Goal: Book appointment/travel/reservation

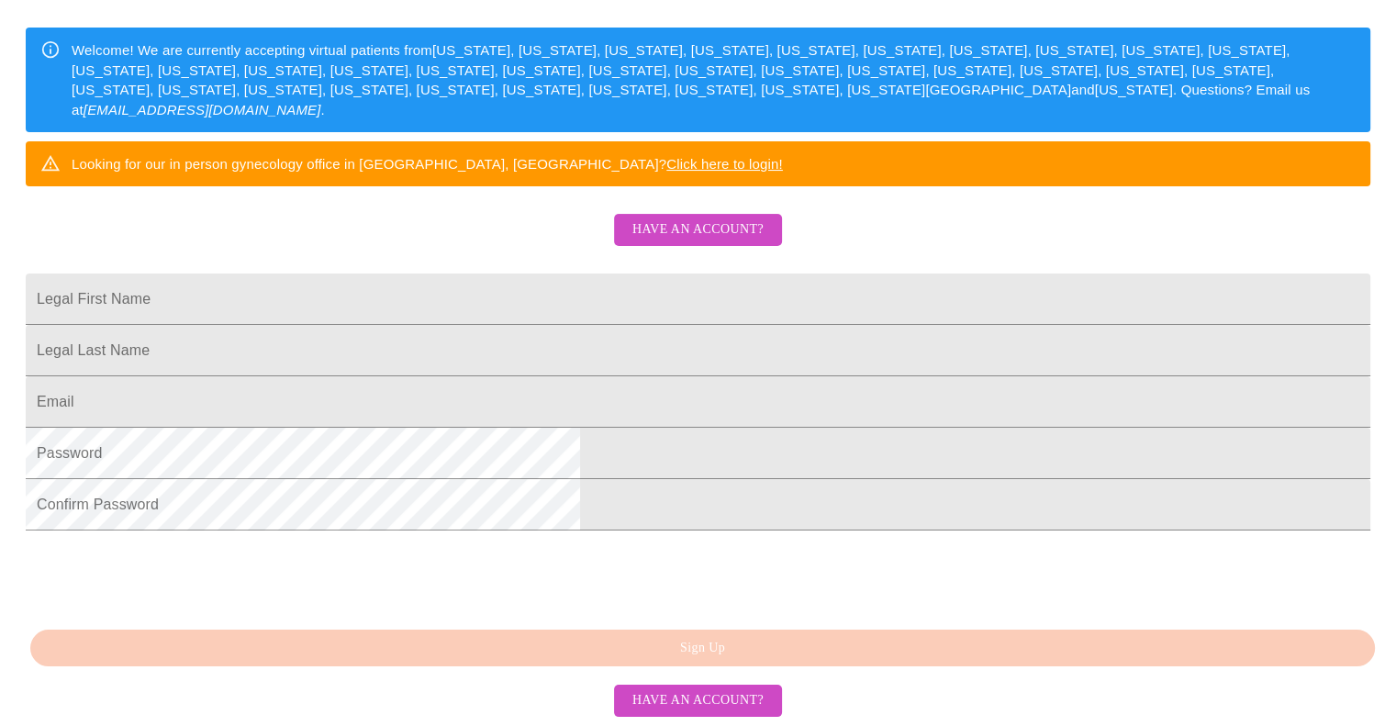
scroll to position [347, 0]
click at [466, 299] on input "Legal First Name" at bounding box center [698, 299] width 1345 height 51
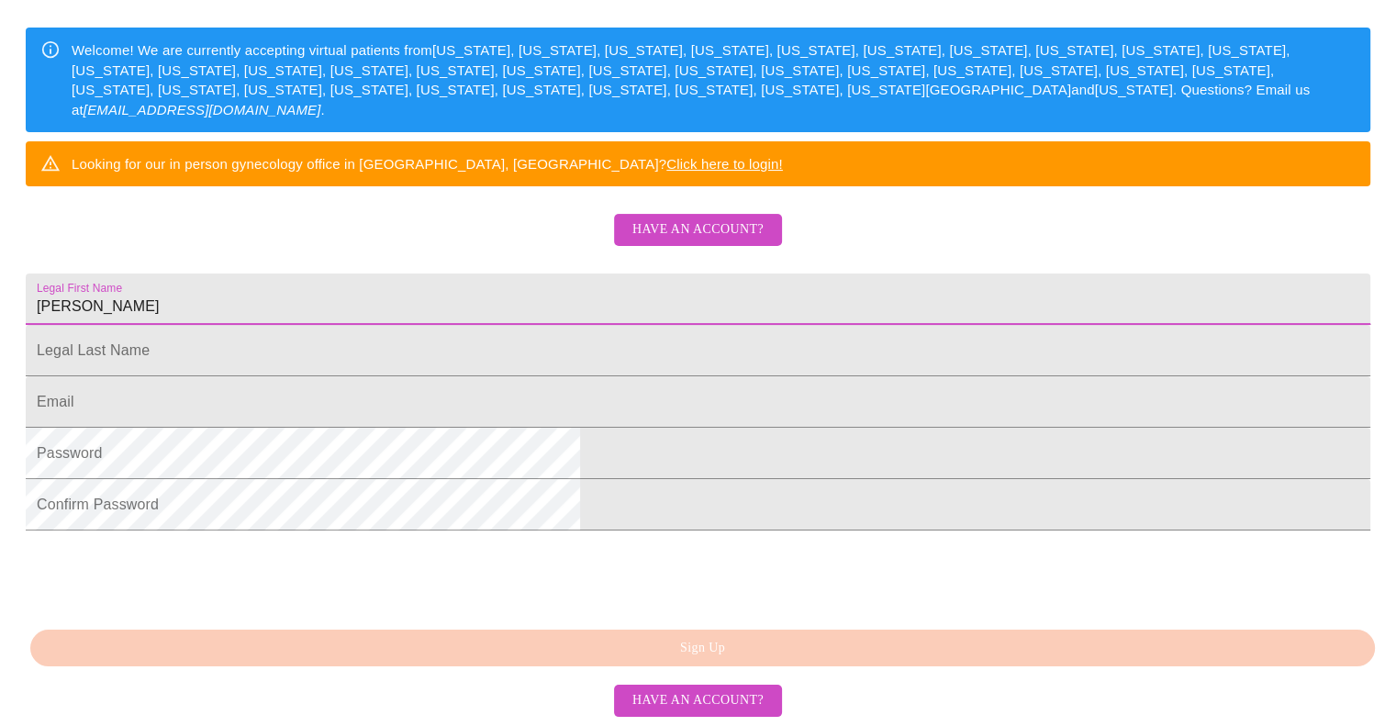
type input "Geena"
type input "Fennell"
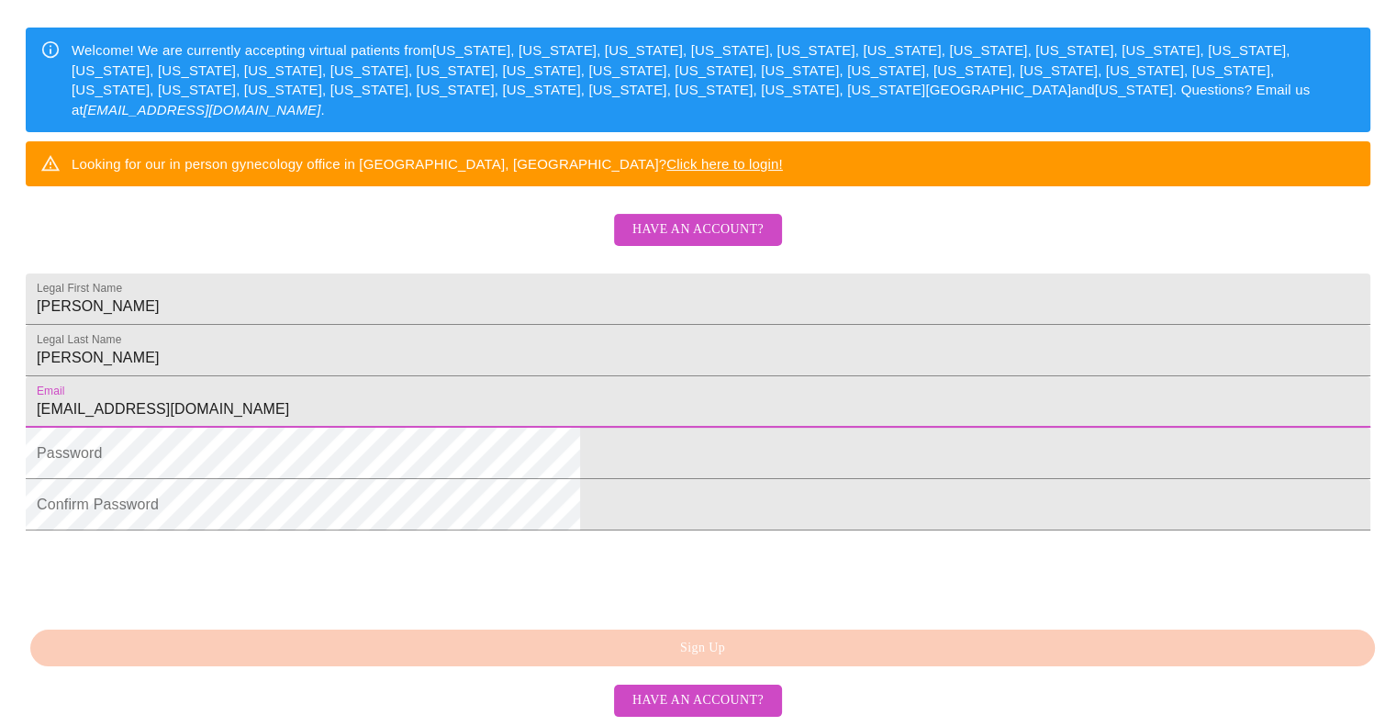
type input "[EMAIL_ADDRESS][DOMAIN_NAME]"
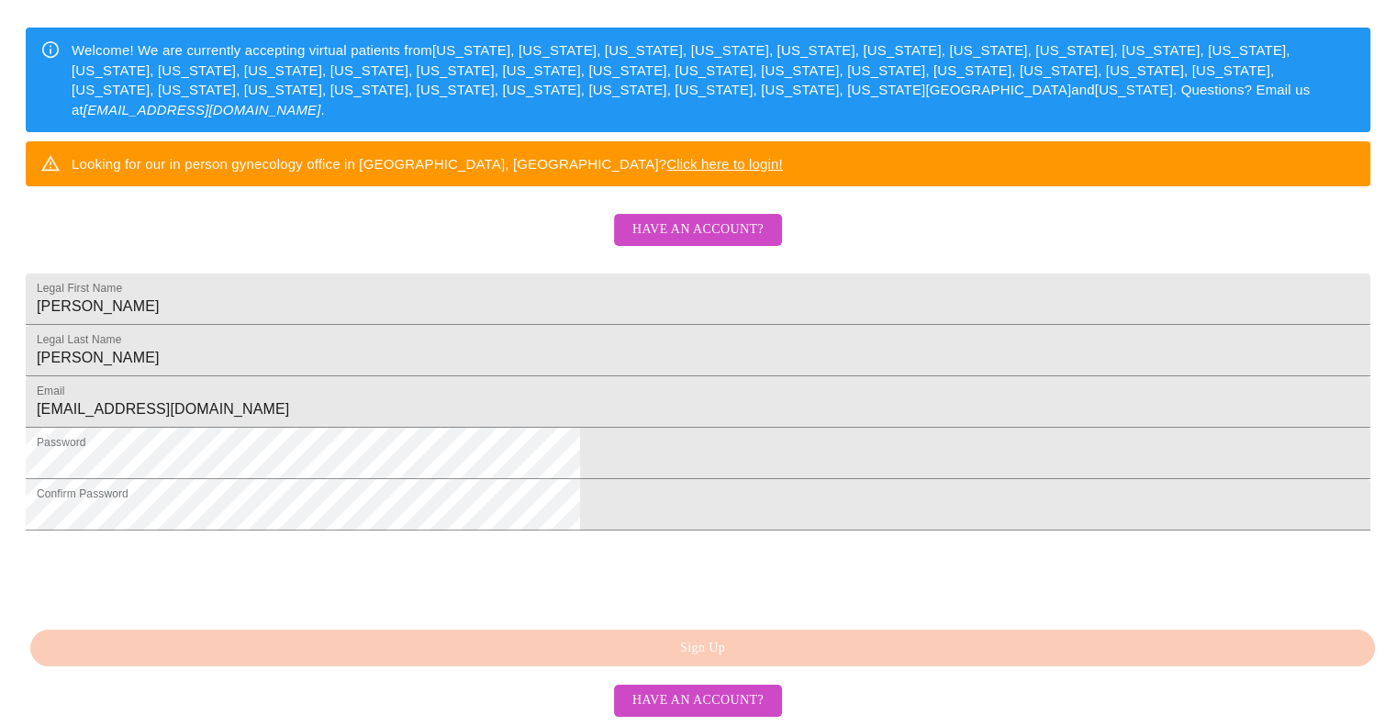
click at [319, 598] on html "MyMenopauseRx Sign Up Welcome! We are currently accepting virtual patients from…" at bounding box center [698, 155] width 1396 height 886
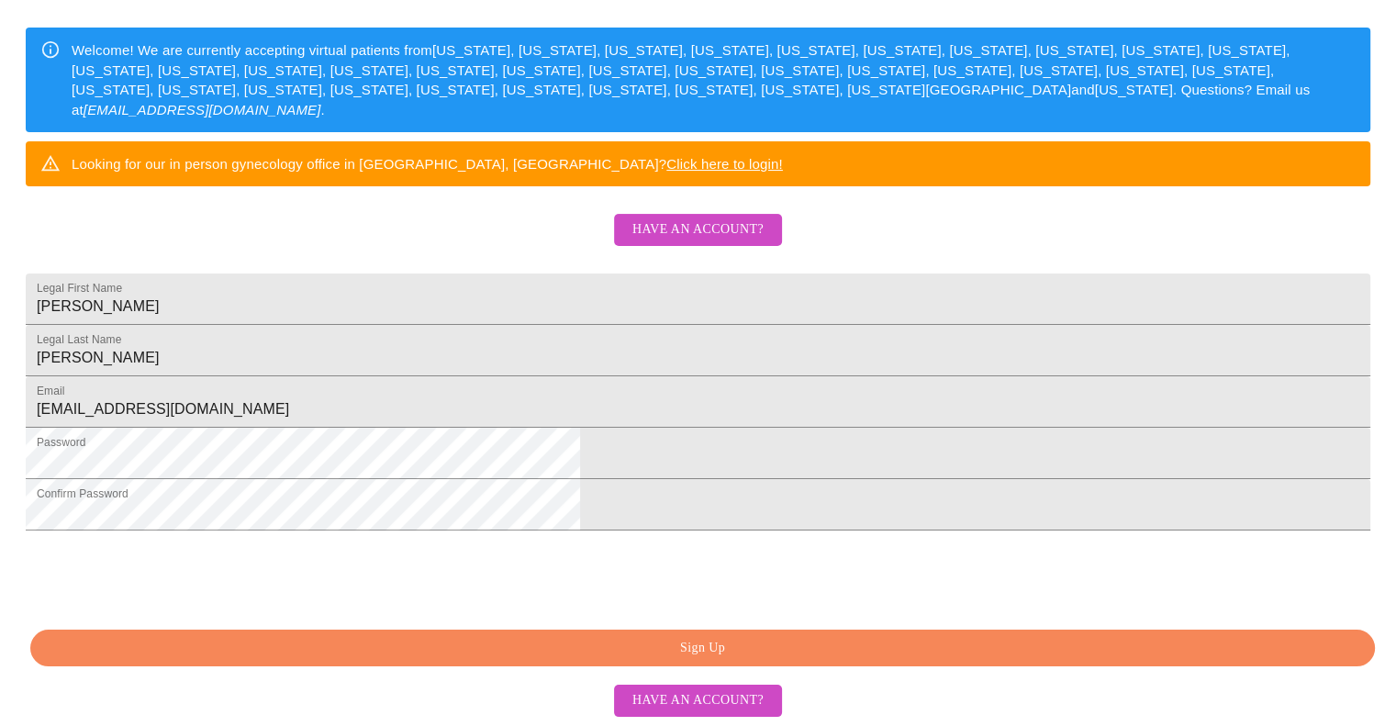
click at [833, 611] on div "0cAFcWeA7YDBepqdBT9sUMCVUHHOvnHP-RjVSLckw9dpkCYLaNQNLnyCsiZQEJbkeI1VaZDxIDKM0zl…" at bounding box center [698, 576] width 1345 height 72
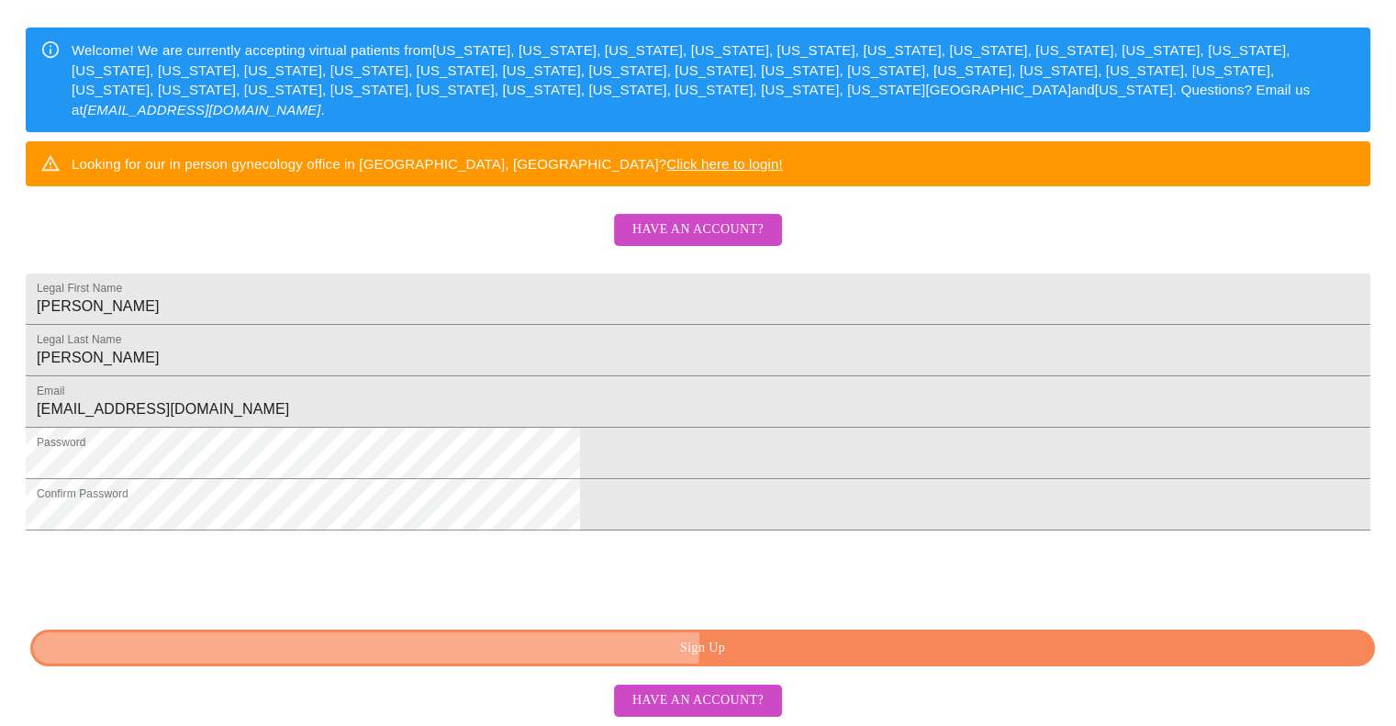
click at [760, 646] on span "Sign Up" at bounding box center [702, 648] width 1302 height 23
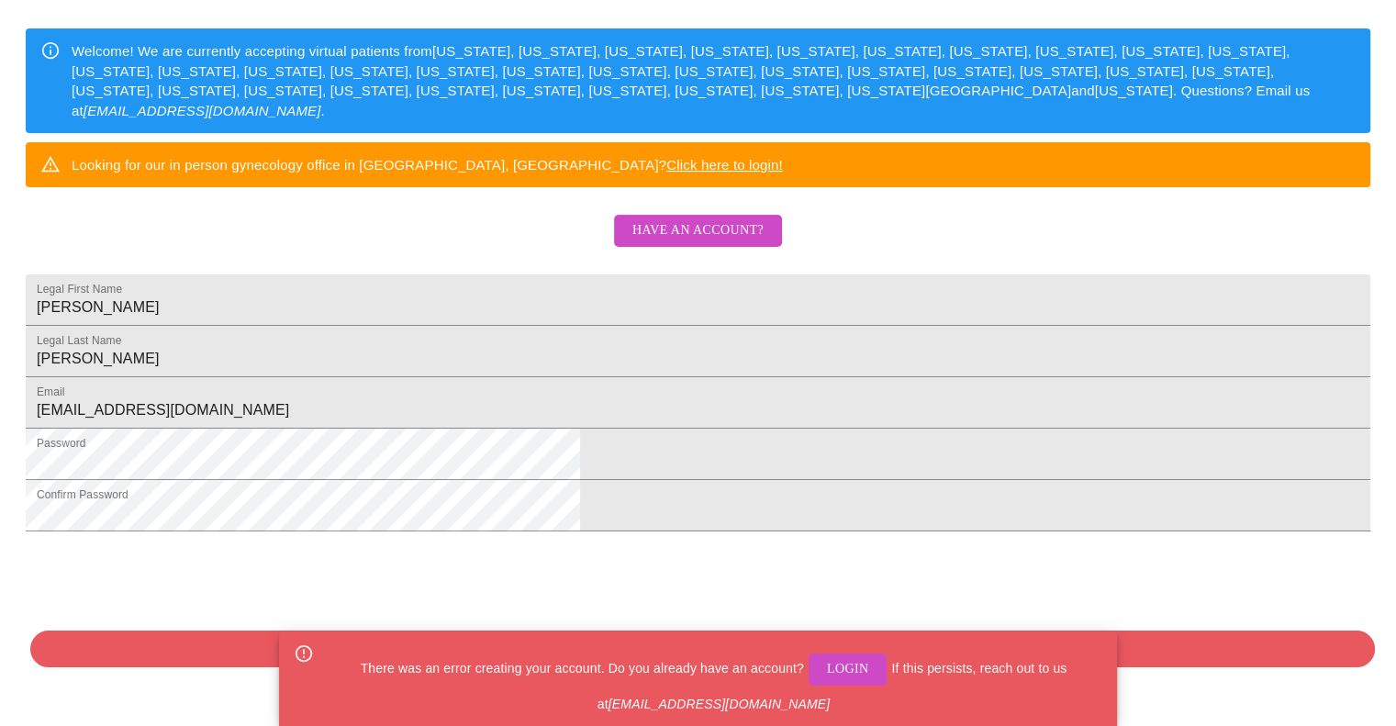
click at [682, 219] on span "Have an account?" at bounding box center [697, 230] width 131 height 23
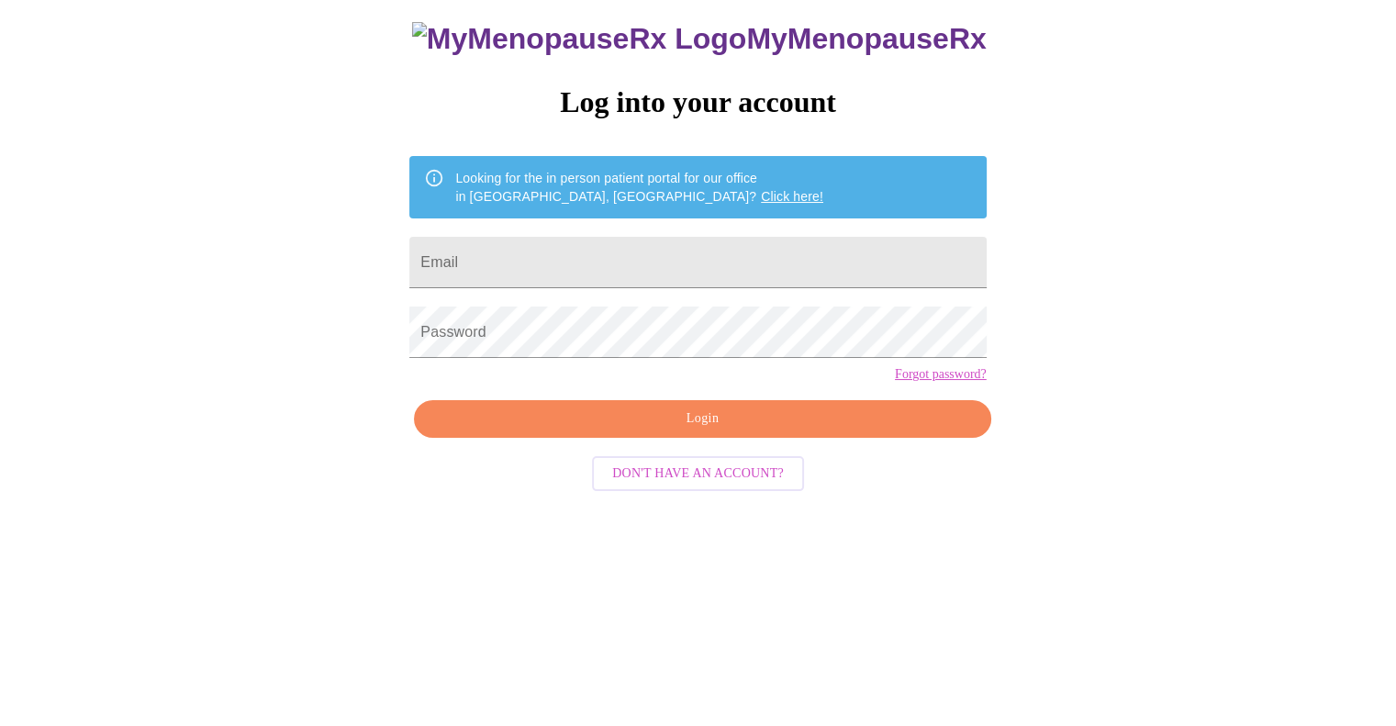
scroll to position [18, 0]
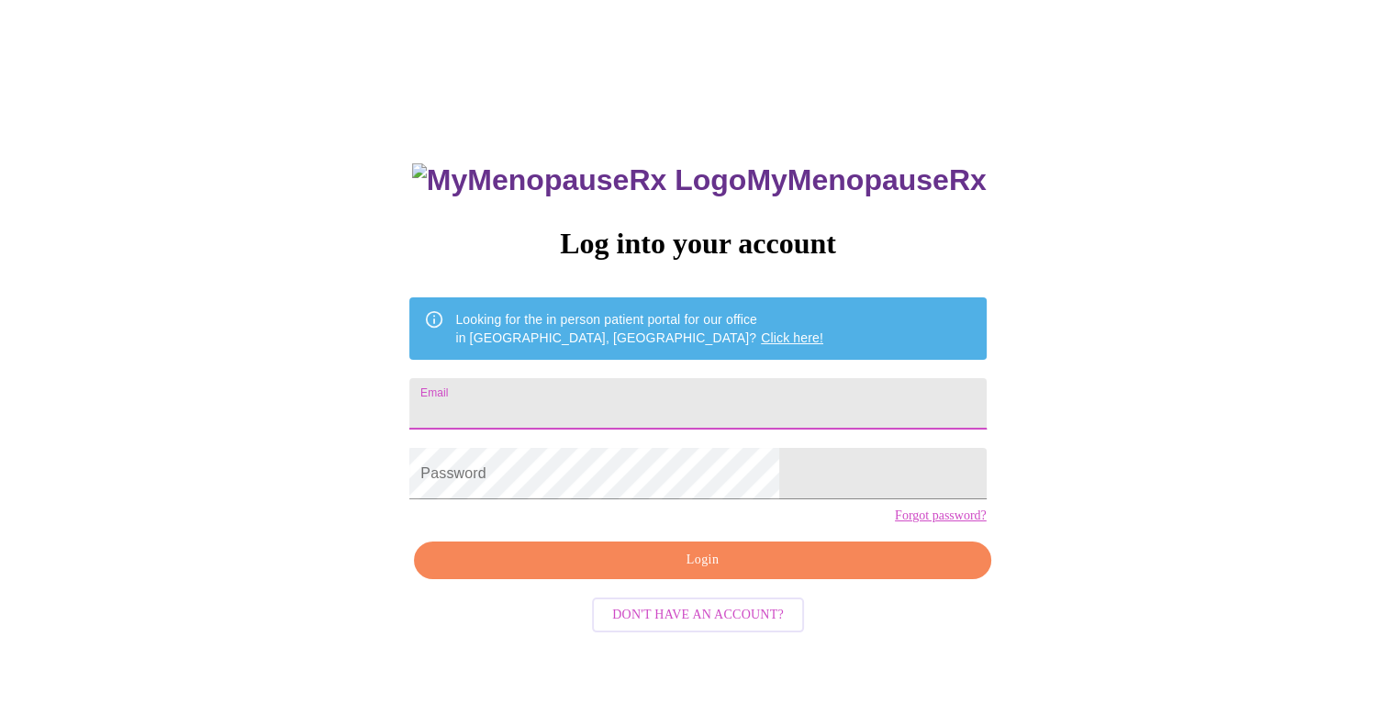
click at [631, 385] on input "Email" at bounding box center [697, 403] width 576 height 51
type input "[EMAIL_ADDRESS][DOMAIN_NAME]"
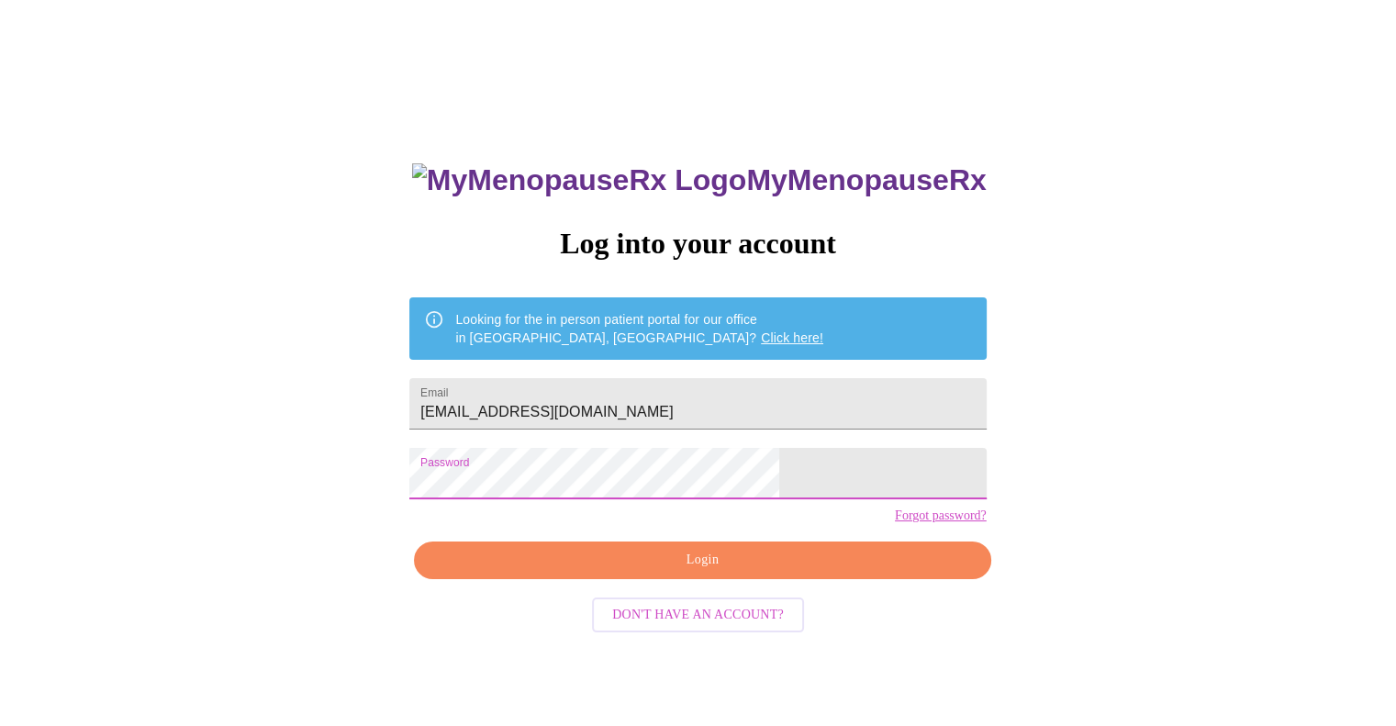
click at [644, 579] on button "Login" at bounding box center [702, 561] width 576 height 38
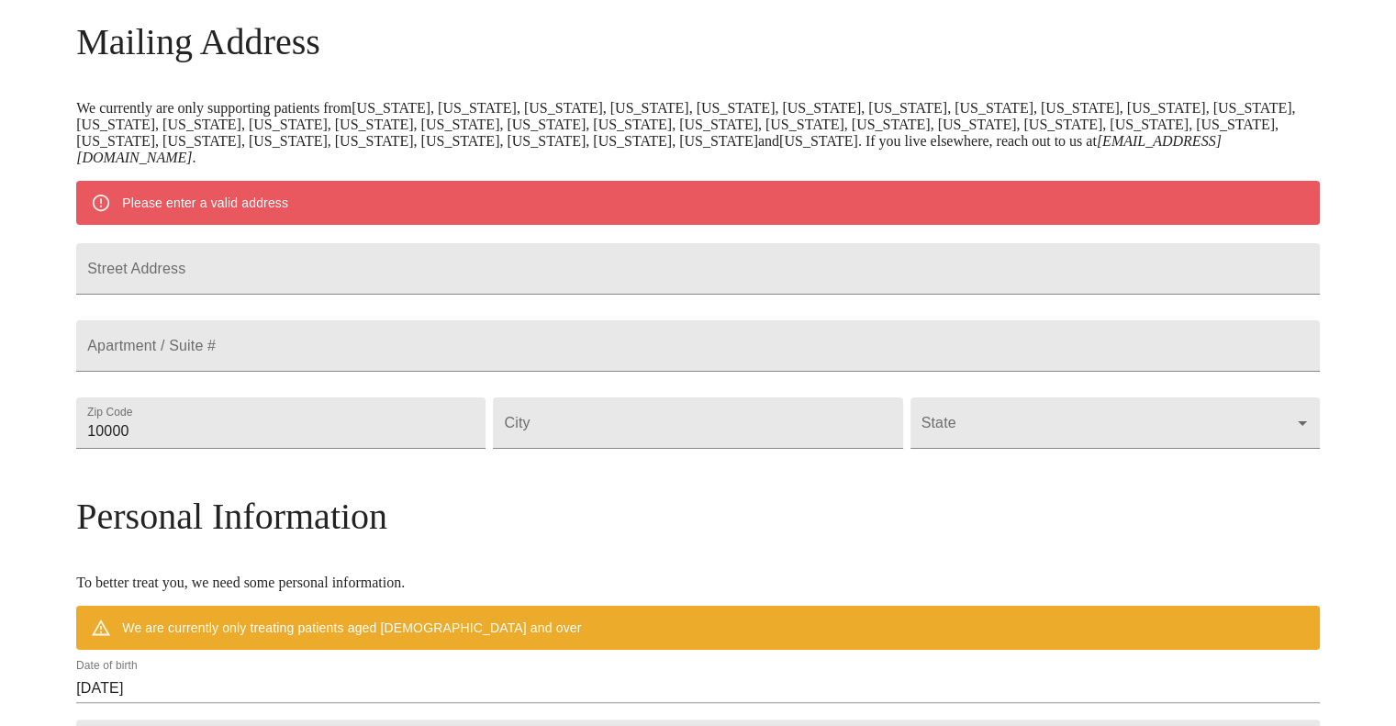
scroll to position [284, 0]
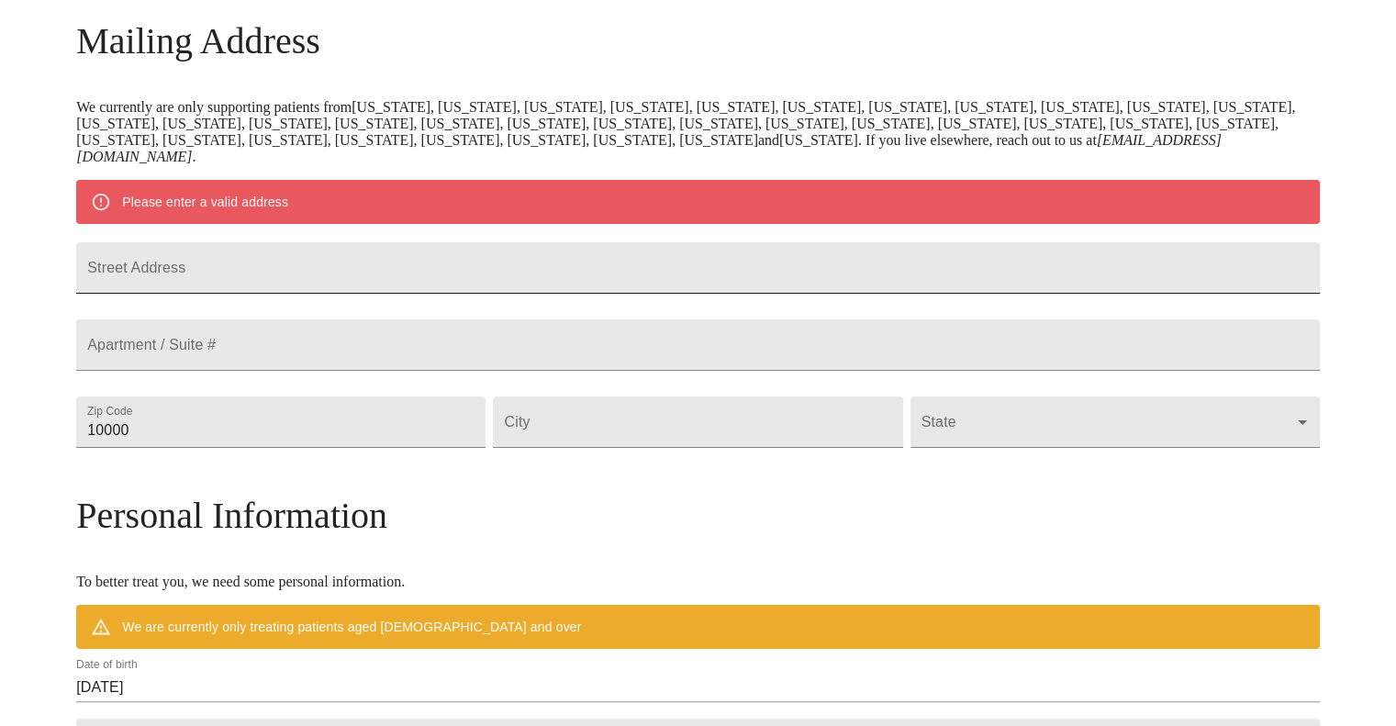
click at [285, 294] on input "Street Address" at bounding box center [698, 267] width 1244 height 51
type input "429 Lyon Ave"
type input "60187"
type input "Wheaton"
click at [888, 457] on body "MyMenopauseRx Welcome to MyMenopauseRx Since it's your first time here, you'll …" at bounding box center [697, 447] width 1381 height 1447
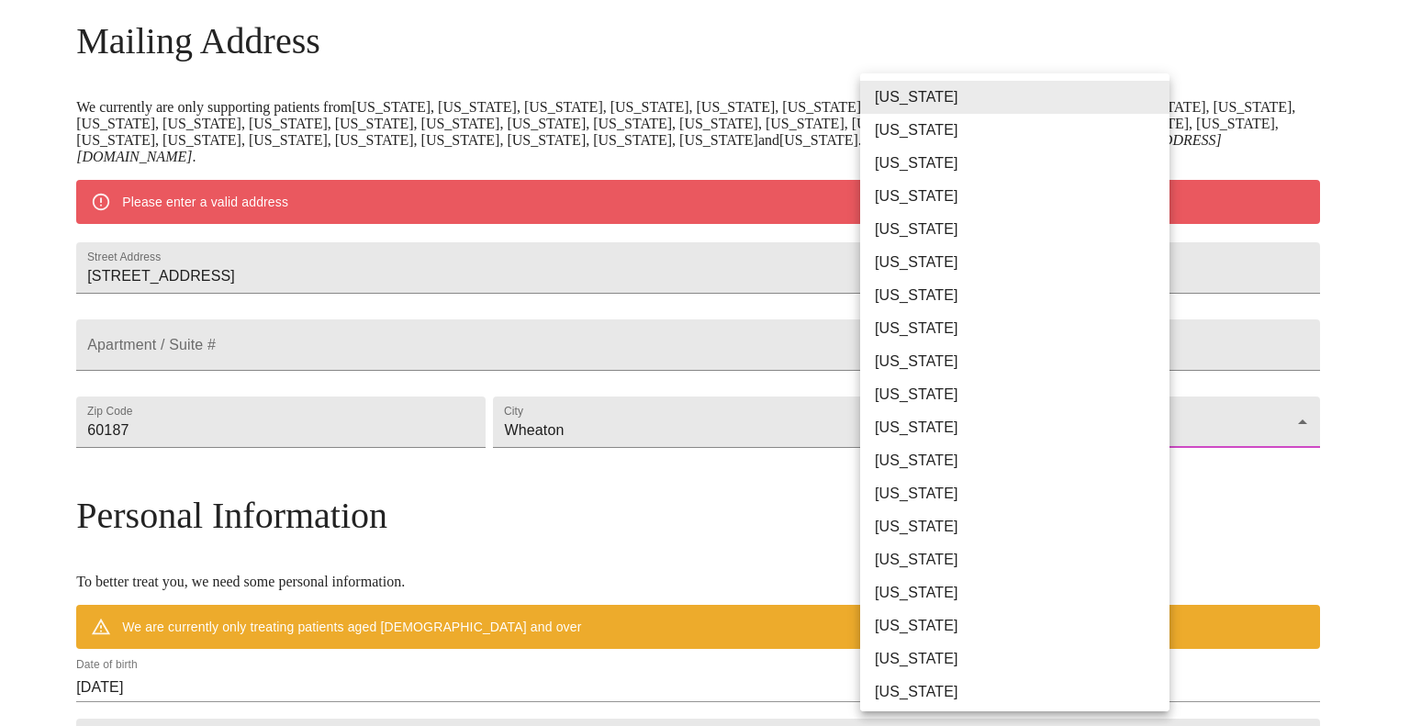
click at [906, 493] on li "Illinois" at bounding box center [1021, 493] width 323 height 33
type input "Illinois"
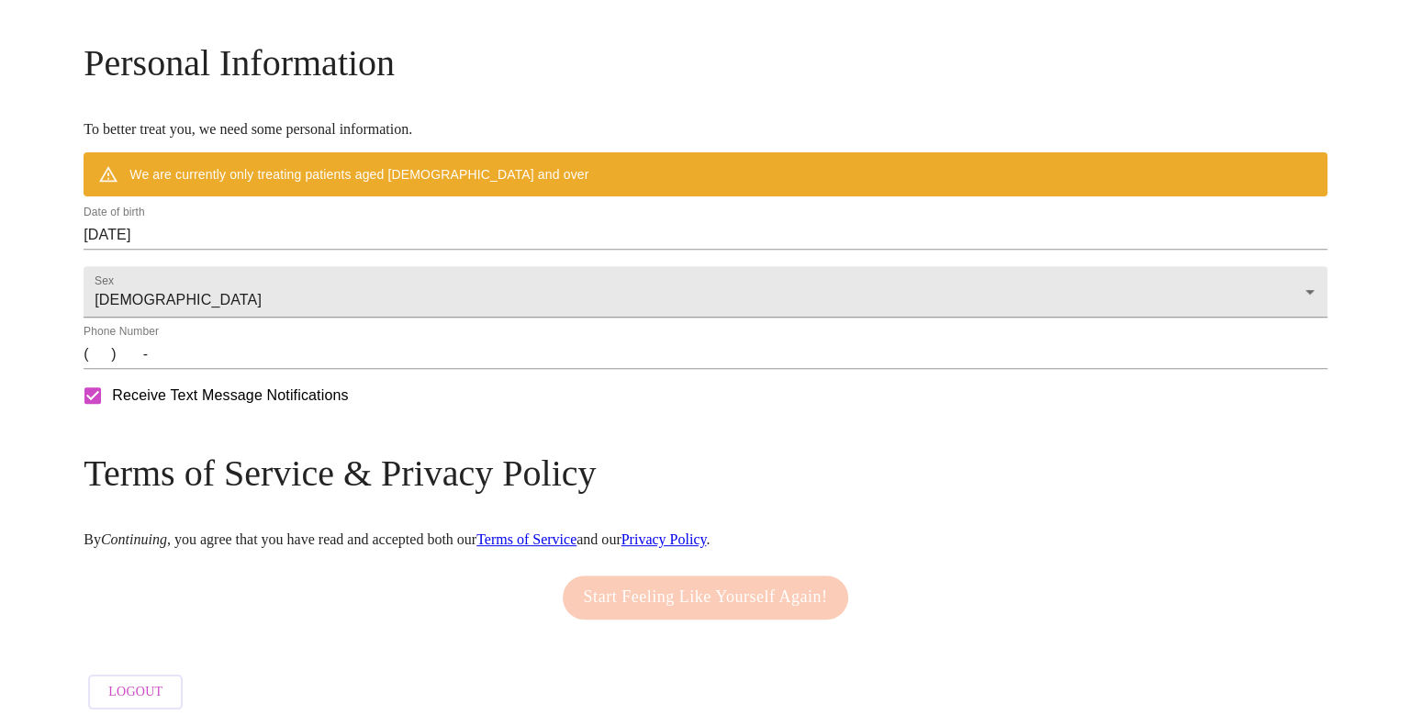
scroll to position [723, 0]
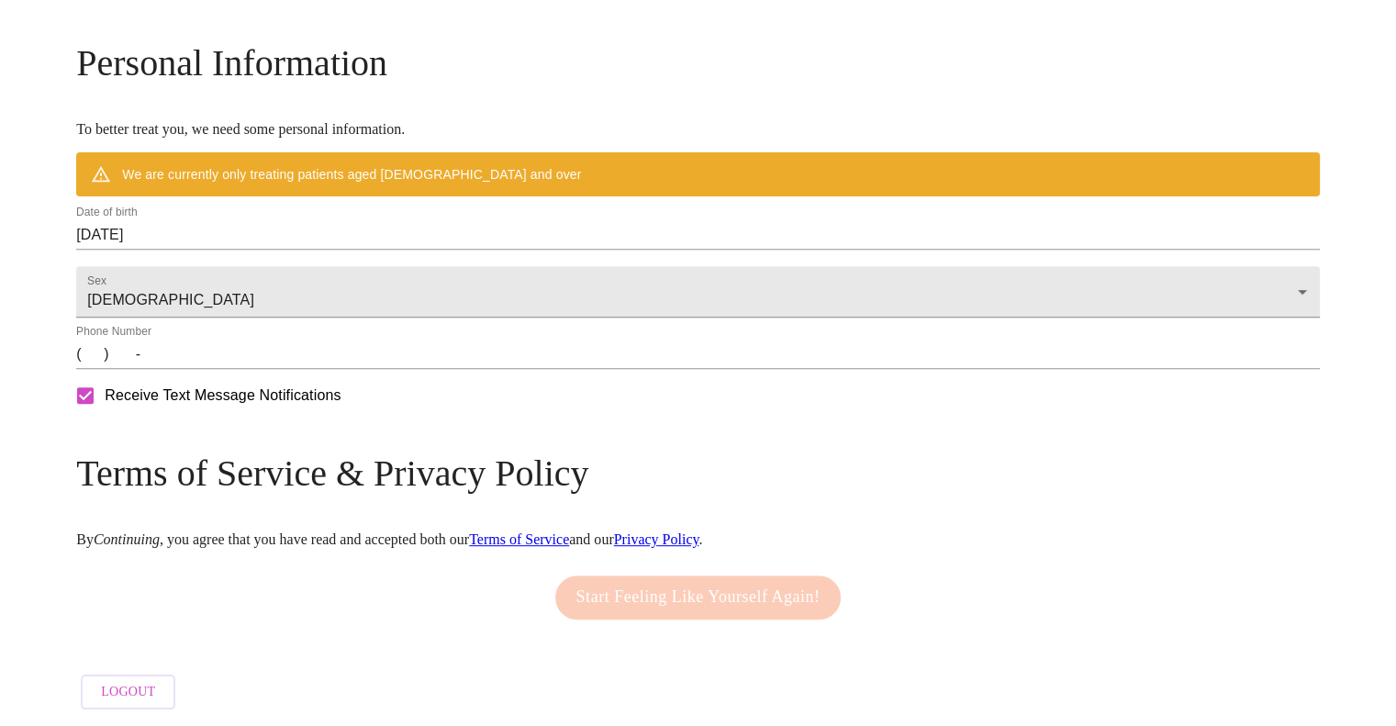
click at [228, 230] on input "10/06/2025" at bounding box center [698, 234] width 1244 height 29
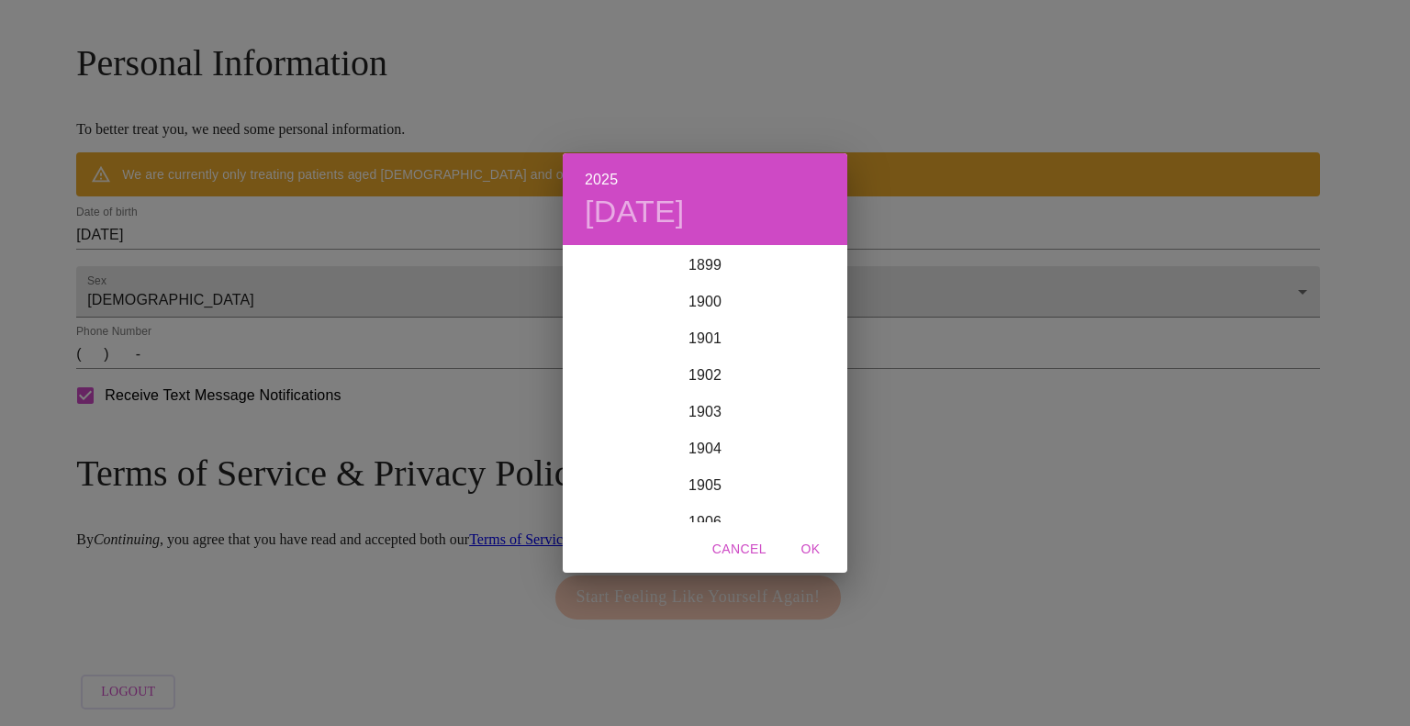
scroll to position [4516, 0]
click at [272, 231] on div "2025 Mon, Oct 6 1899 1900 1901 1902 1903 1904 1905 1906 1907 1908 1909 1910 191…" at bounding box center [705, 363] width 1410 height 726
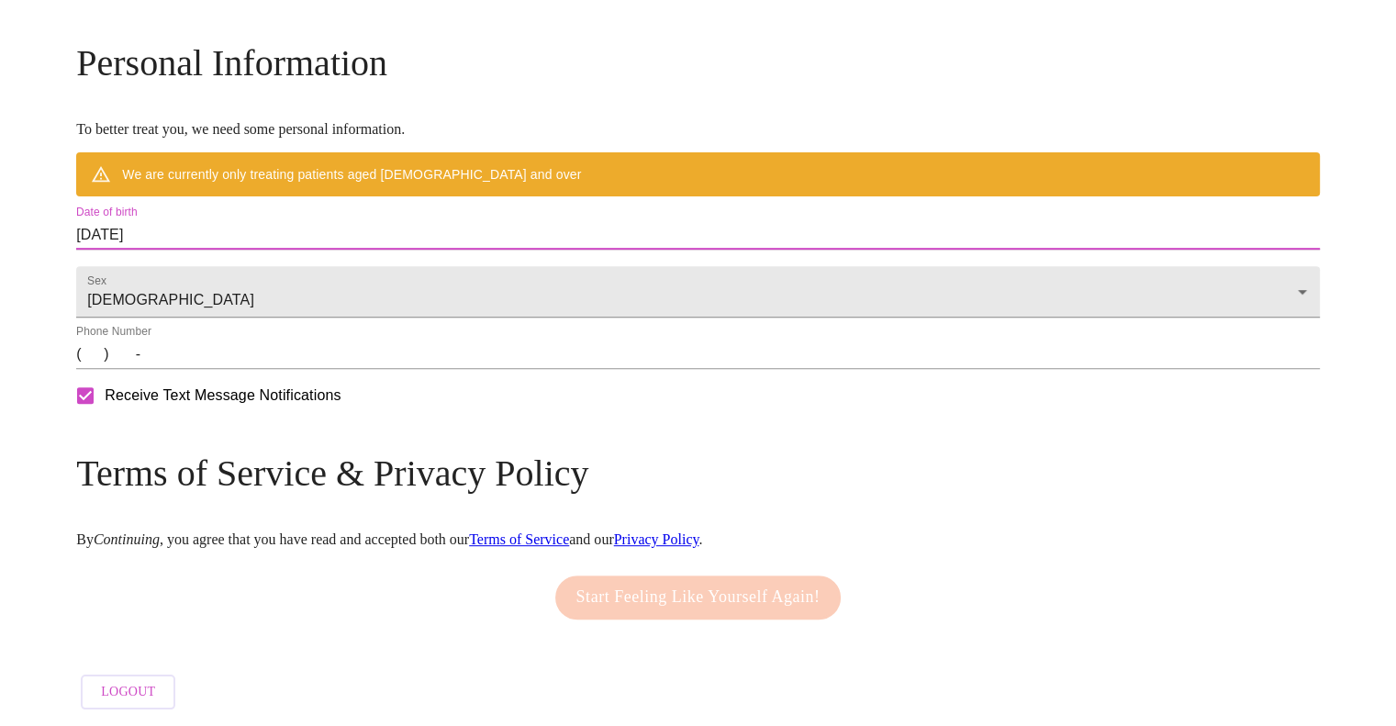
click at [242, 237] on input "10/06/2025" at bounding box center [698, 234] width 1244 height 29
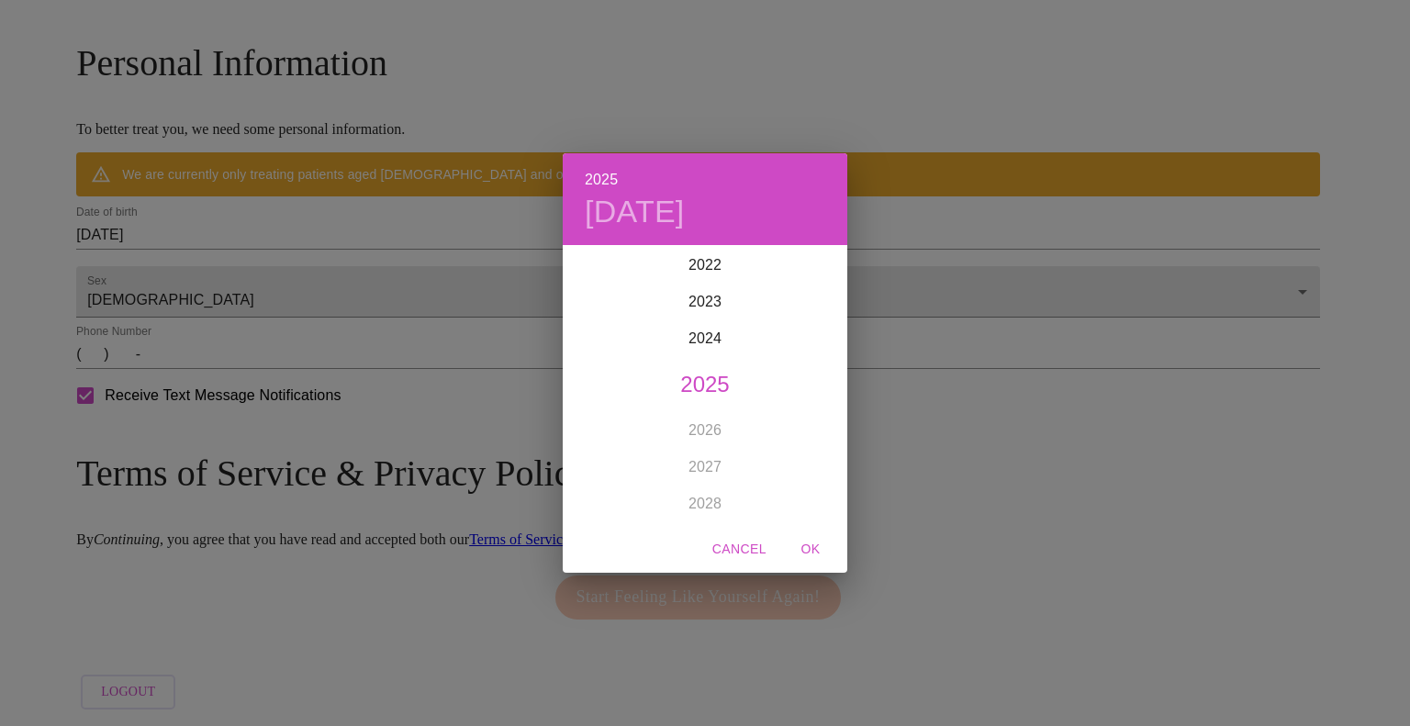
click at [255, 234] on div "2025 Mon, Oct 6 1899 1900 1901 1902 1903 1904 1905 1906 1907 1908 1909 1910 191…" at bounding box center [705, 363] width 1410 height 726
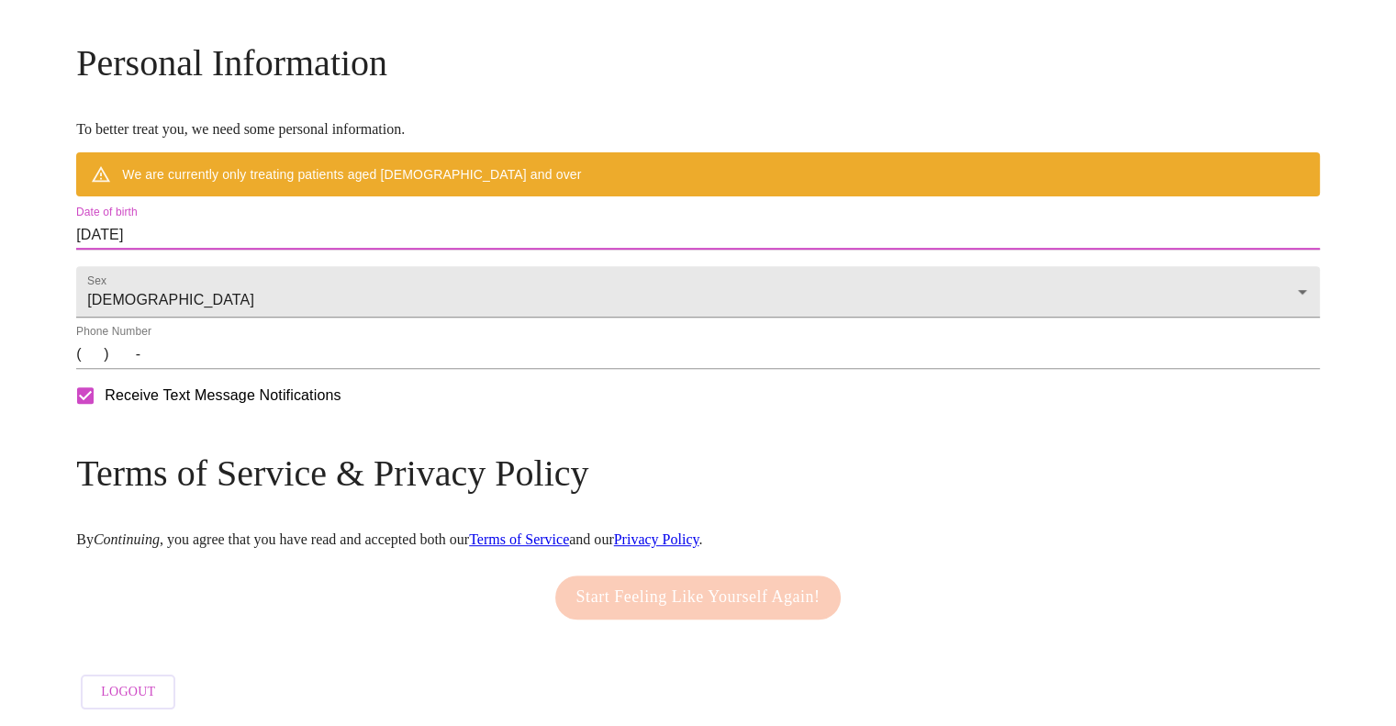
click at [296, 238] on input "10/06/2025" at bounding box center [698, 234] width 1244 height 29
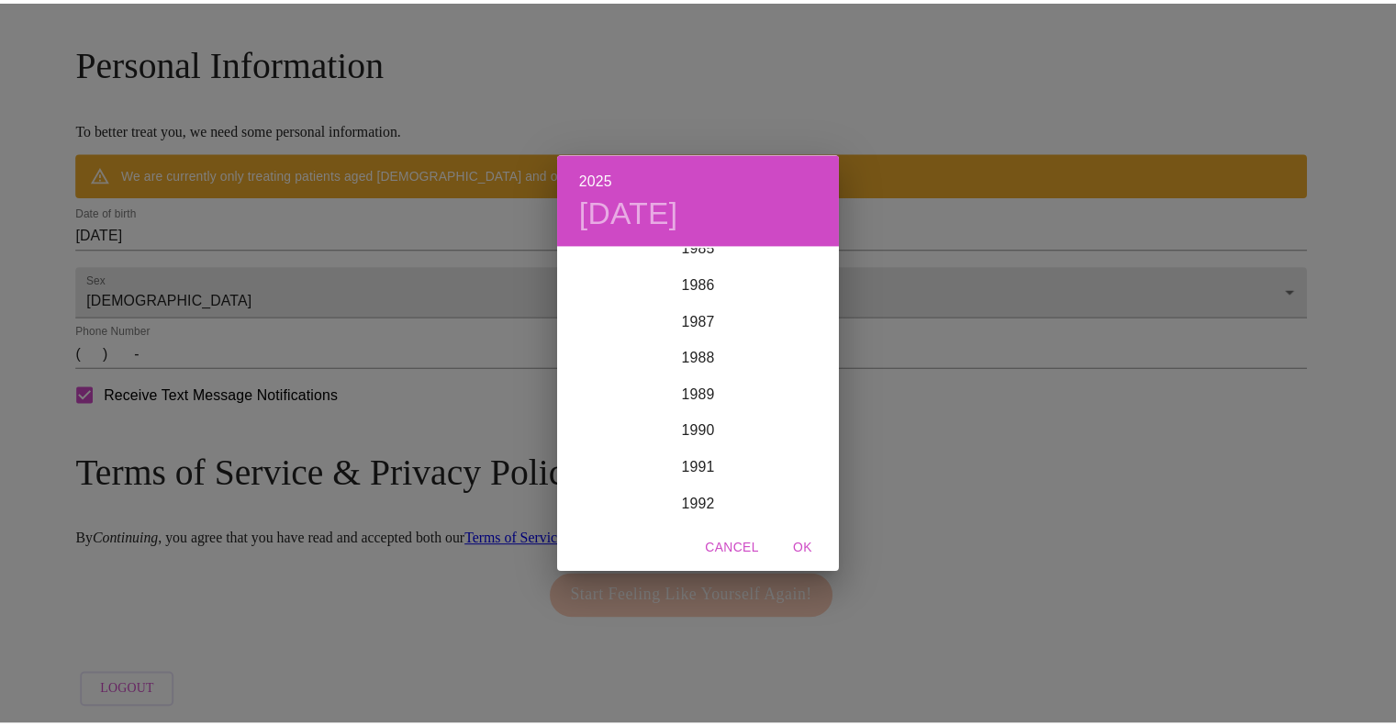
scroll to position [3165, 0]
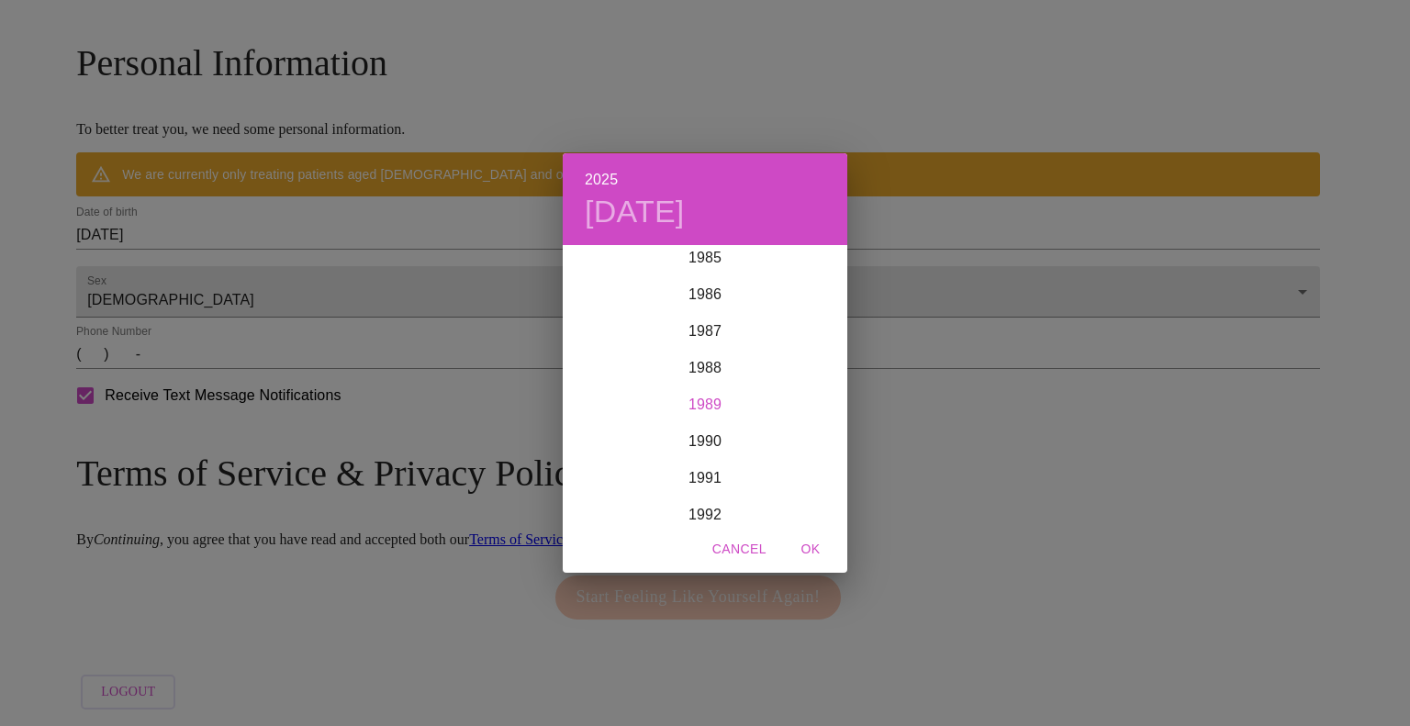
click at [686, 408] on div "1989" at bounding box center [705, 404] width 285 height 37
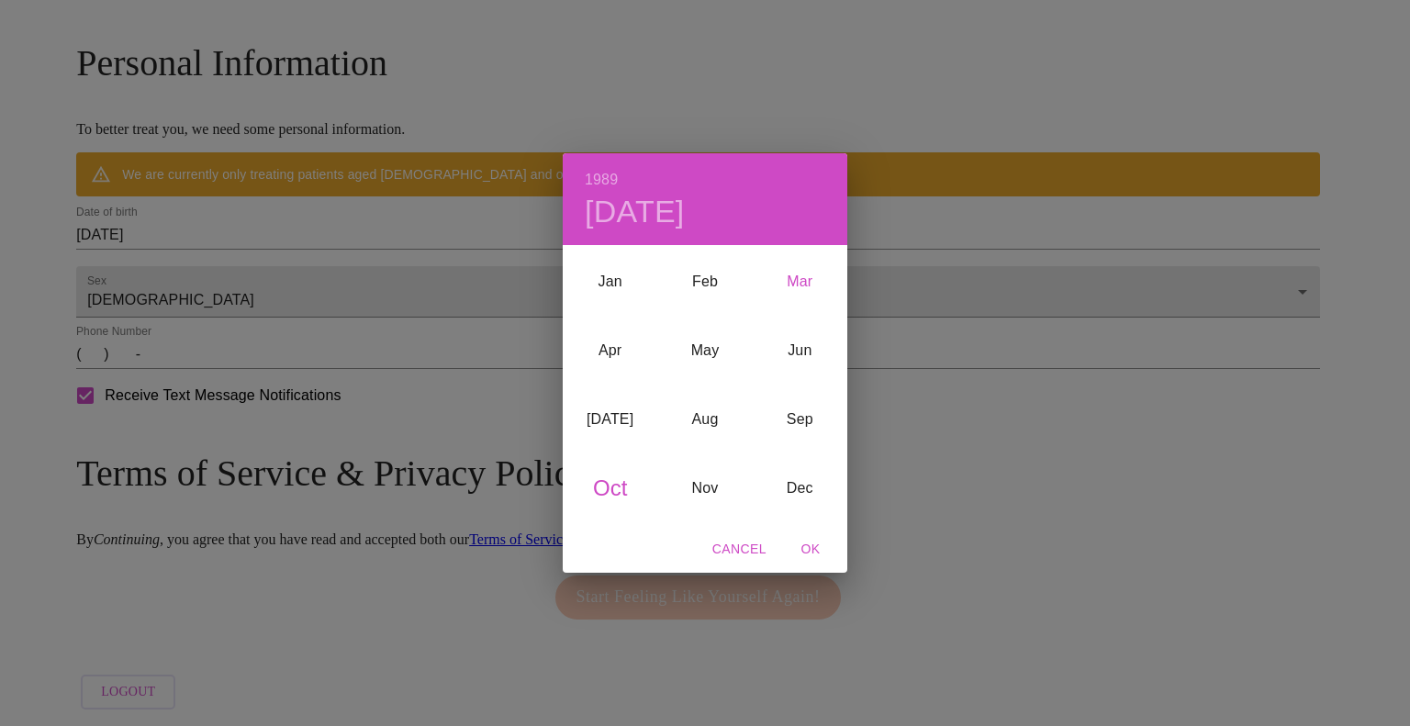
click at [789, 283] on div "Mar" at bounding box center [800, 281] width 95 height 69
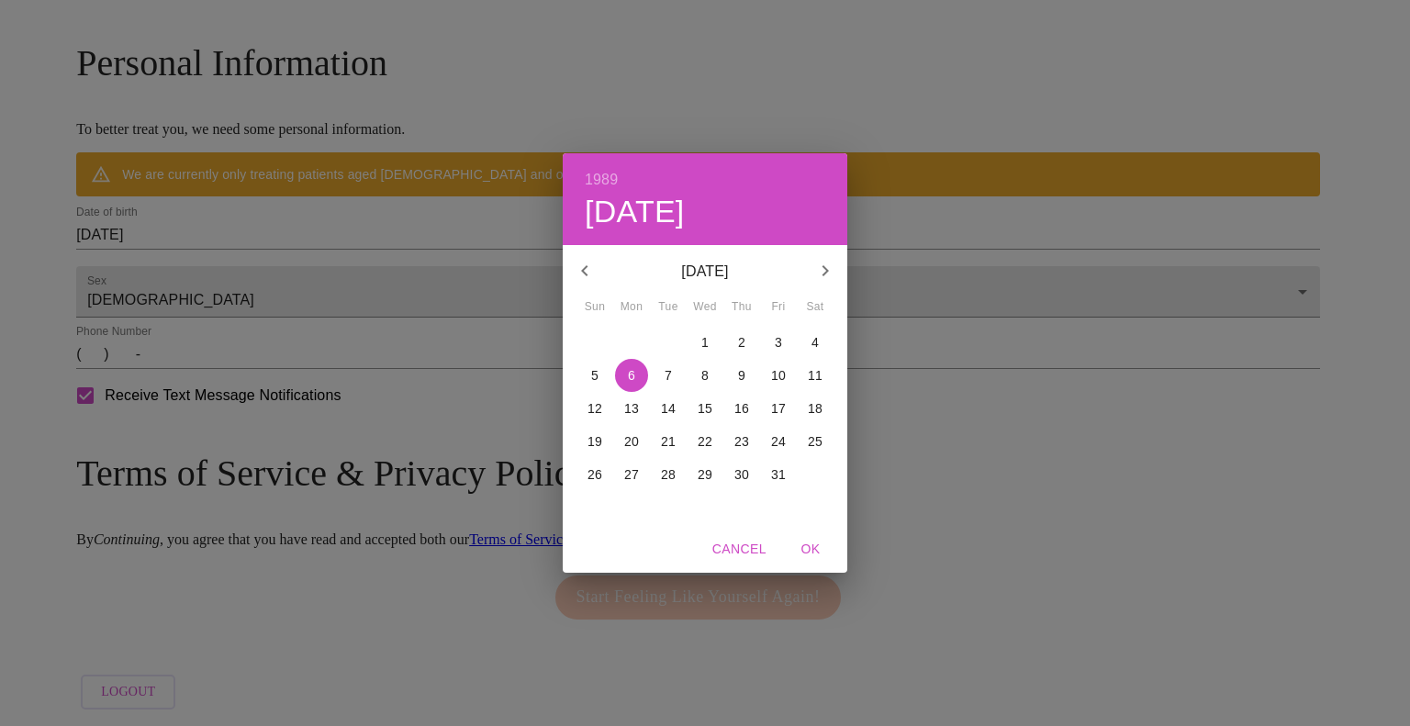
click at [671, 475] on p "28" at bounding box center [668, 474] width 15 height 18
click at [810, 538] on span "OK" at bounding box center [810, 549] width 44 height 23
type input "03/28/1989"
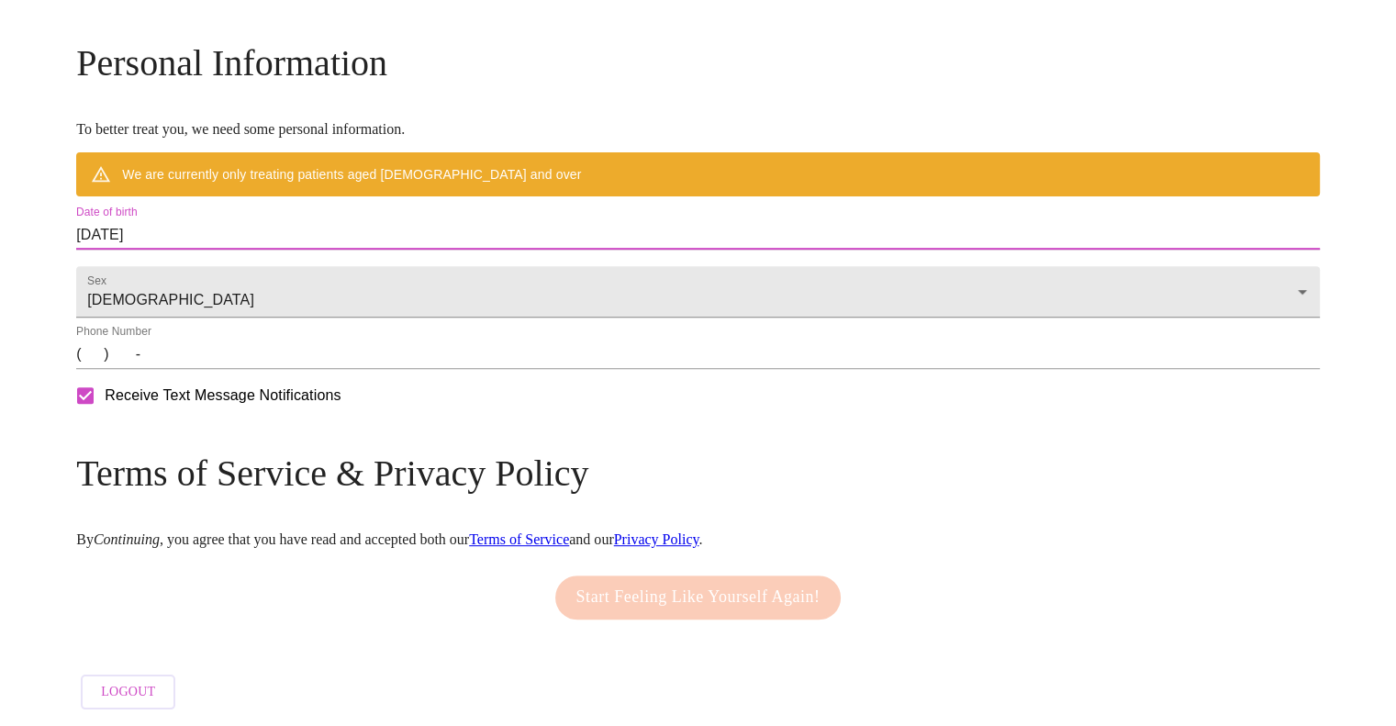
click at [247, 369] on input "(   )    -" at bounding box center [698, 354] width 1244 height 29
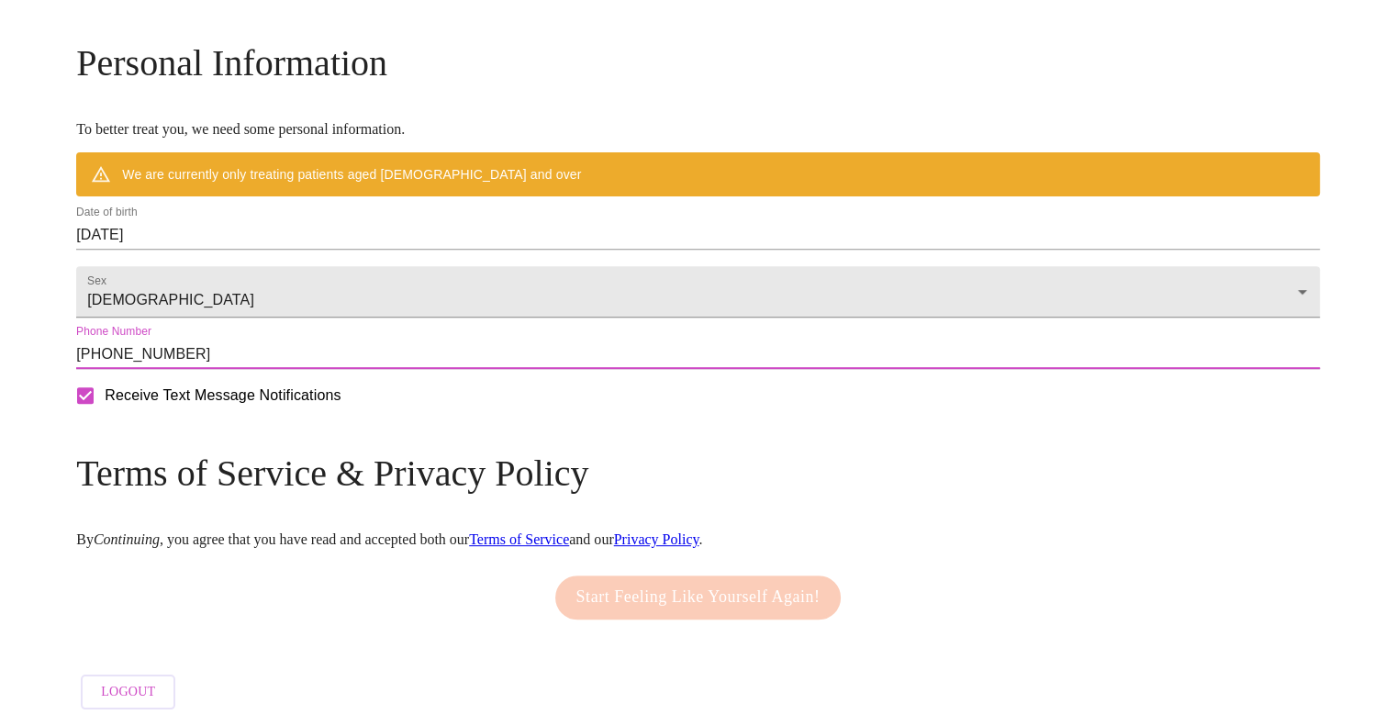
scroll to position [738, 0]
type input "(331) 871-4011"
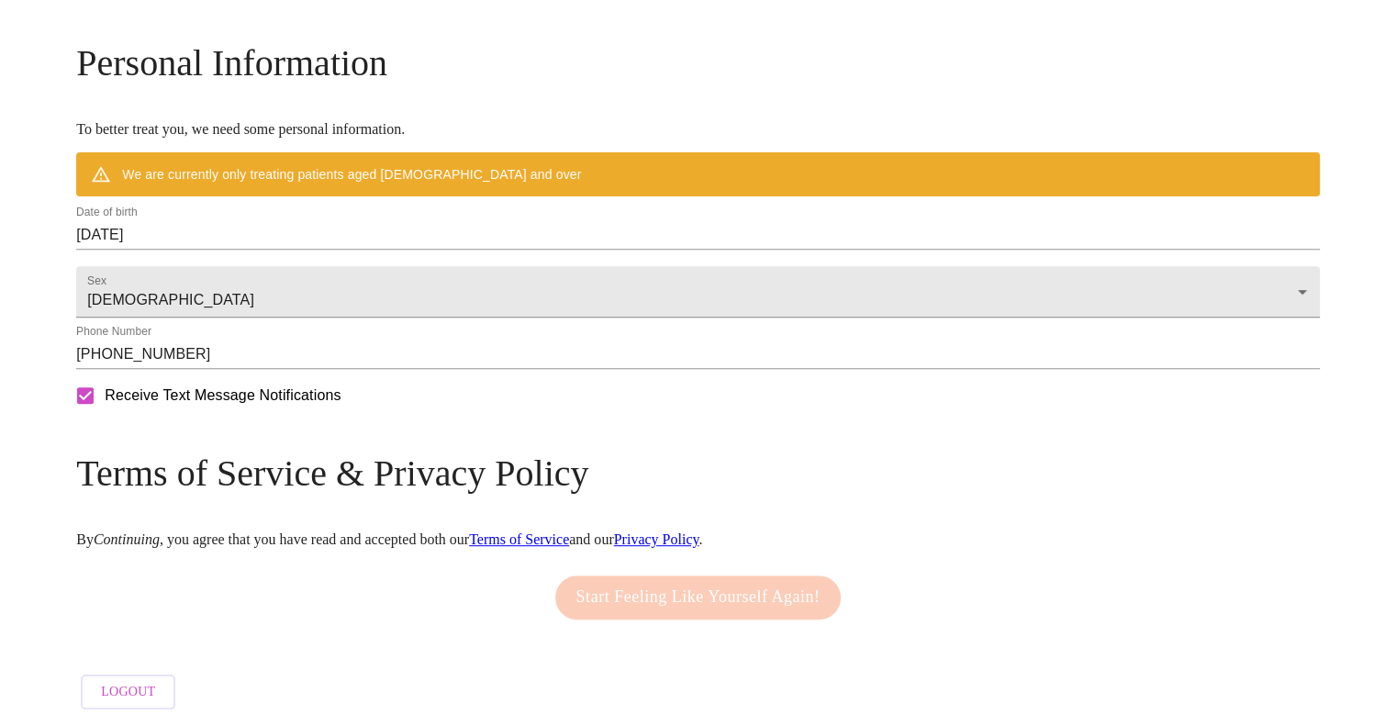
click at [379, 612] on div "Start Feeling Like Yourself Again!" at bounding box center [698, 597] width 1244 height 62
click at [728, 419] on div "Receive Text Message Notifications" at bounding box center [698, 396] width 1251 height 46
click at [489, 464] on h3 "Terms of Service & Privacy Policy" at bounding box center [698, 473] width 1244 height 43
click at [265, 638] on div "Mailing Address We currently are only supporting patients from Alabama, Arizona…" at bounding box center [698, 169] width 1244 height 1099
click at [316, 227] on input "03/28/1989" at bounding box center [698, 234] width 1244 height 29
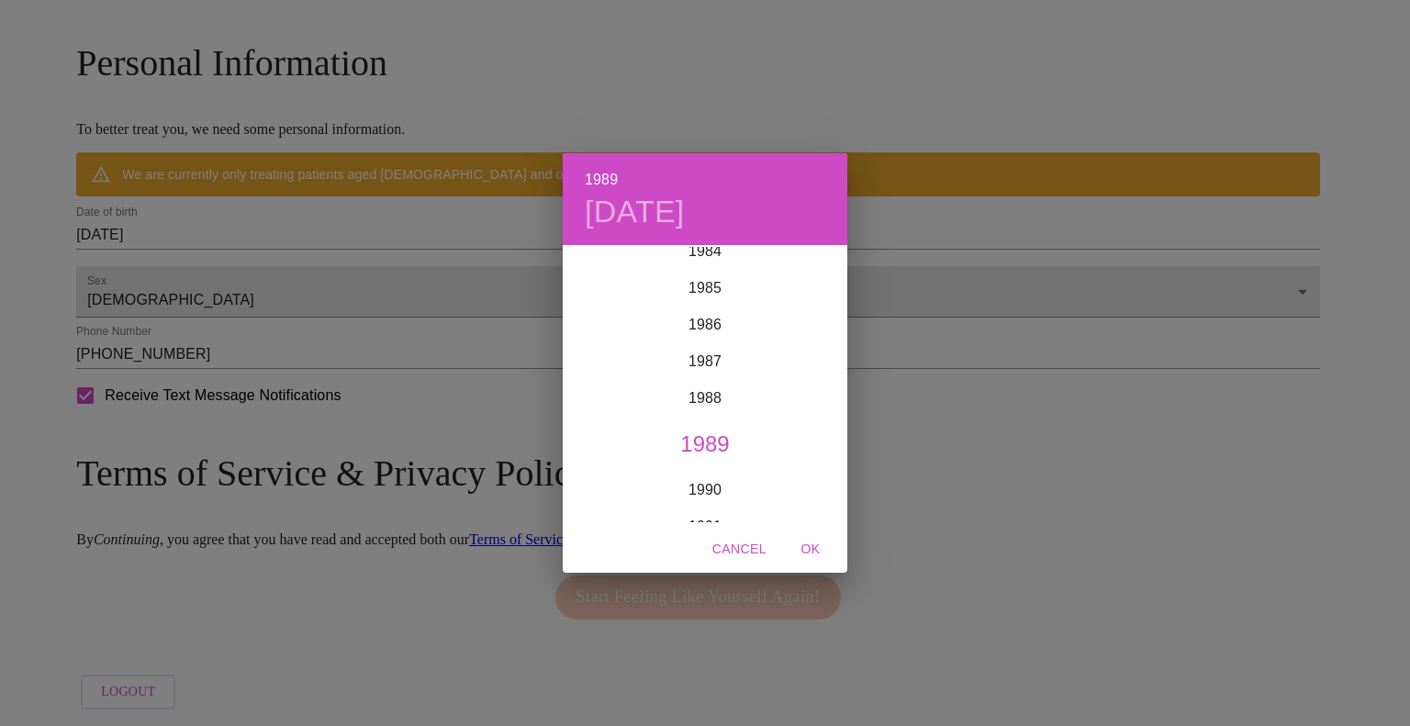
scroll to position [3135, 0]
click at [693, 322] on div "1986" at bounding box center [705, 324] width 285 height 37
click at [809, 289] on div "Mar" at bounding box center [800, 281] width 95 height 69
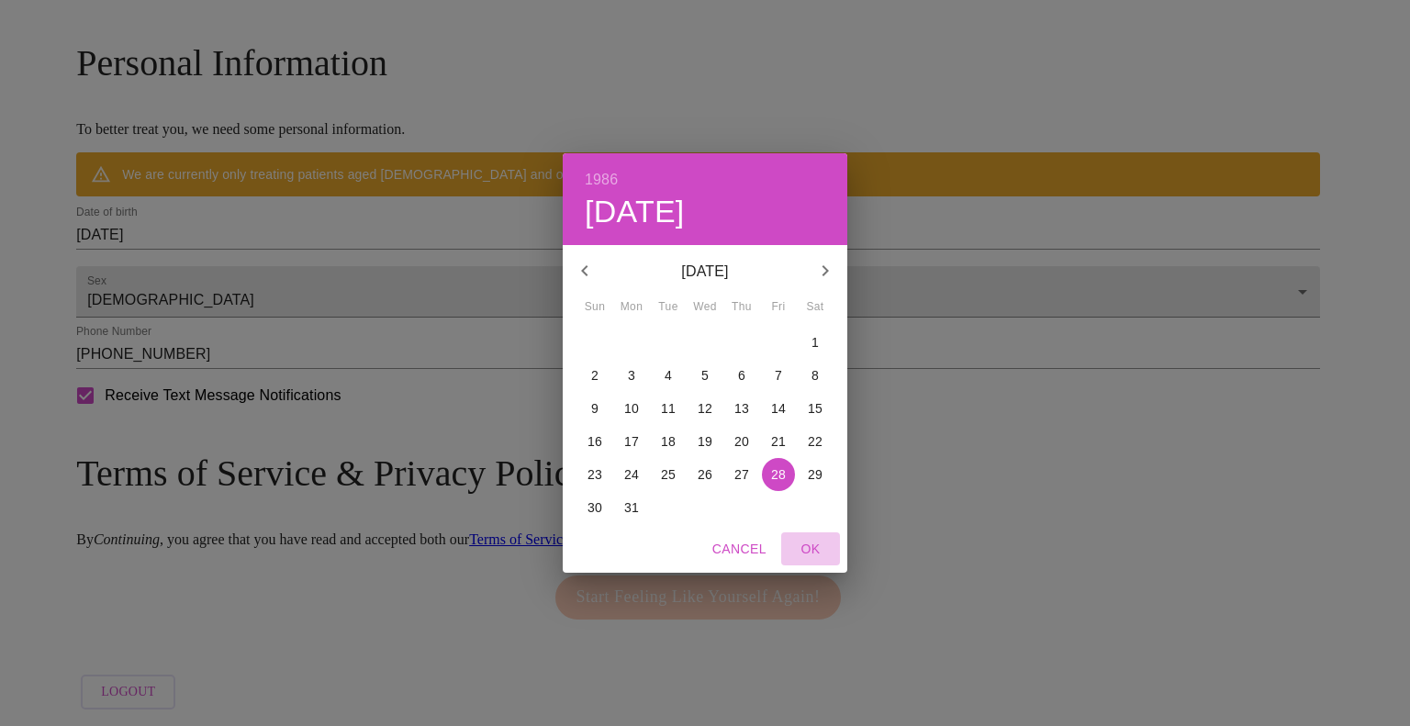
click at [805, 550] on span "OK" at bounding box center [810, 549] width 44 height 23
type input "03/28/1986"
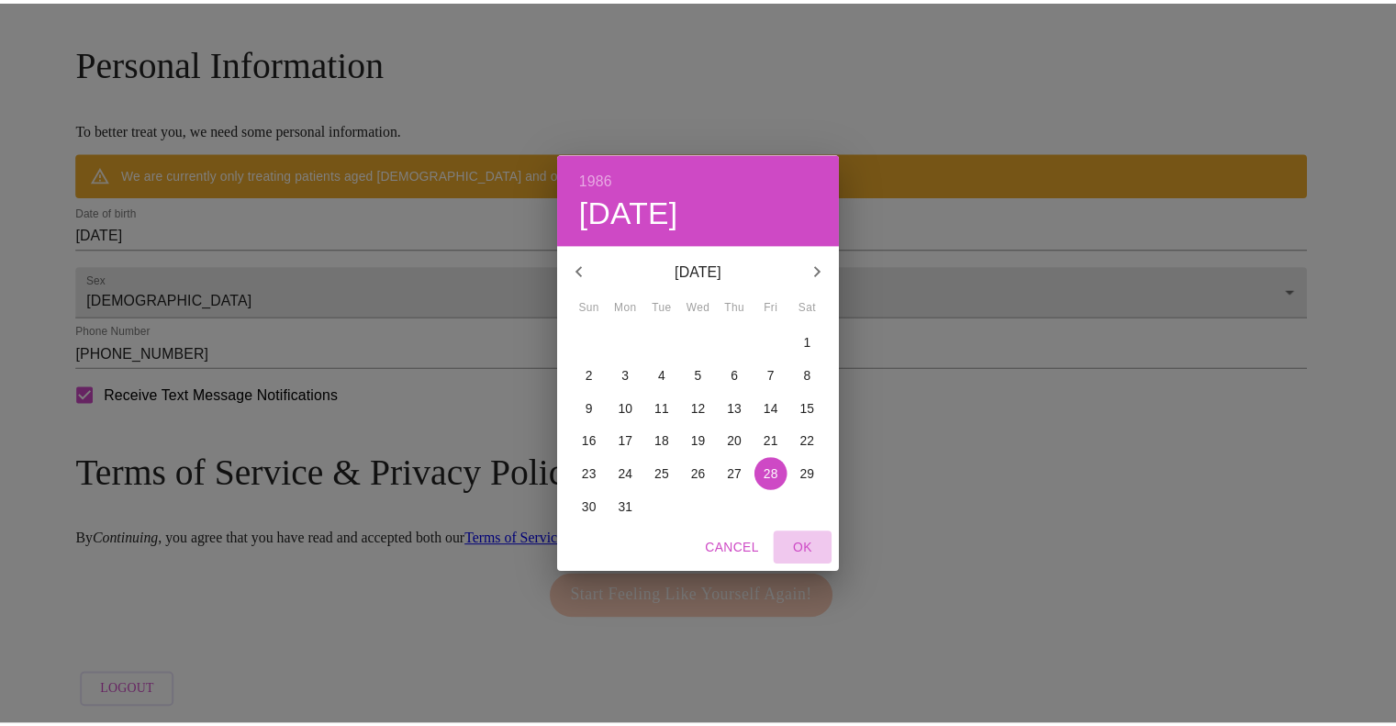
scroll to position [686, 0]
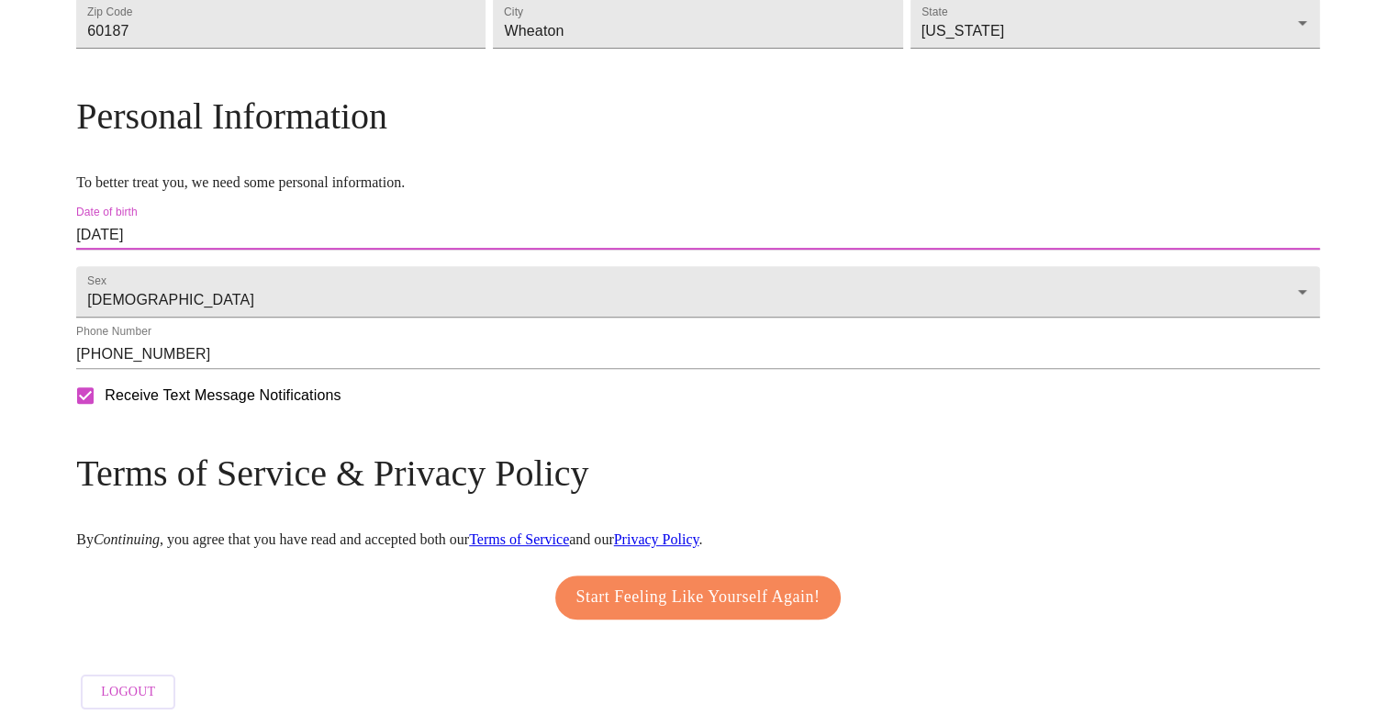
click at [714, 597] on span "Start Feeling Like Yourself Again!" at bounding box center [698, 597] width 244 height 29
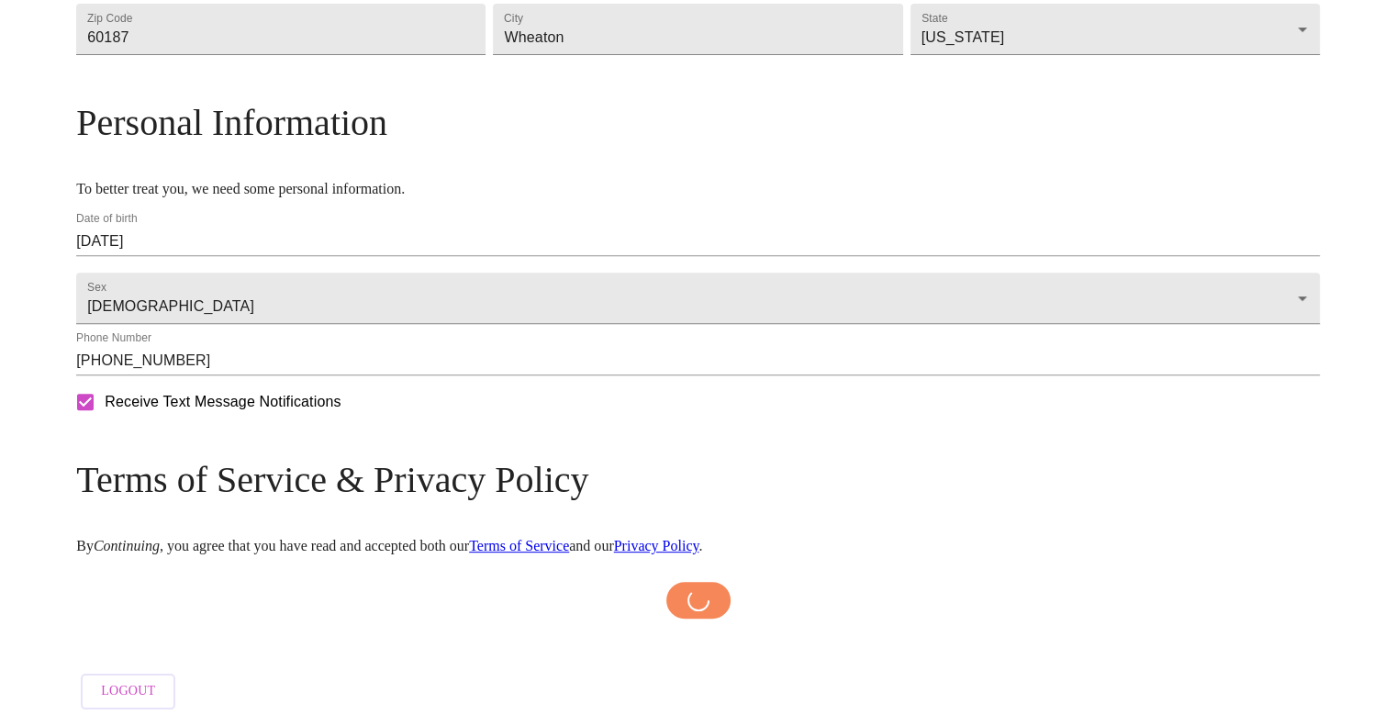
scroll to position [678, 0]
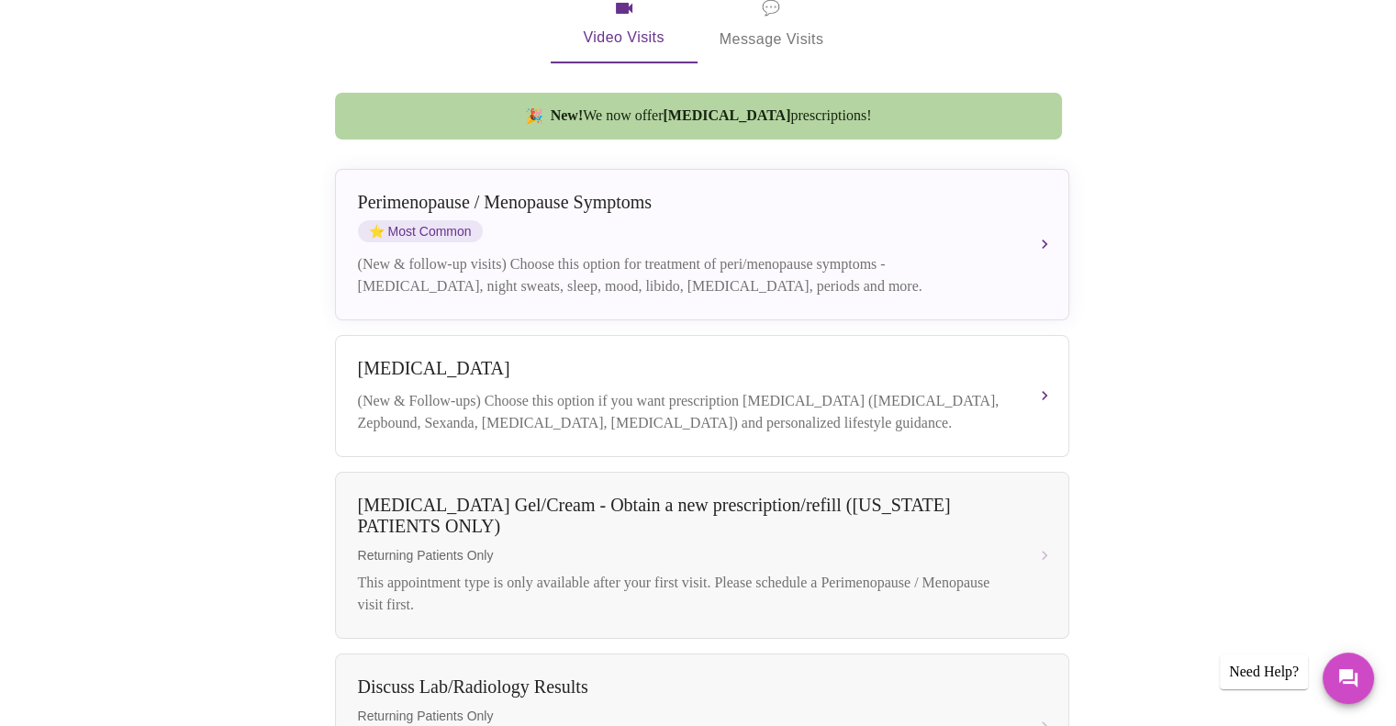
scroll to position [393, 0]
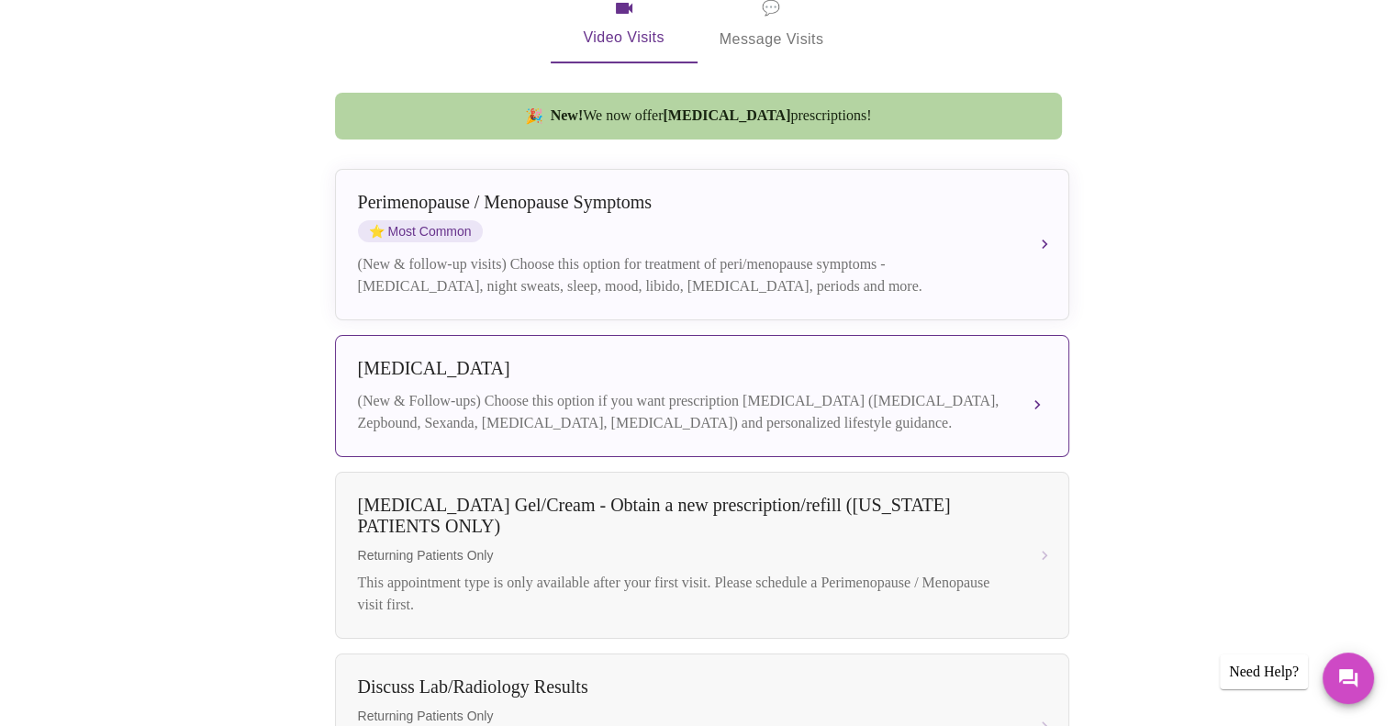
click at [590, 360] on div "Weight Management" at bounding box center [684, 368] width 652 height 21
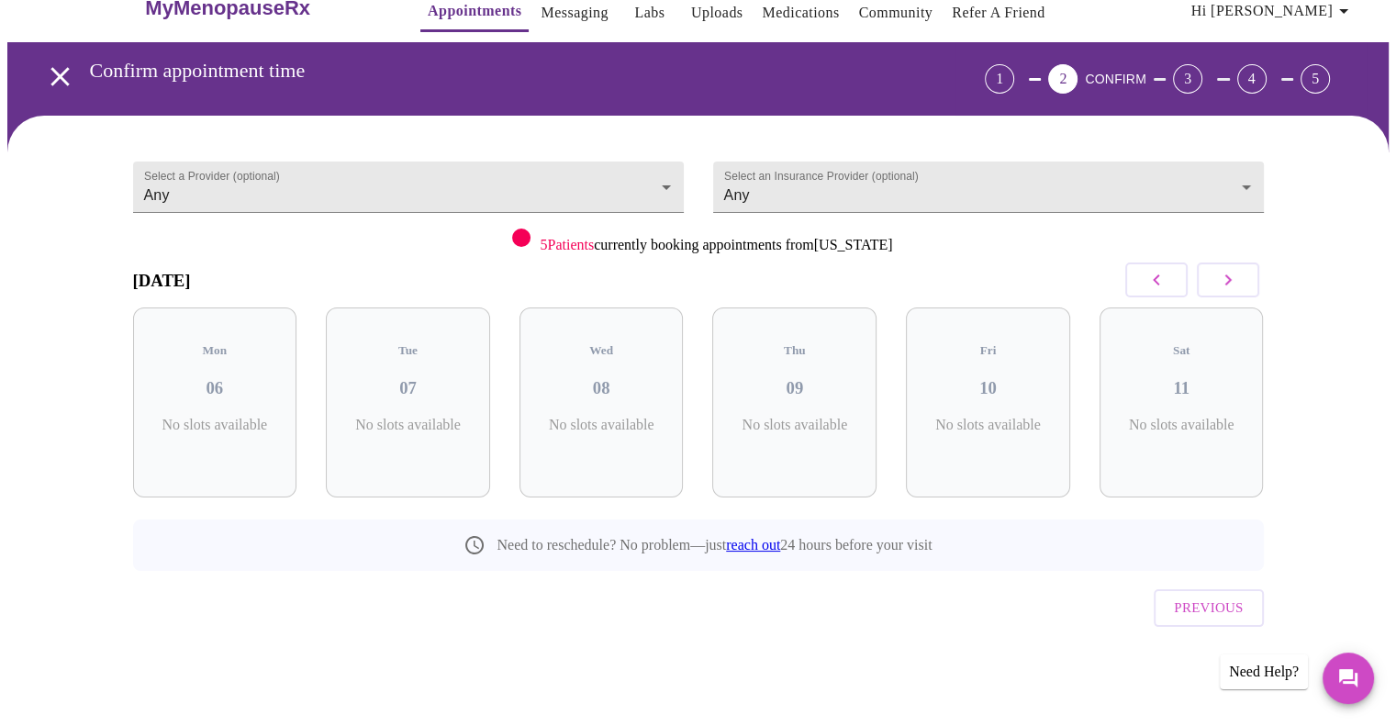
scroll to position [0, 0]
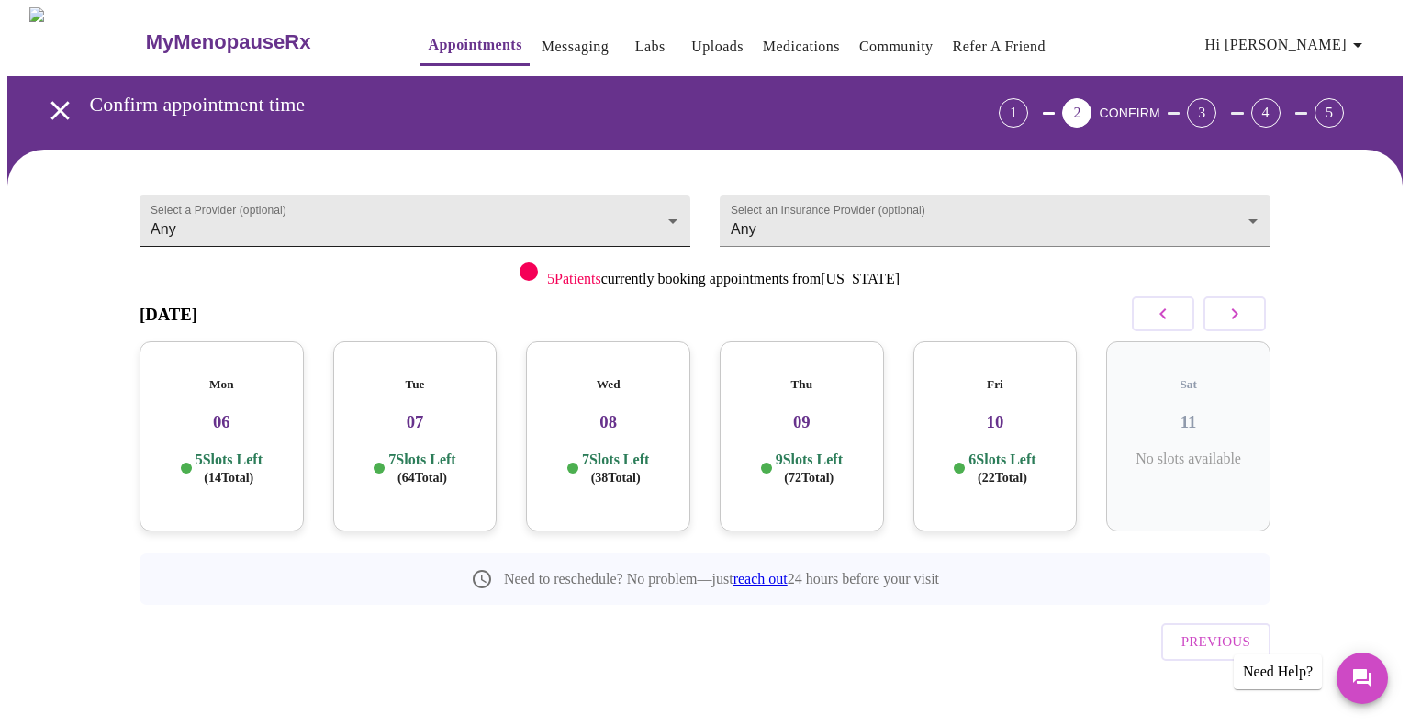
click at [665, 218] on body "MyMenopauseRx Appointments Messaging Labs Uploads Medications Community Refer a…" at bounding box center [704, 379] width 1395 height 745
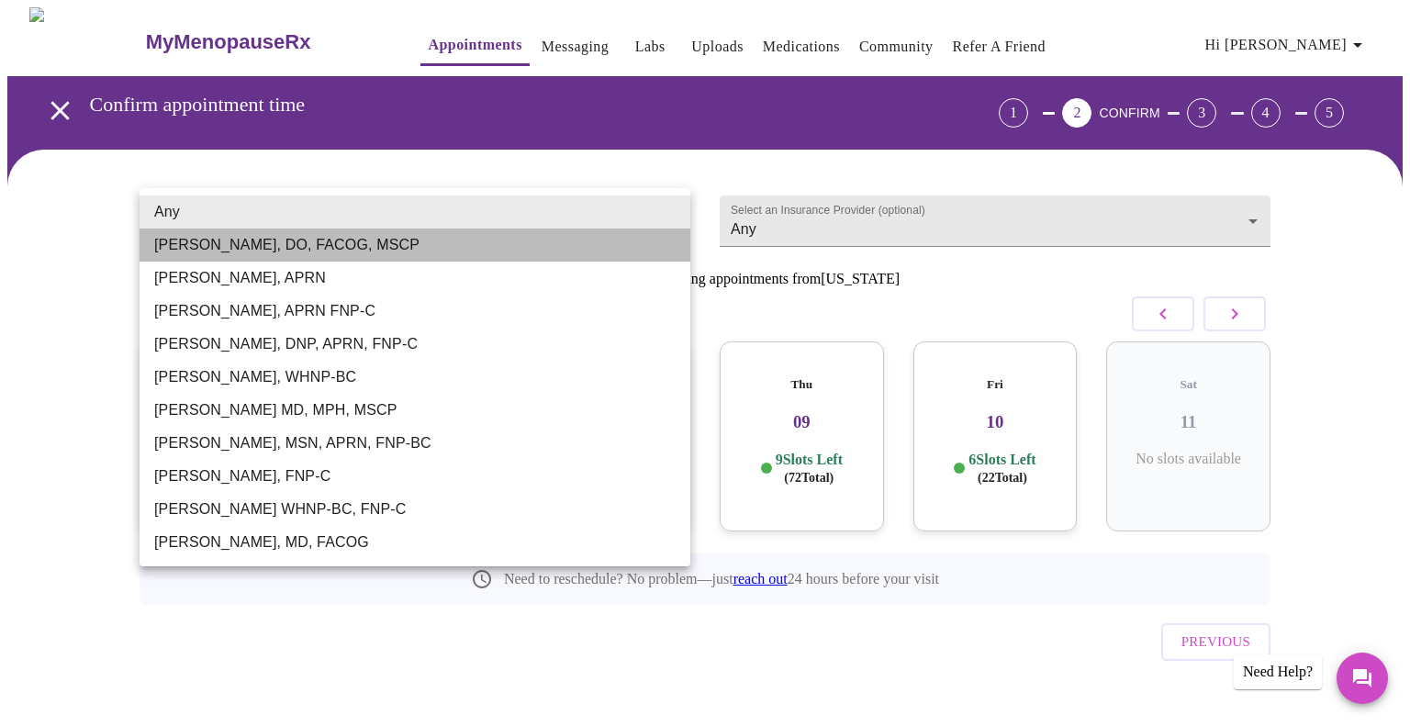
click at [244, 245] on li "Barbra S Hanna, DO, FACOG, MSCP" at bounding box center [415, 245] width 551 height 33
type input "Barbra S Hanna, DO, FACOG, MSCP"
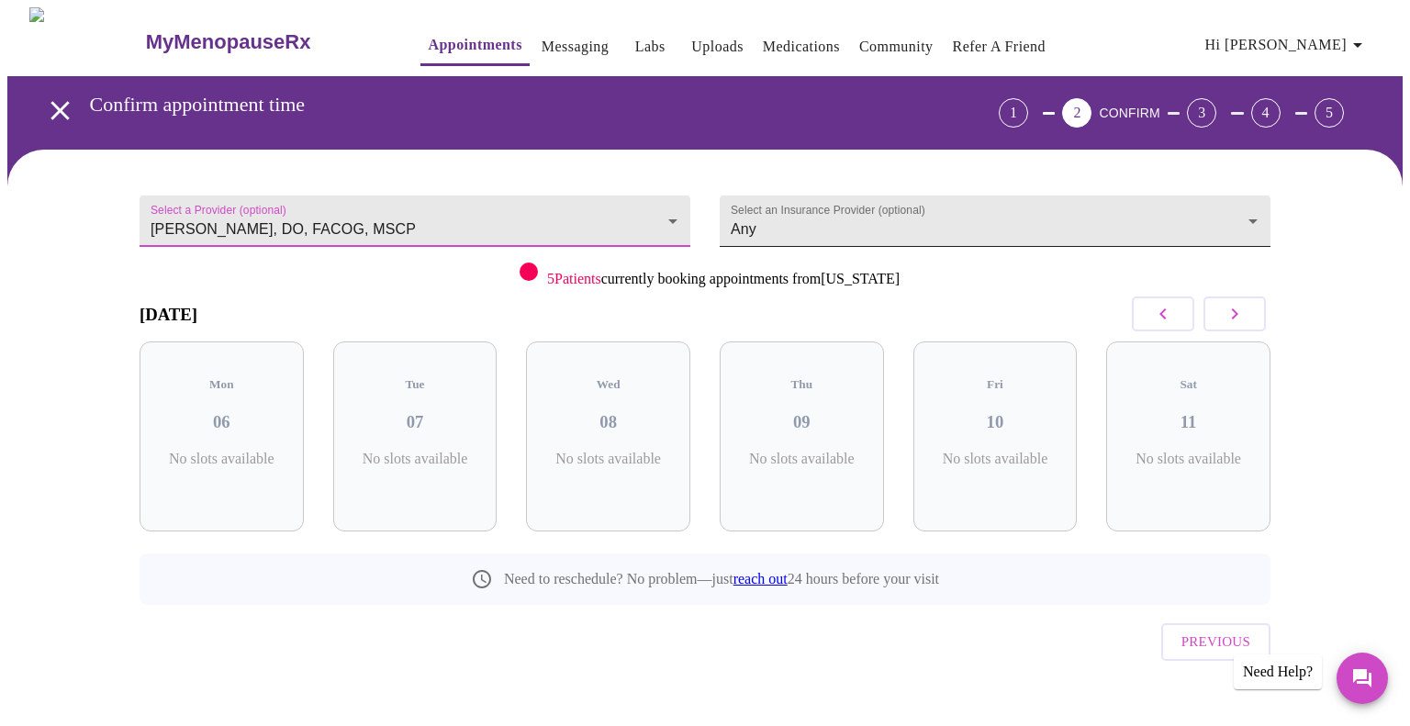
click at [834, 221] on body "MyMenopauseRx Appointments Messaging Labs Uploads Medications Community Refer a…" at bounding box center [704, 379] width 1395 height 745
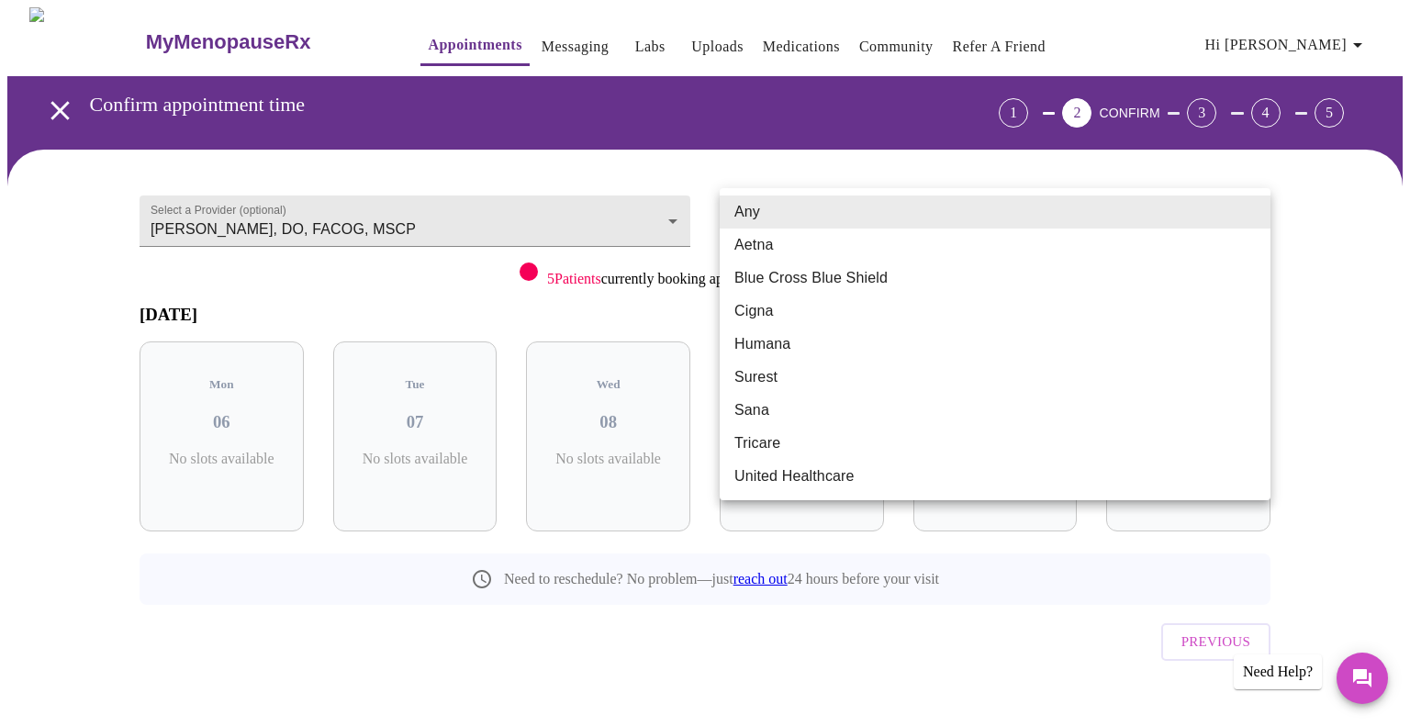
click at [775, 274] on li "Blue Cross Blue Shield" at bounding box center [995, 278] width 551 height 33
type input "Blue Cross Blue Shield"
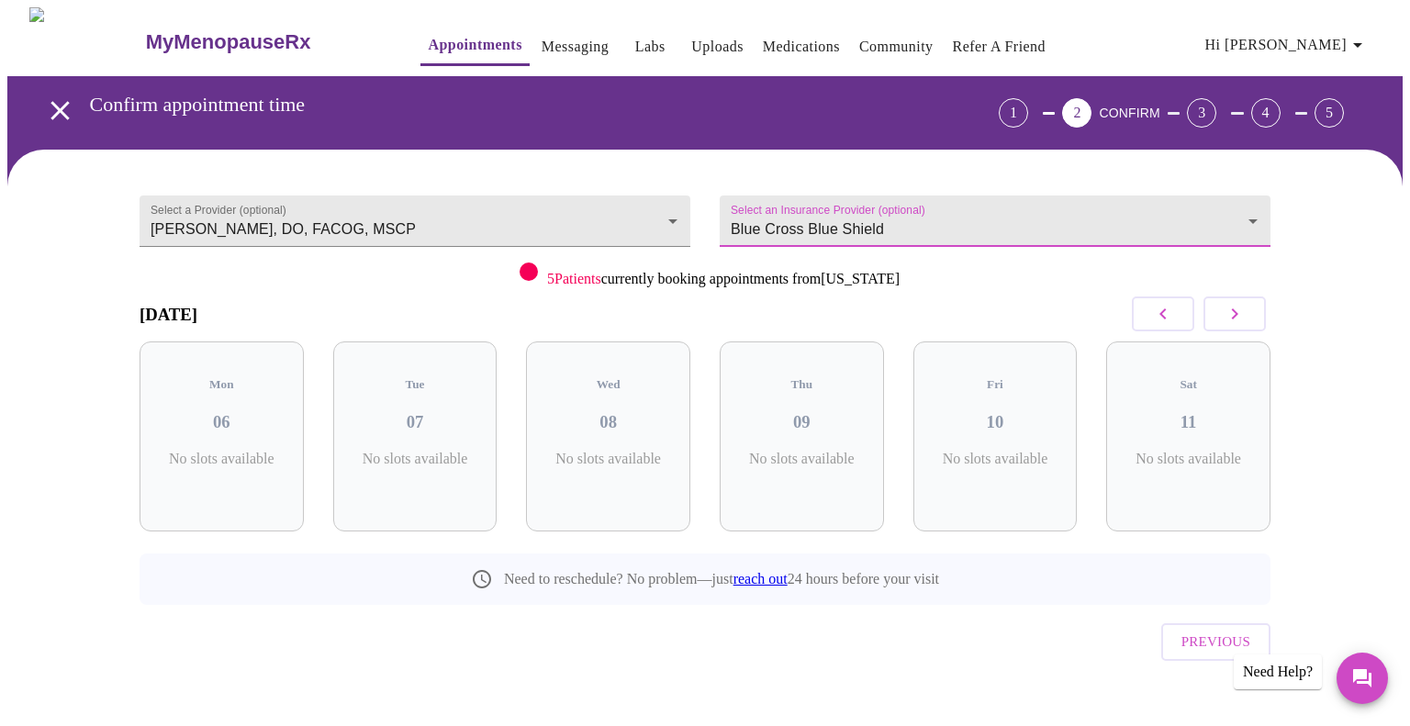
click at [1234, 317] on icon "button" at bounding box center [1235, 313] width 6 height 11
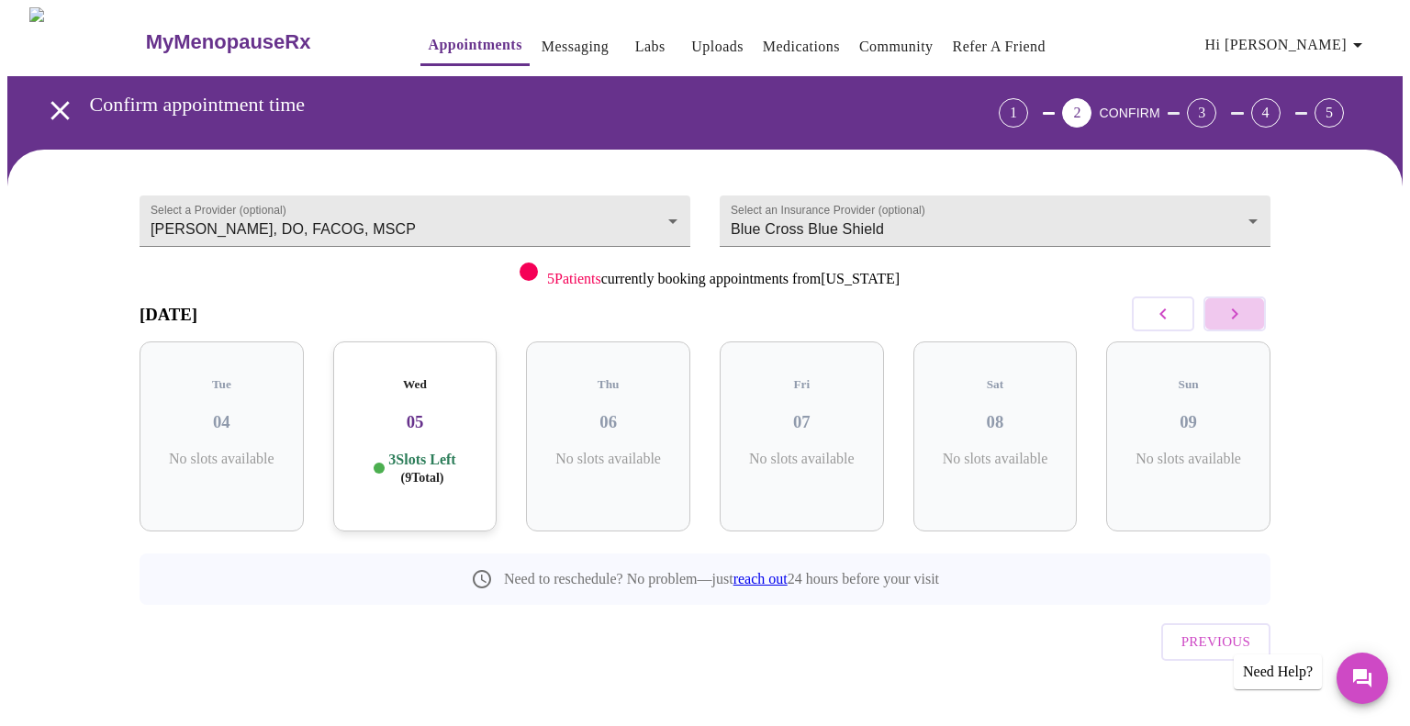
click at [1234, 317] on icon "button" at bounding box center [1235, 313] width 6 height 11
click at [1171, 318] on icon "button" at bounding box center [1163, 314] width 22 height 22
click at [438, 422] on div "Wed 05 3 Slots Left ( 9 Total)" at bounding box center [415, 436] width 164 height 190
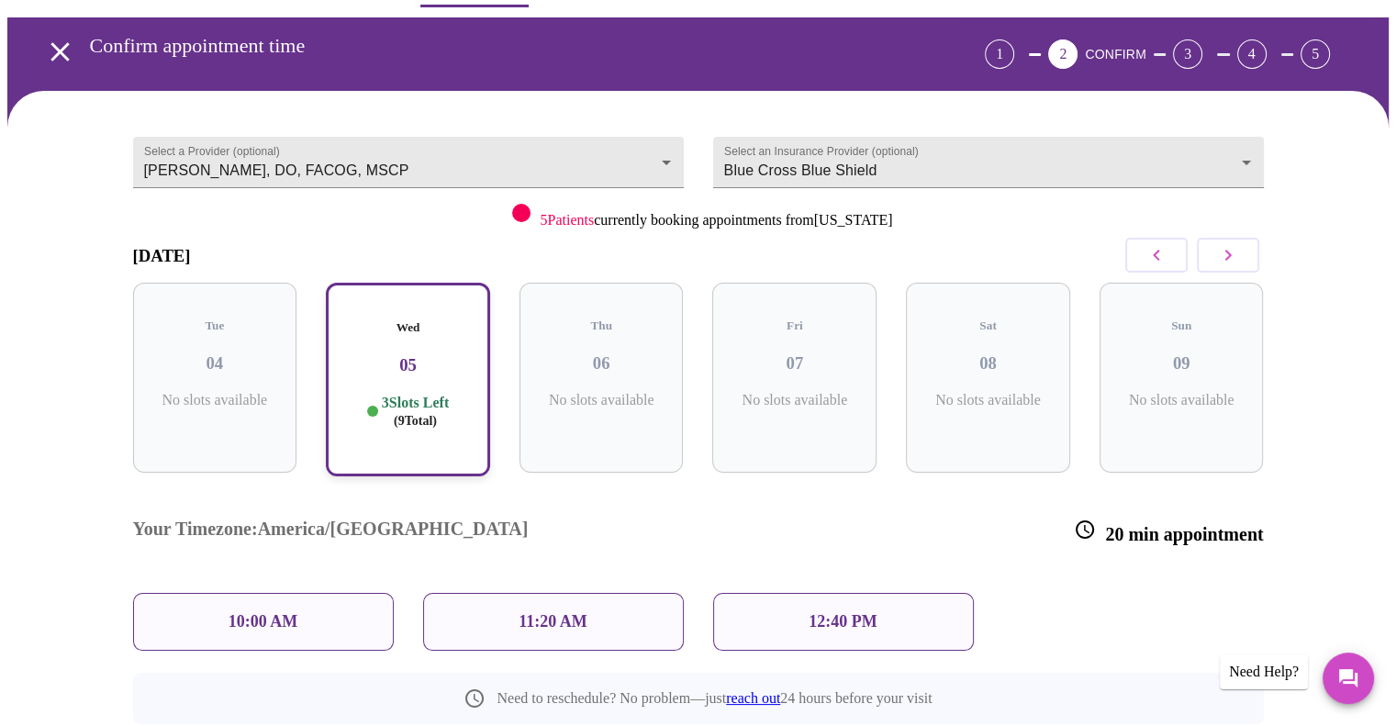
scroll to position [59, 0]
click at [1256, 245] on button "button" at bounding box center [1228, 255] width 62 height 35
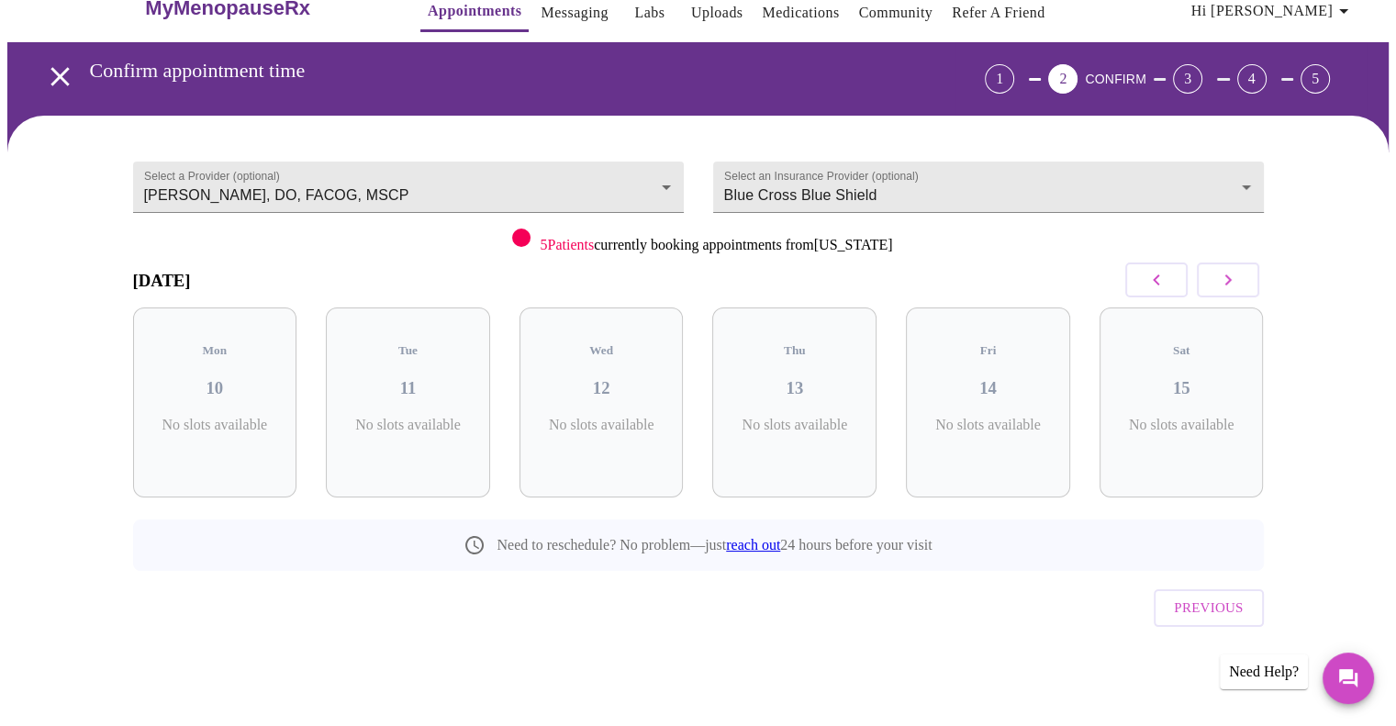
scroll to position [0, 0]
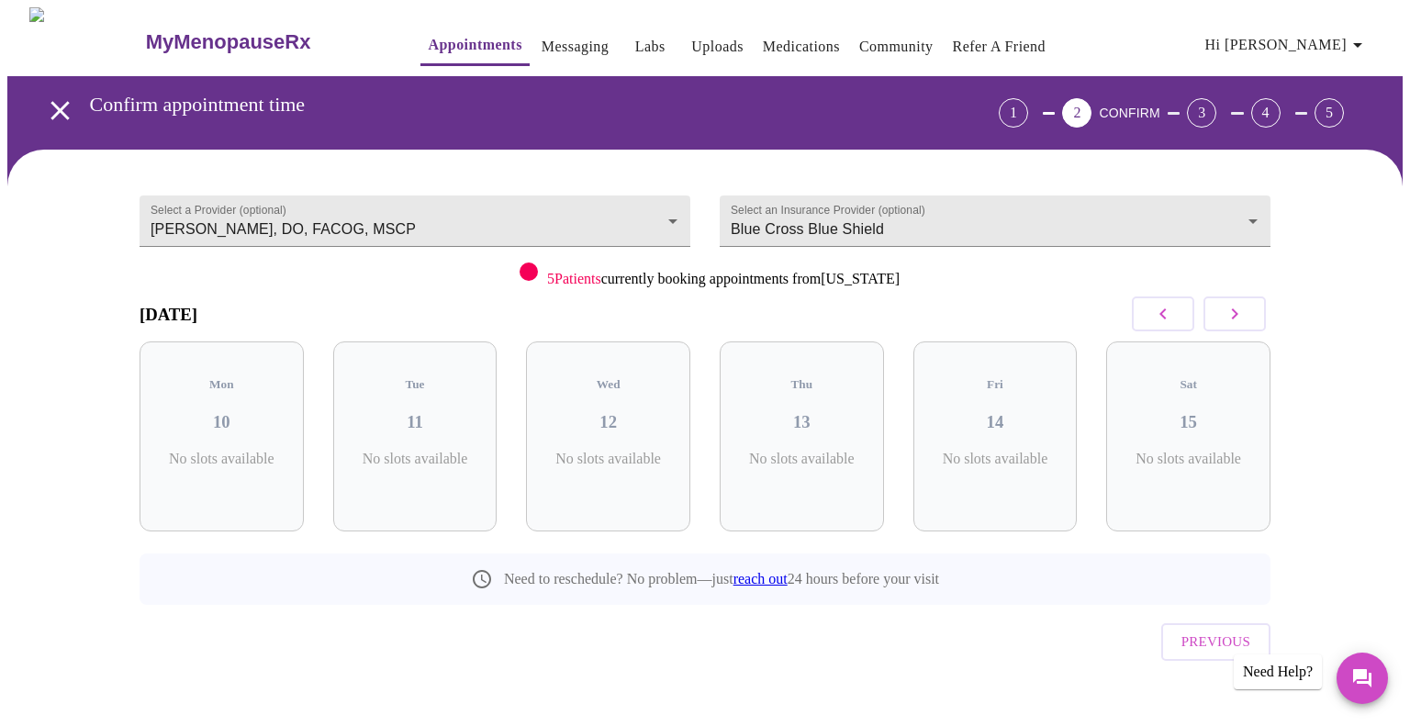
click at [1170, 303] on icon "button" at bounding box center [1163, 314] width 22 height 22
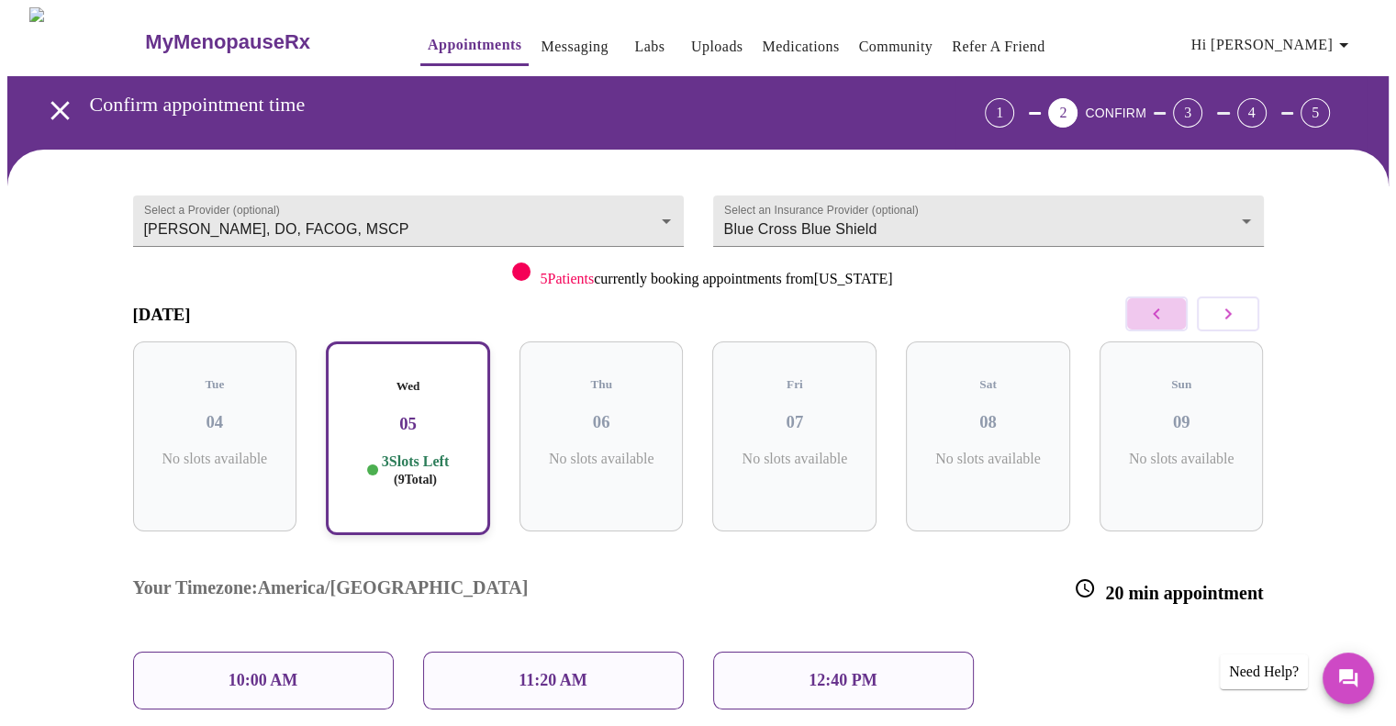
click at [1175, 310] on button "button" at bounding box center [1156, 313] width 62 height 35
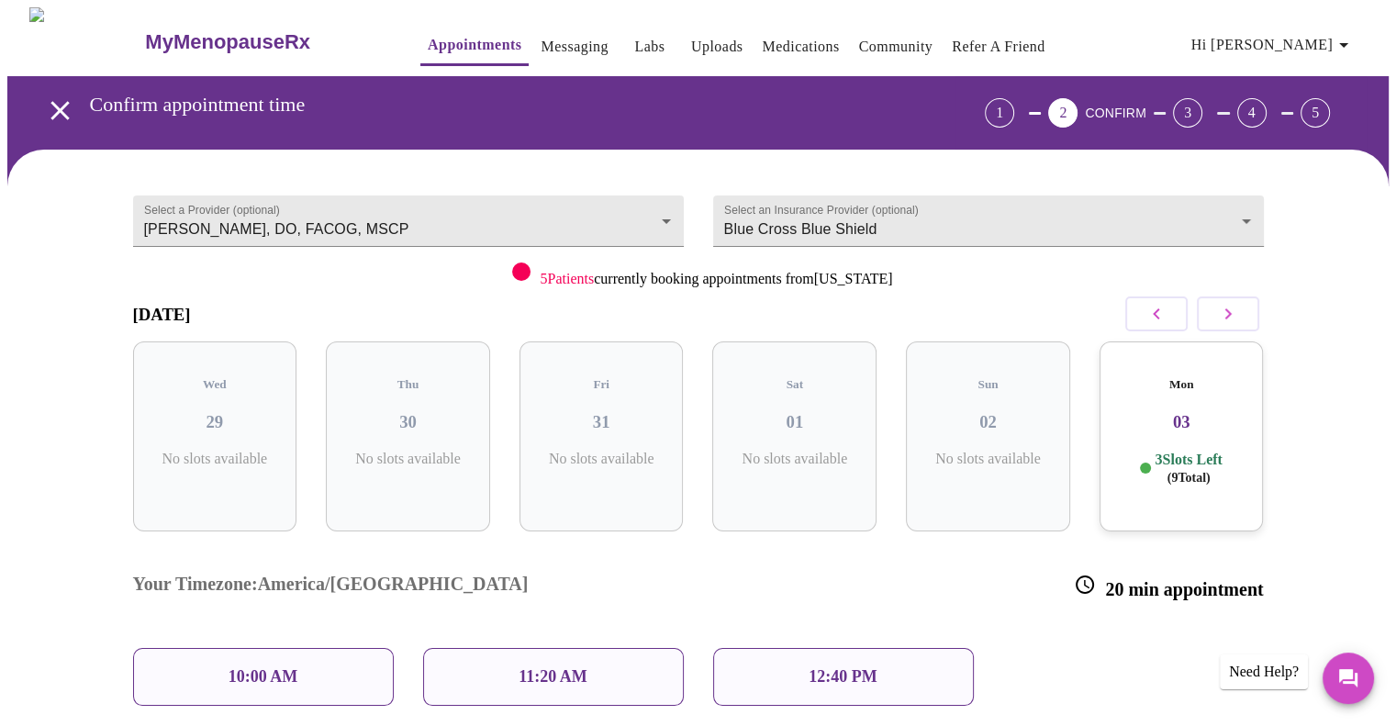
click at [1215, 424] on div "Mon 03 3 Slots Left ( 9 Total)" at bounding box center [1182, 436] width 164 height 190
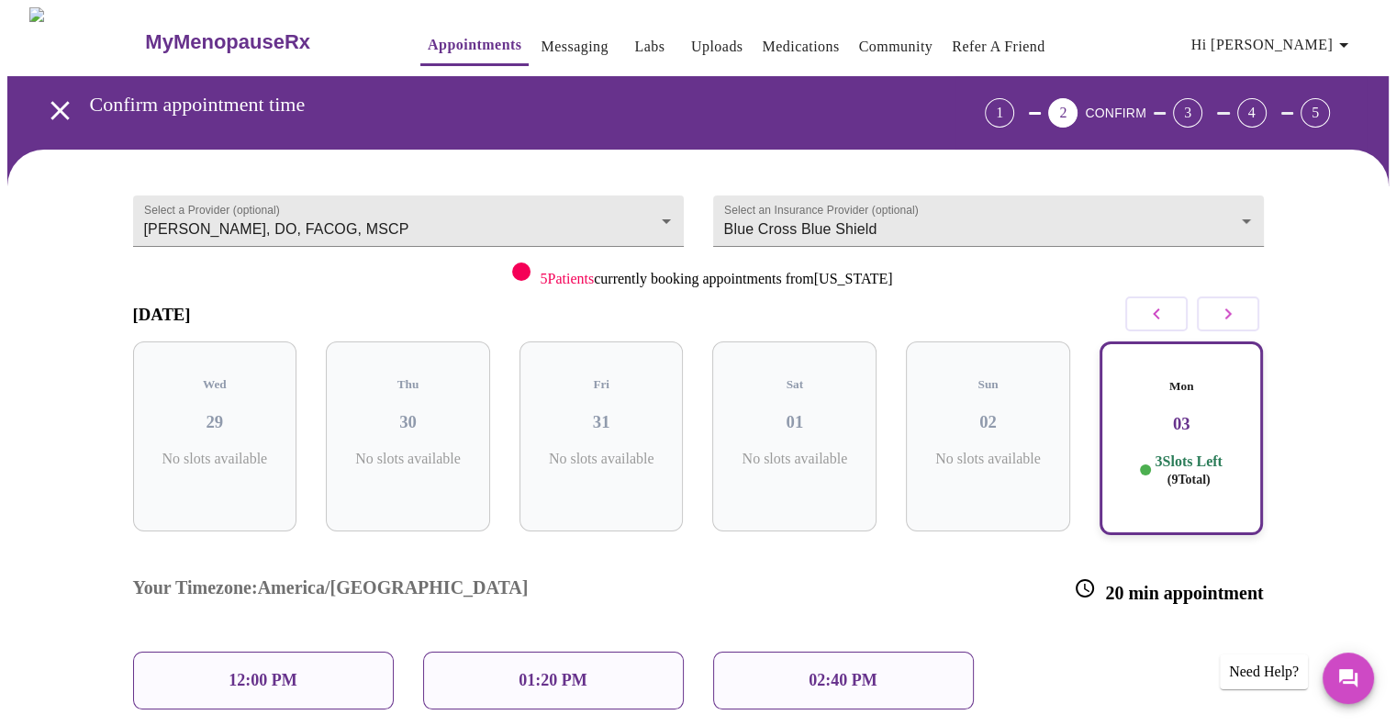
scroll to position [142, 0]
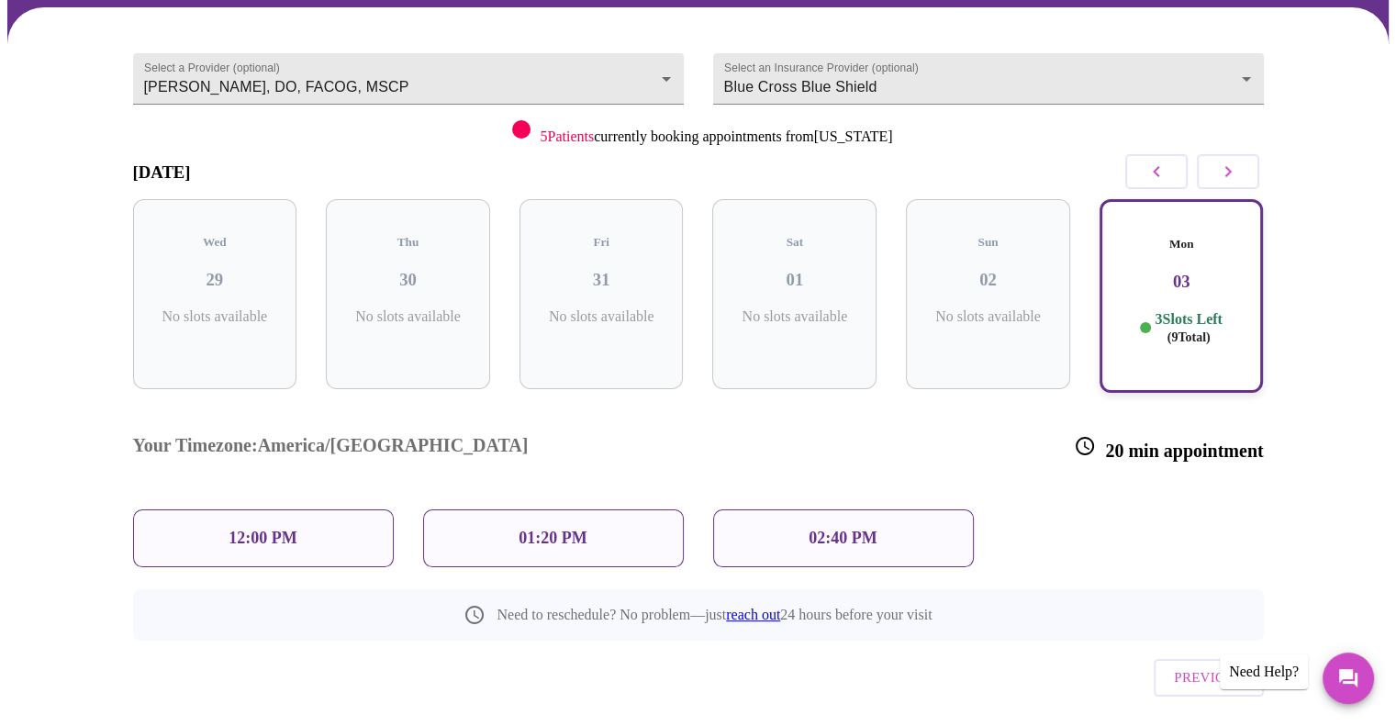
click at [1193, 310] on p "3 Slots Left ( 9 Total)" at bounding box center [1188, 328] width 67 height 36
click at [573, 529] on p "01:20 PM" at bounding box center [553, 538] width 68 height 19
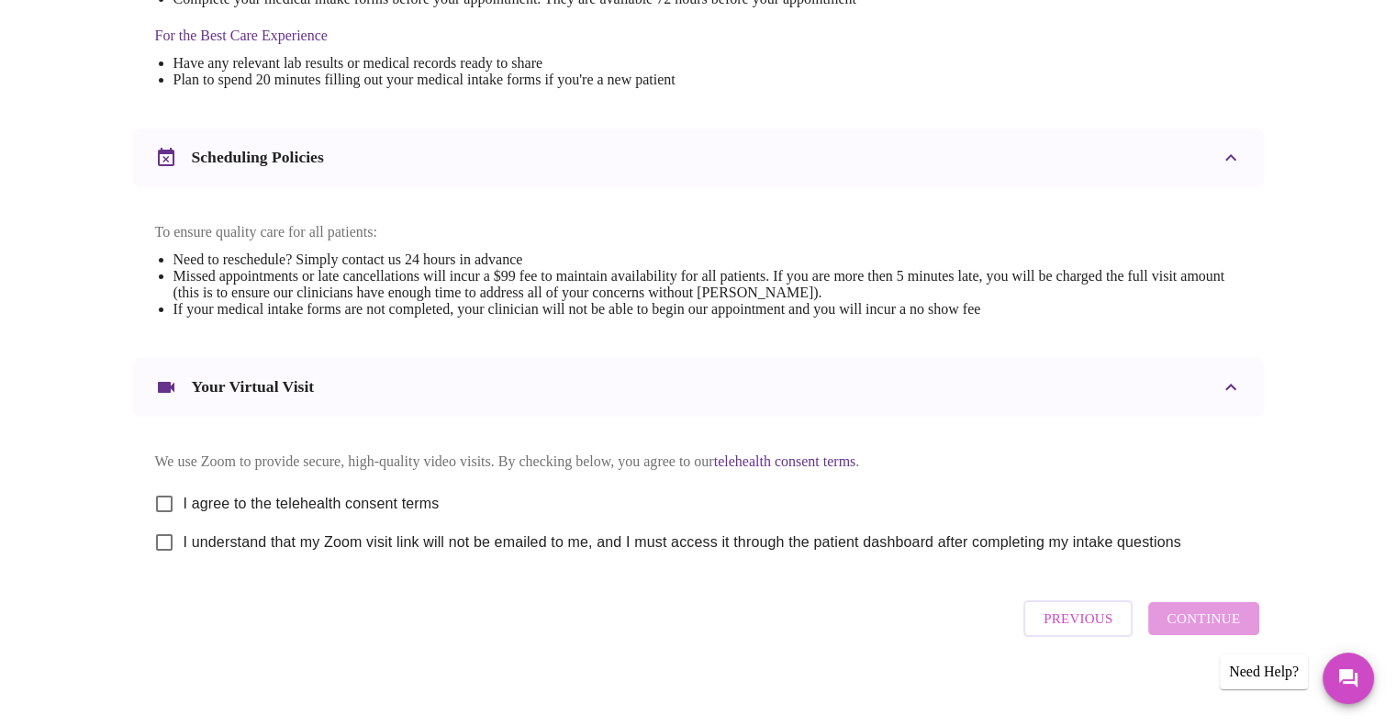
scroll to position [603, 0]
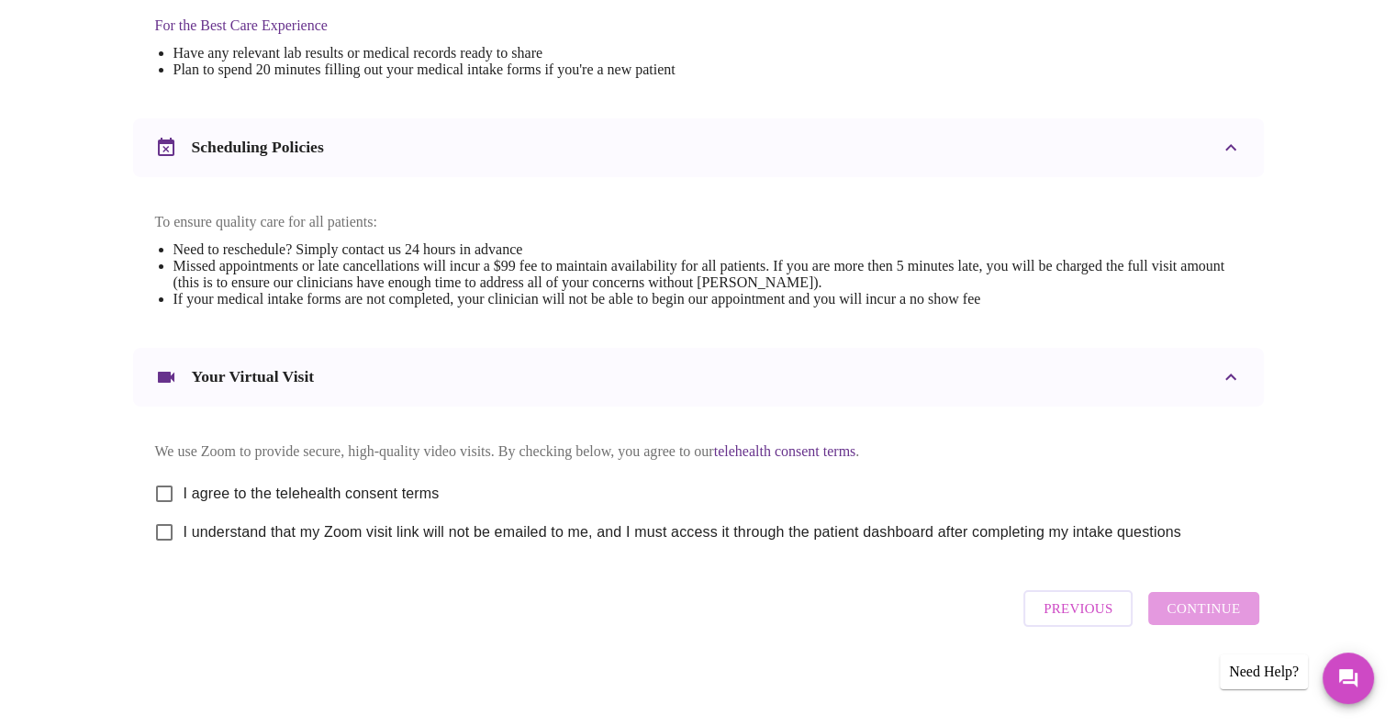
click at [163, 482] on input "I agree to the telehealth consent terms" at bounding box center [164, 494] width 39 height 39
checkbox input "true"
click at [162, 521] on input "I understand that my Zoom visit link will not be emailed to me, and I must acce…" at bounding box center [164, 532] width 39 height 39
checkbox input "true"
click at [1193, 617] on span "Continue" at bounding box center [1203, 609] width 73 height 24
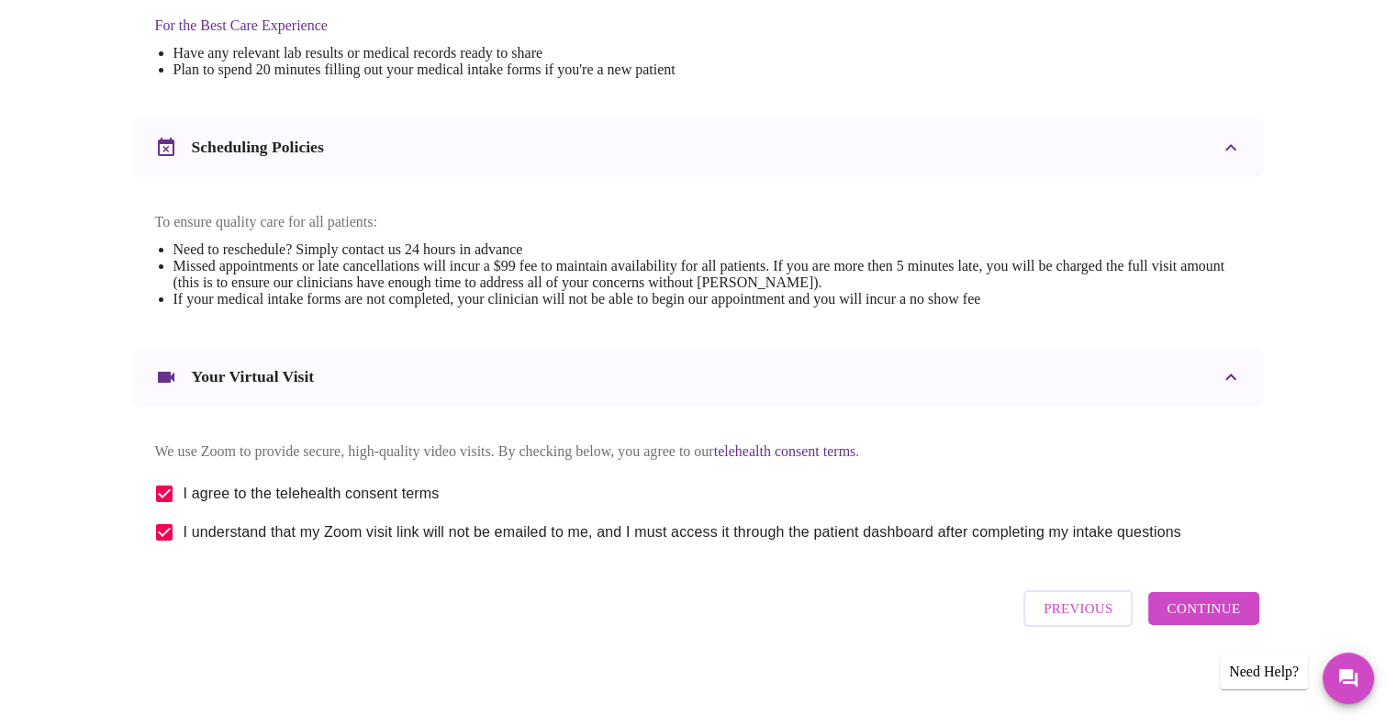
scroll to position [54, 0]
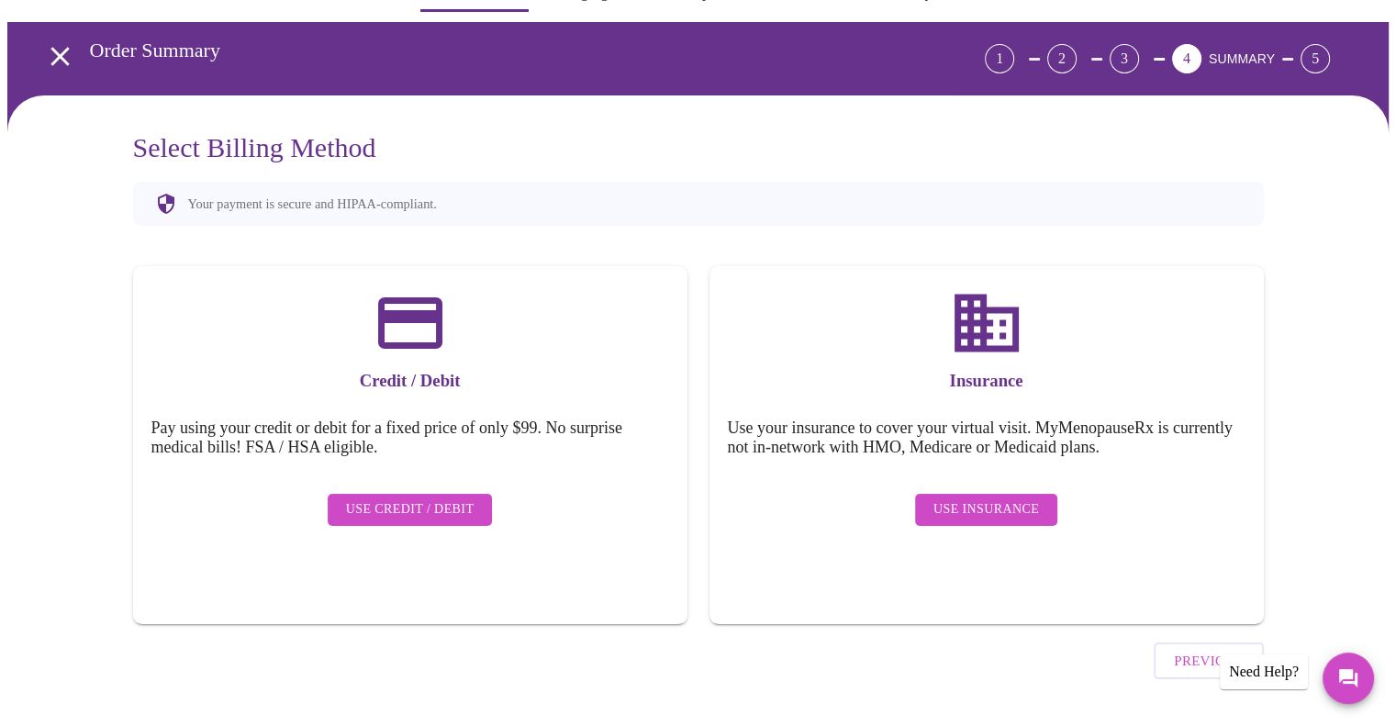
click at [942, 498] on span "Use Insurance" at bounding box center [986, 509] width 106 height 23
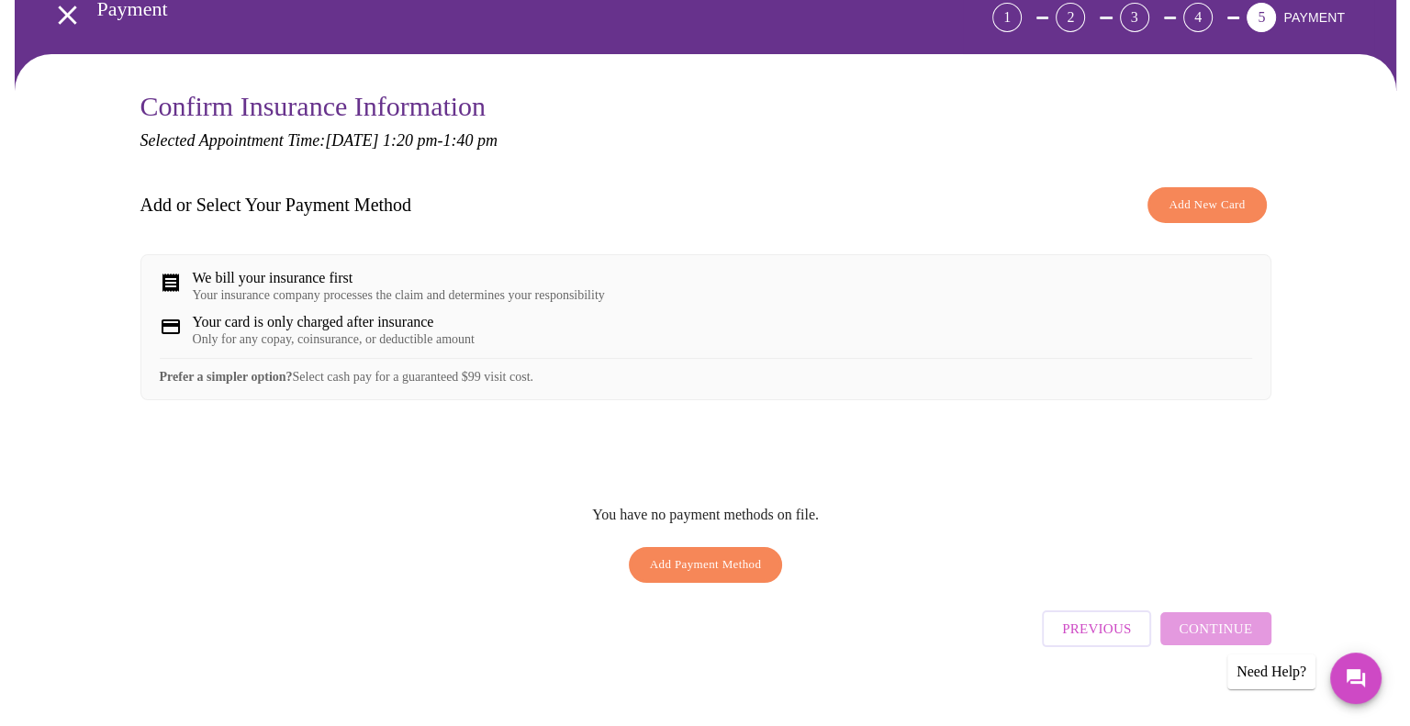
scroll to position [97, 0]
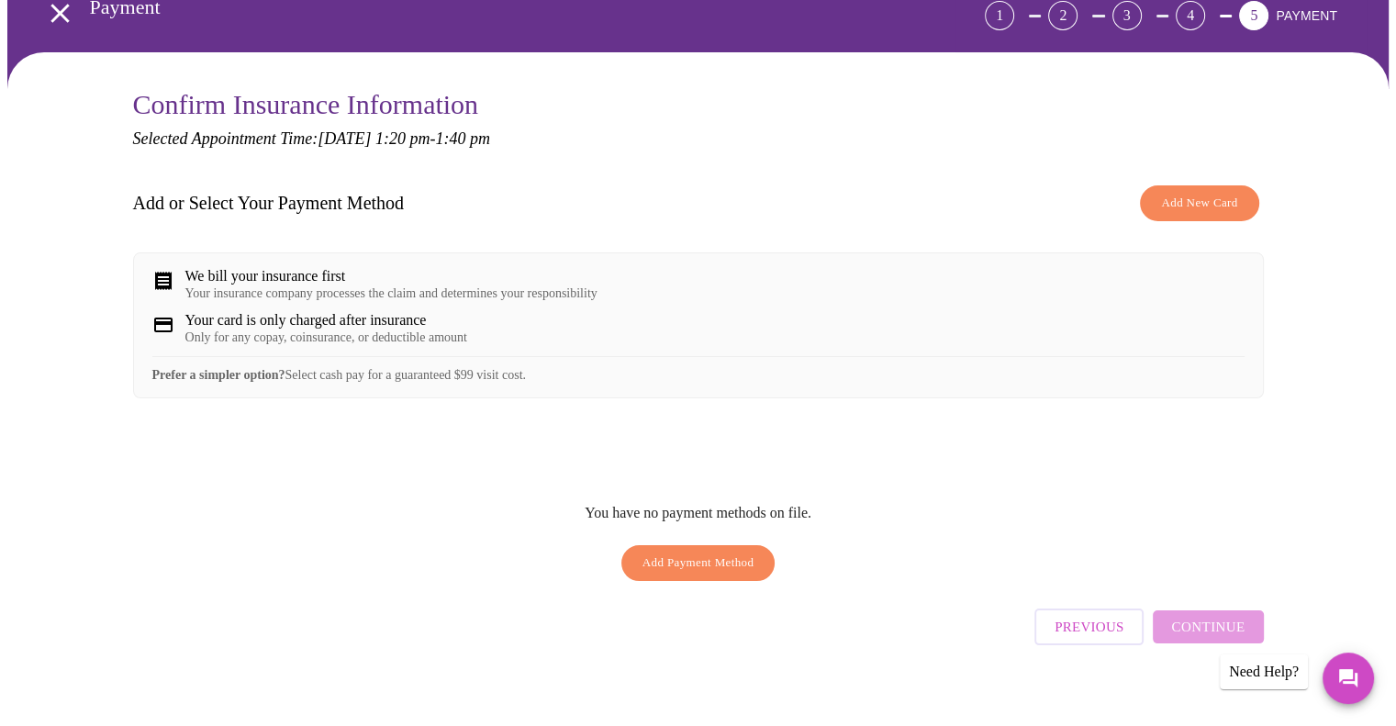
click at [1175, 210] on span "Add New Card" at bounding box center [1199, 203] width 76 height 21
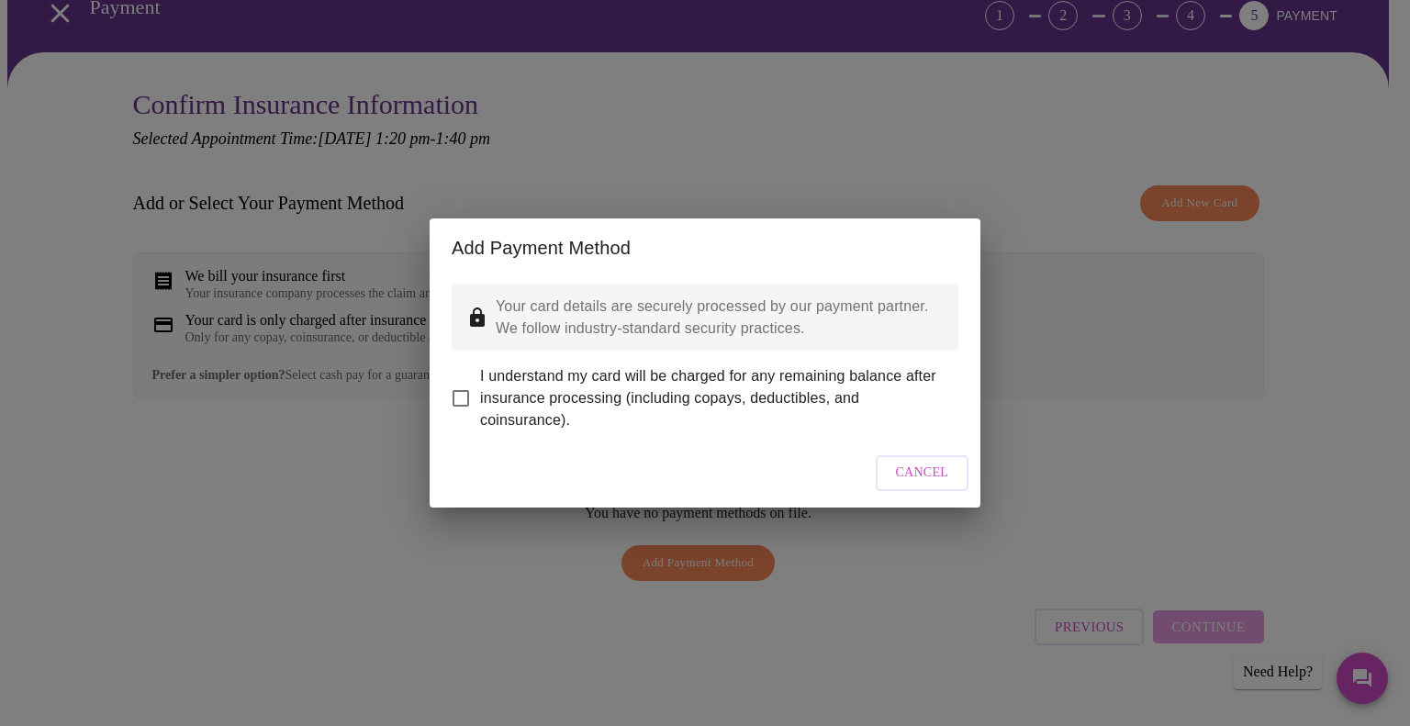
click at [459, 384] on input "I understand my card will be charged for any remaining balance after insurance …" at bounding box center [460, 398] width 39 height 39
checkbox input "true"
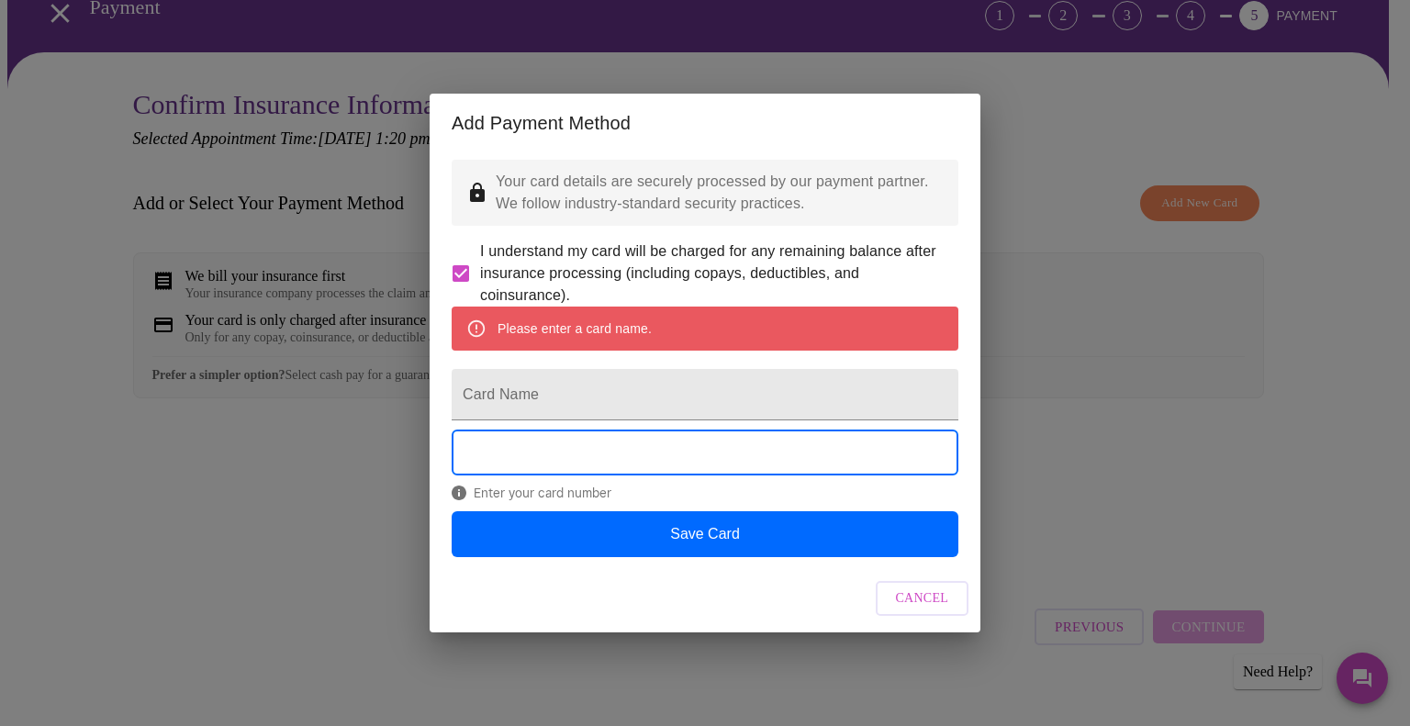
click at [511, 422] on form "Card Name" at bounding box center [705, 395] width 507 height 70
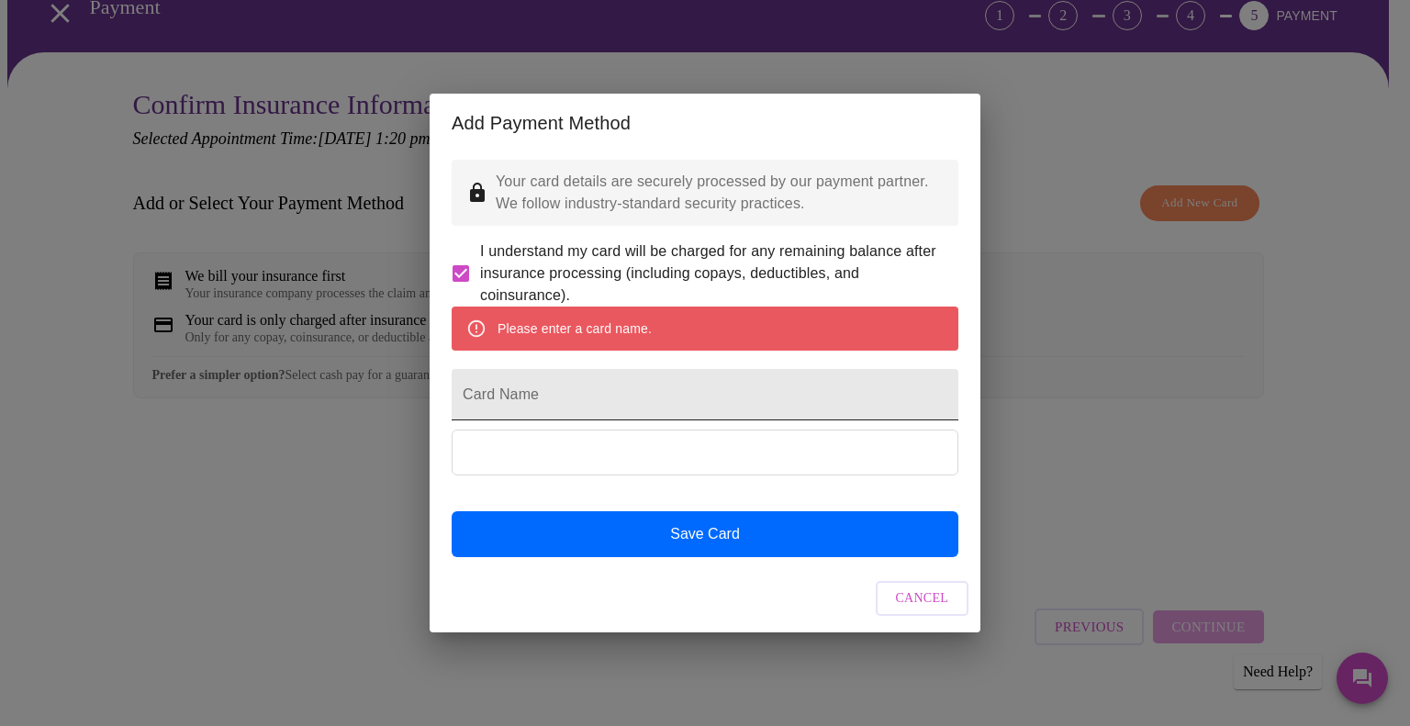
click at [499, 397] on input "Card Name" at bounding box center [705, 394] width 507 height 51
type input "G"
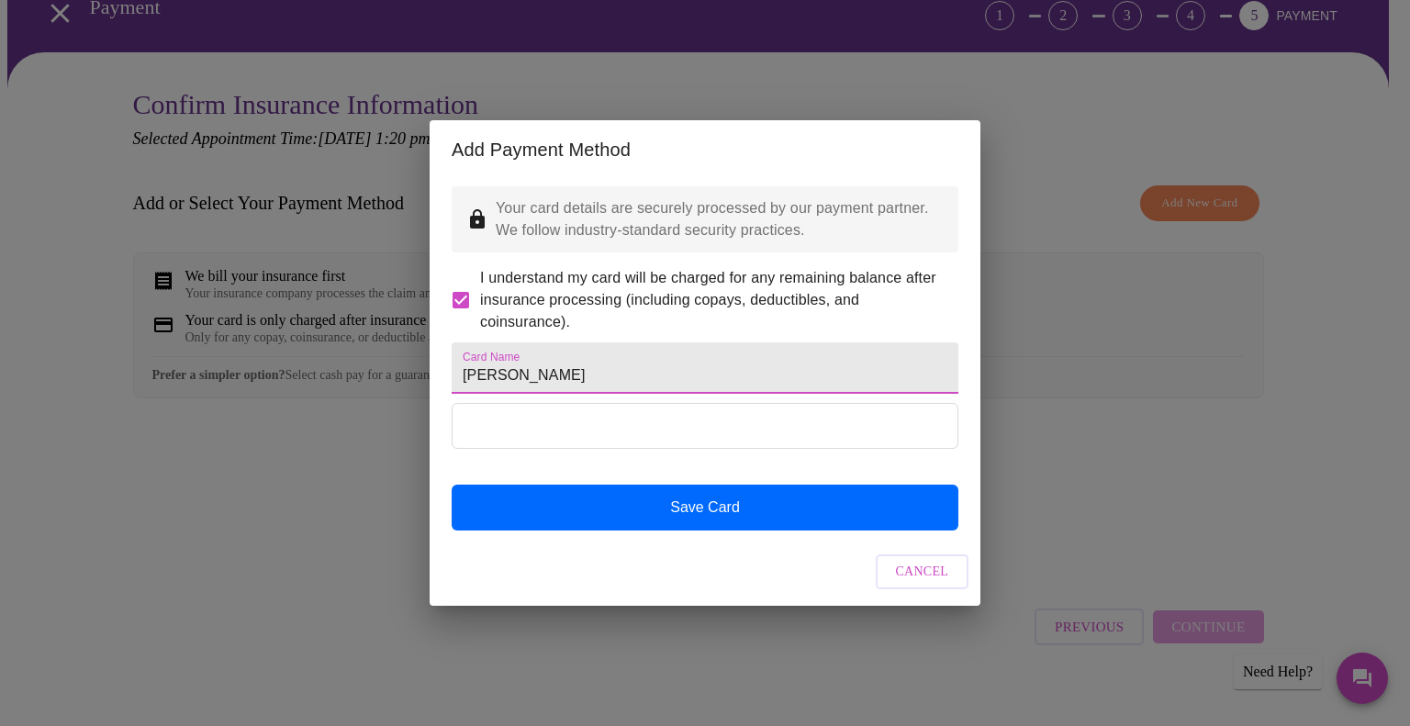
type input "CapOne"
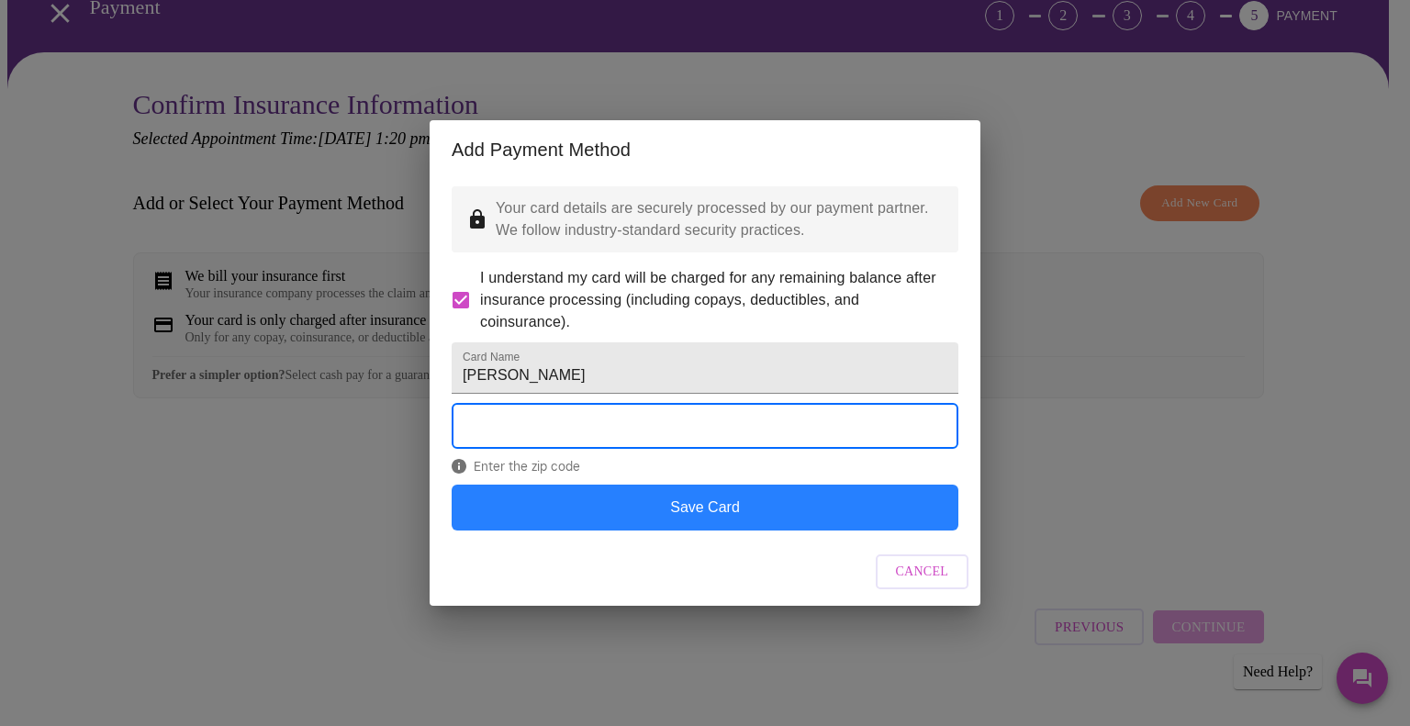
click at [650, 517] on button "Save Card" at bounding box center [705, 508] width 507 height 46
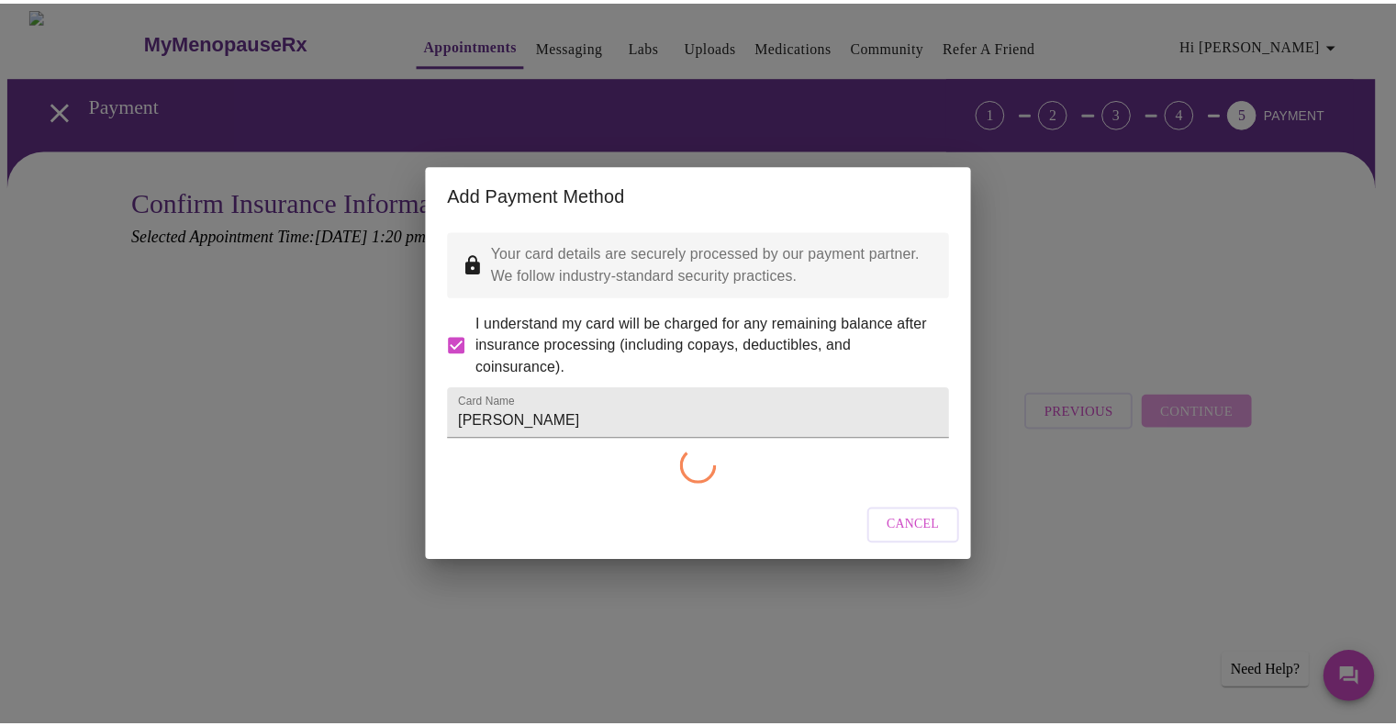
scroll to position [0, 0]
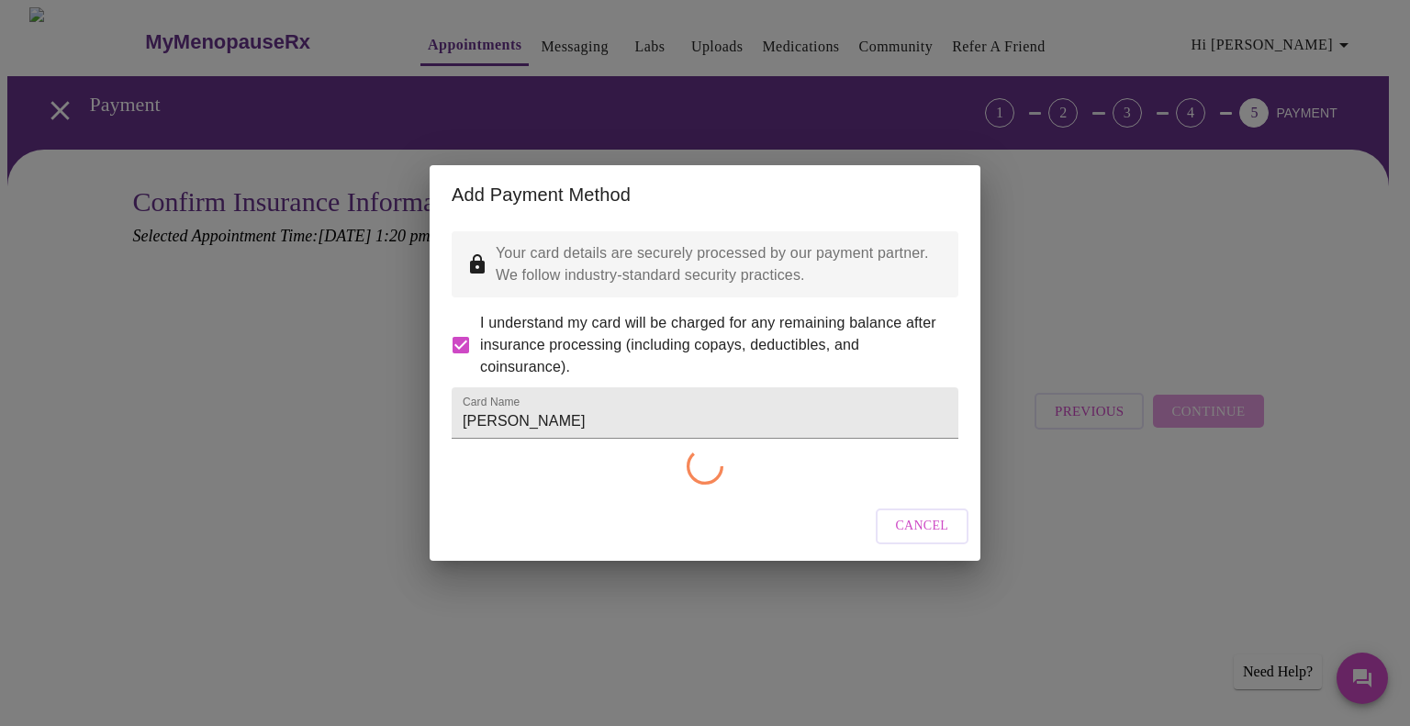
checkbox input "false"
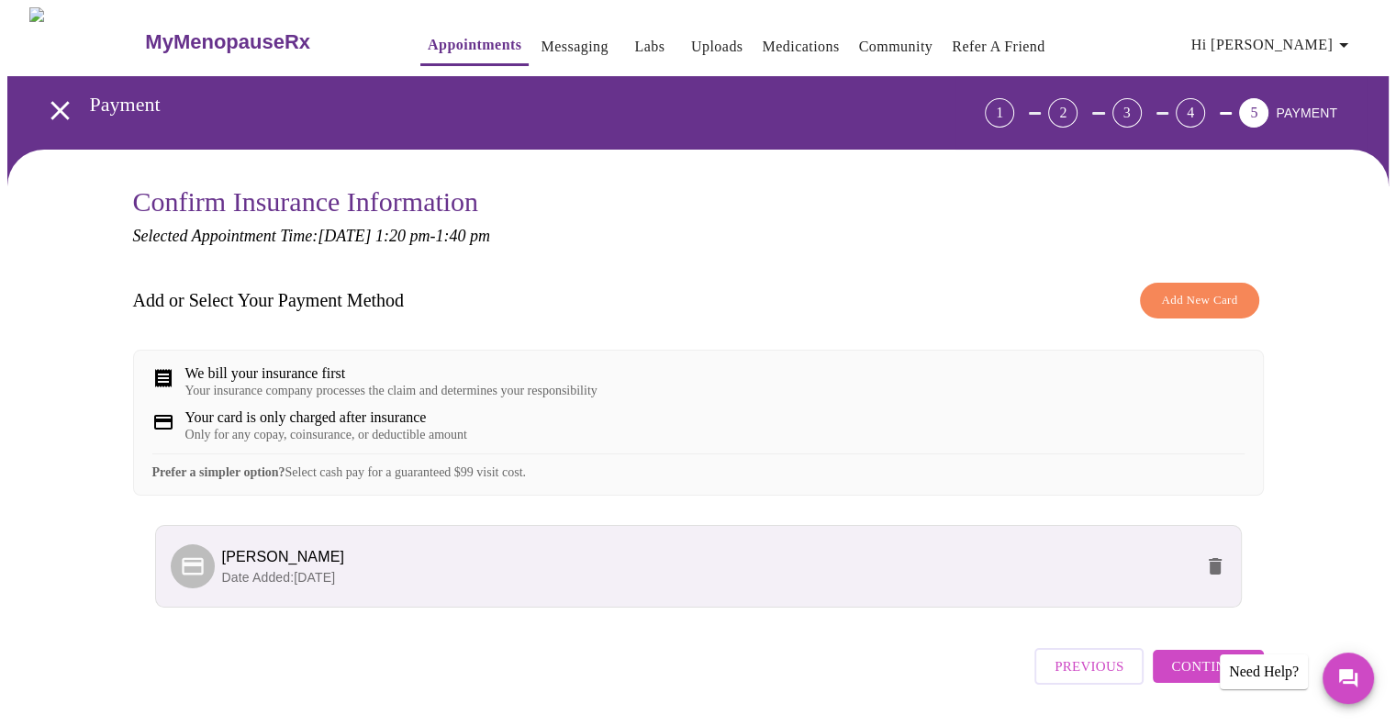
scroll to position [70, 0]
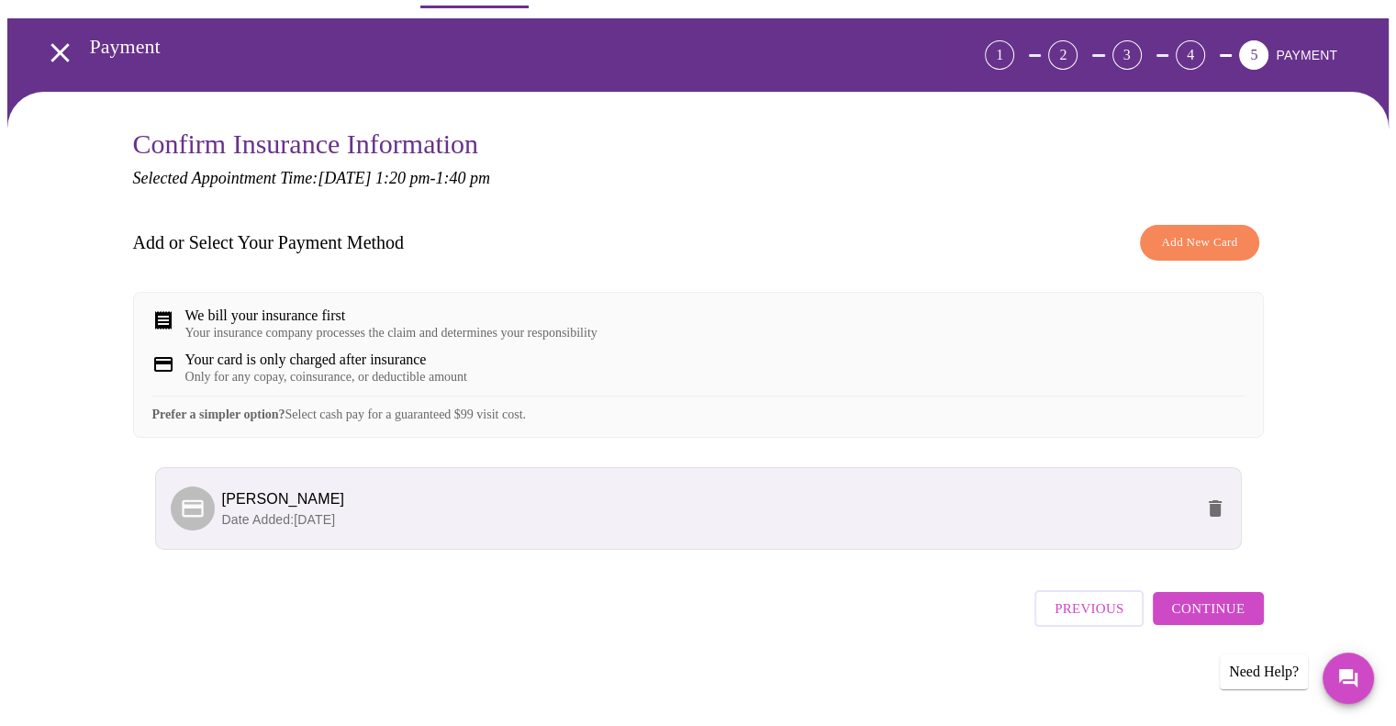
click at [1193, 609] on span "Continue" at bounding box center [1207, 609] width 73 height 24
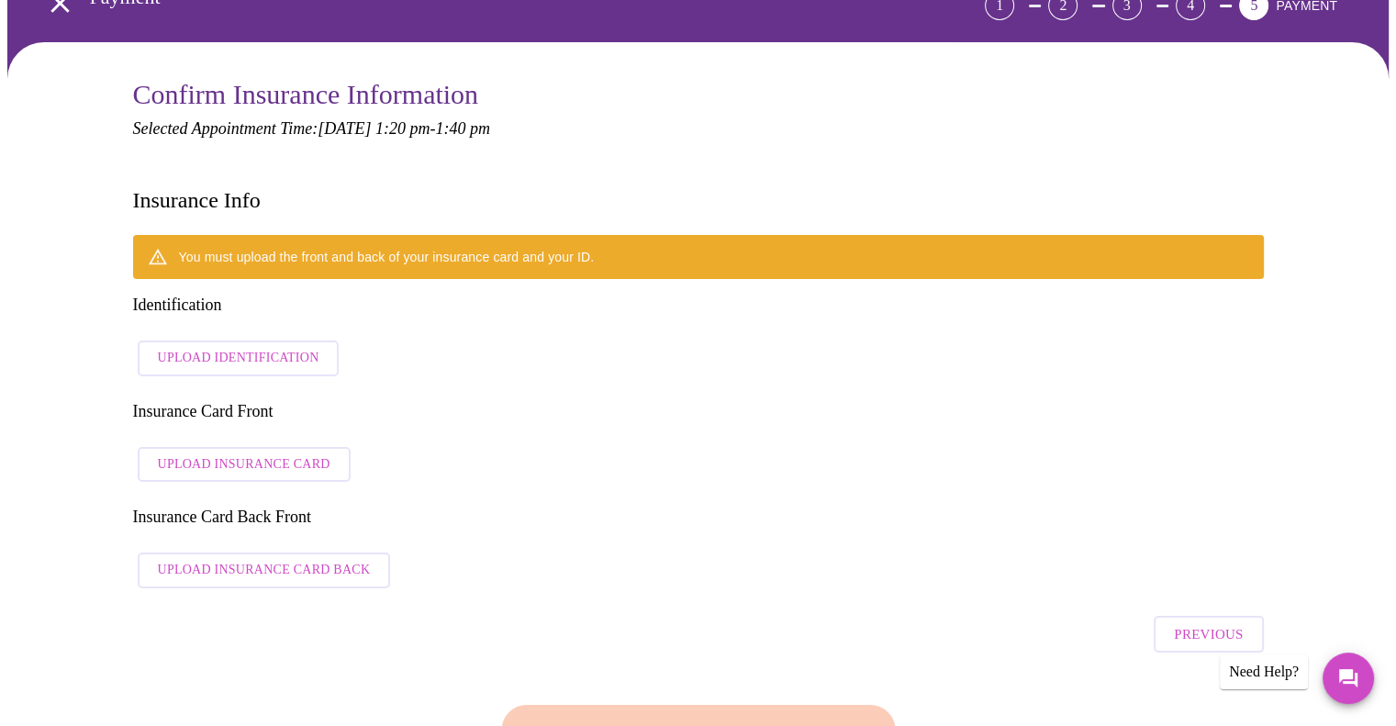
scroll to position [110, 0]
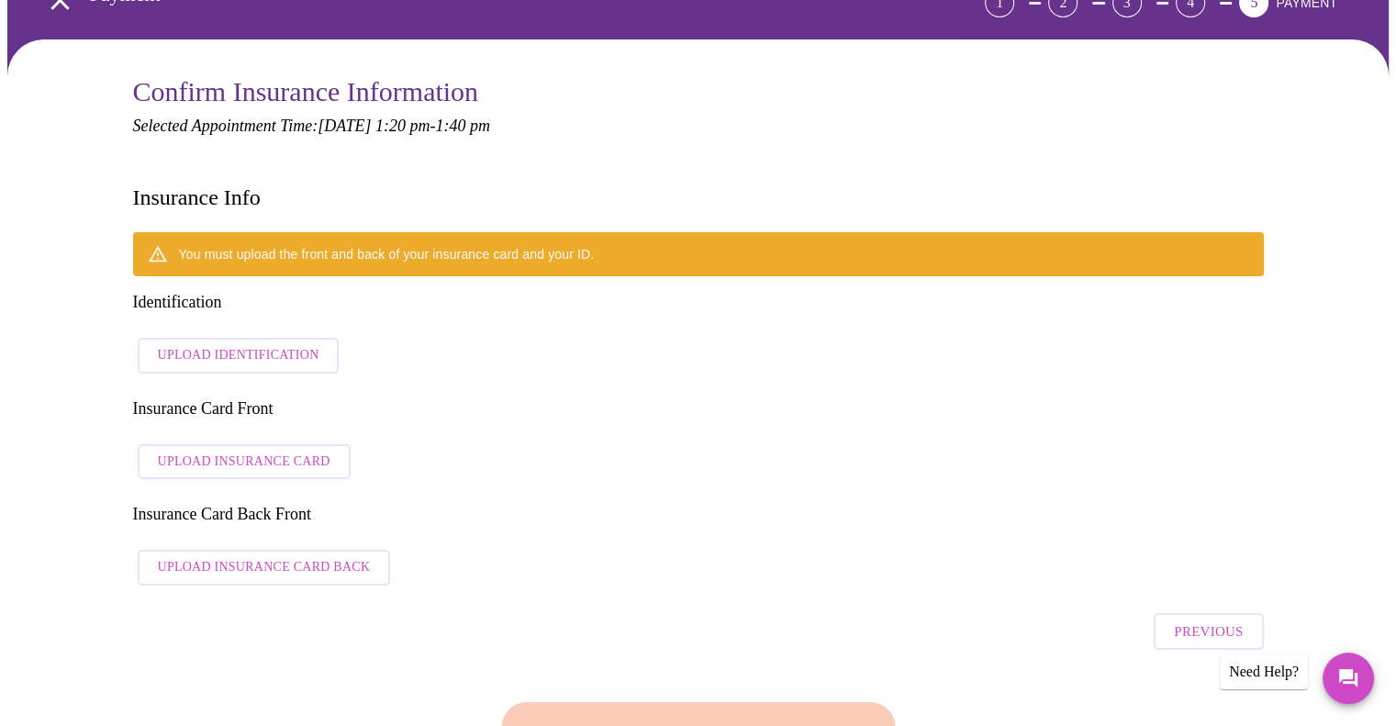
click at [221, 344] on span "Upload Identification" at bounding box center [239, 355] width 162 height 23
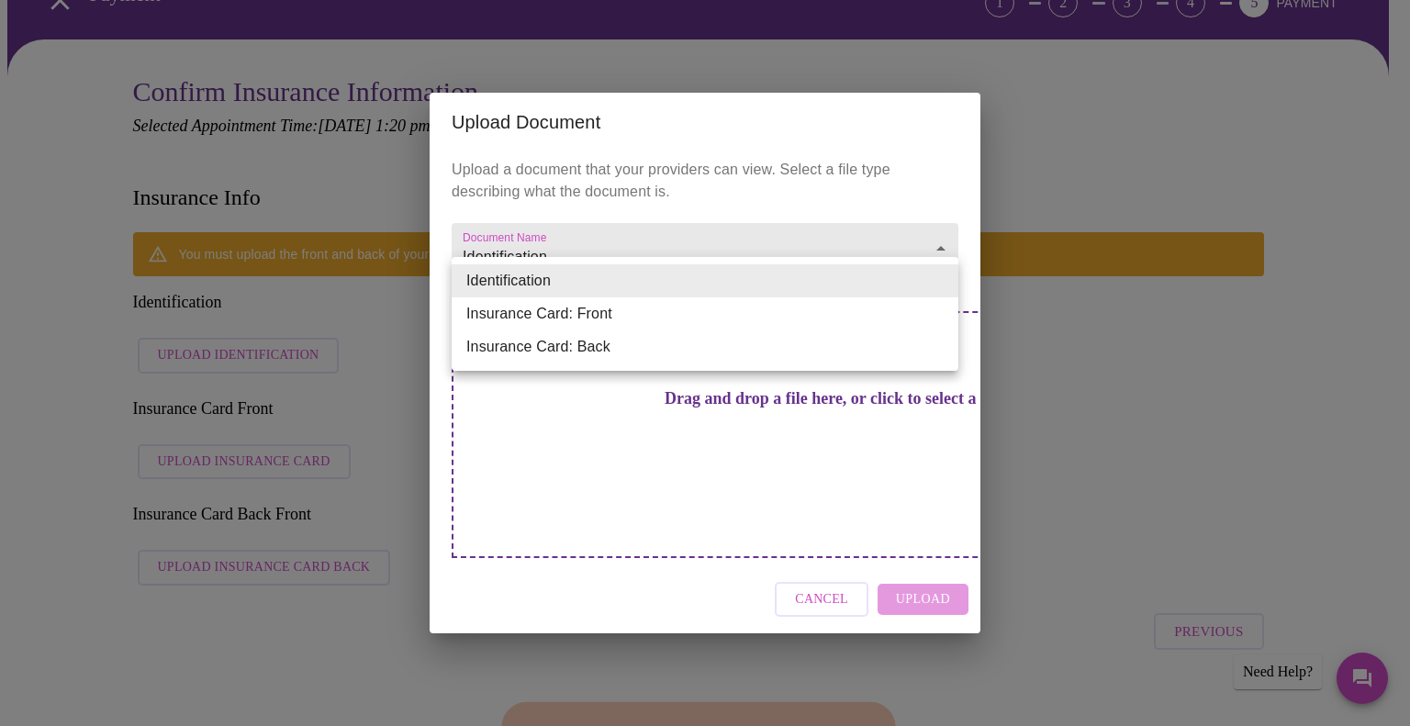
click at [840, 561] on div at bounding box center [705, 363] width 1410 height 726
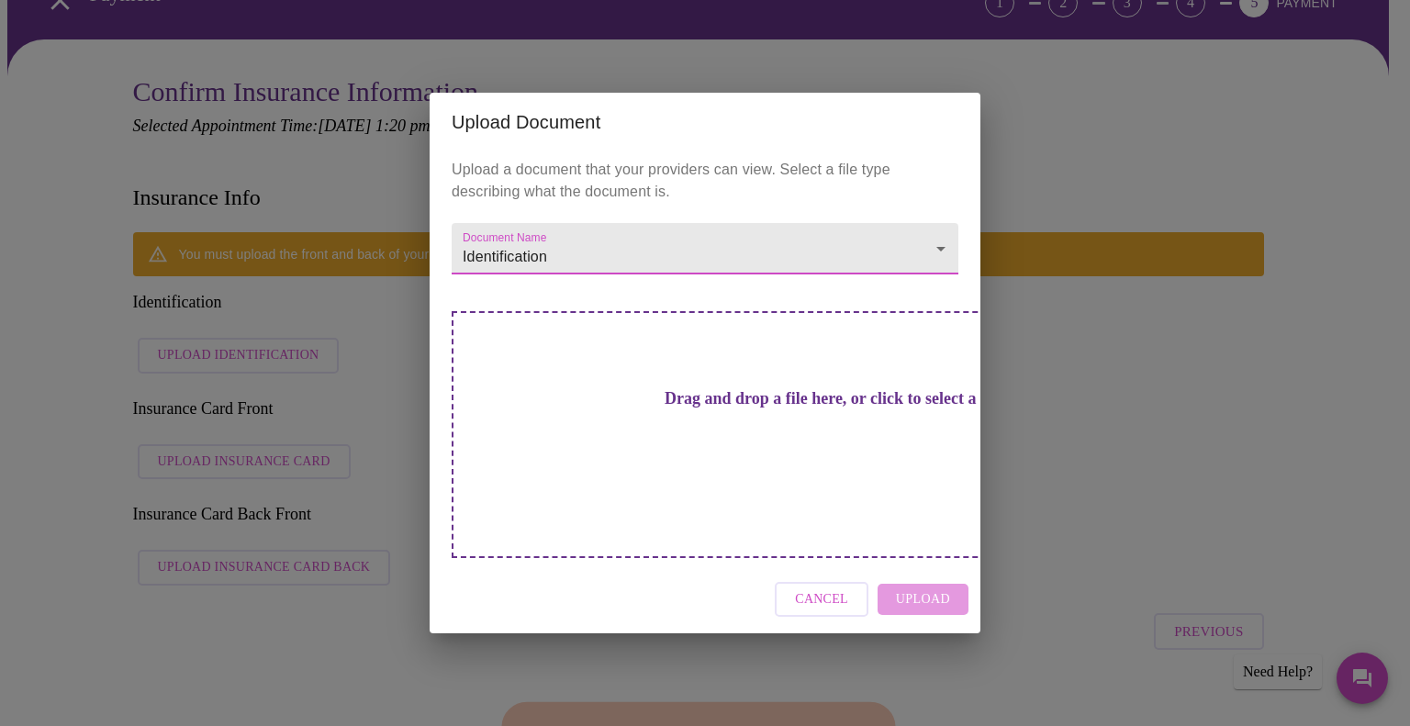
click at [914, 565] on div "Cancel Upload" at bounding box center [705, 599] width 551 height 69
click at [775, 465] on div "Drag and drop a file here, or click to select a file" at bounding box center [834, 434] width 764 height 247
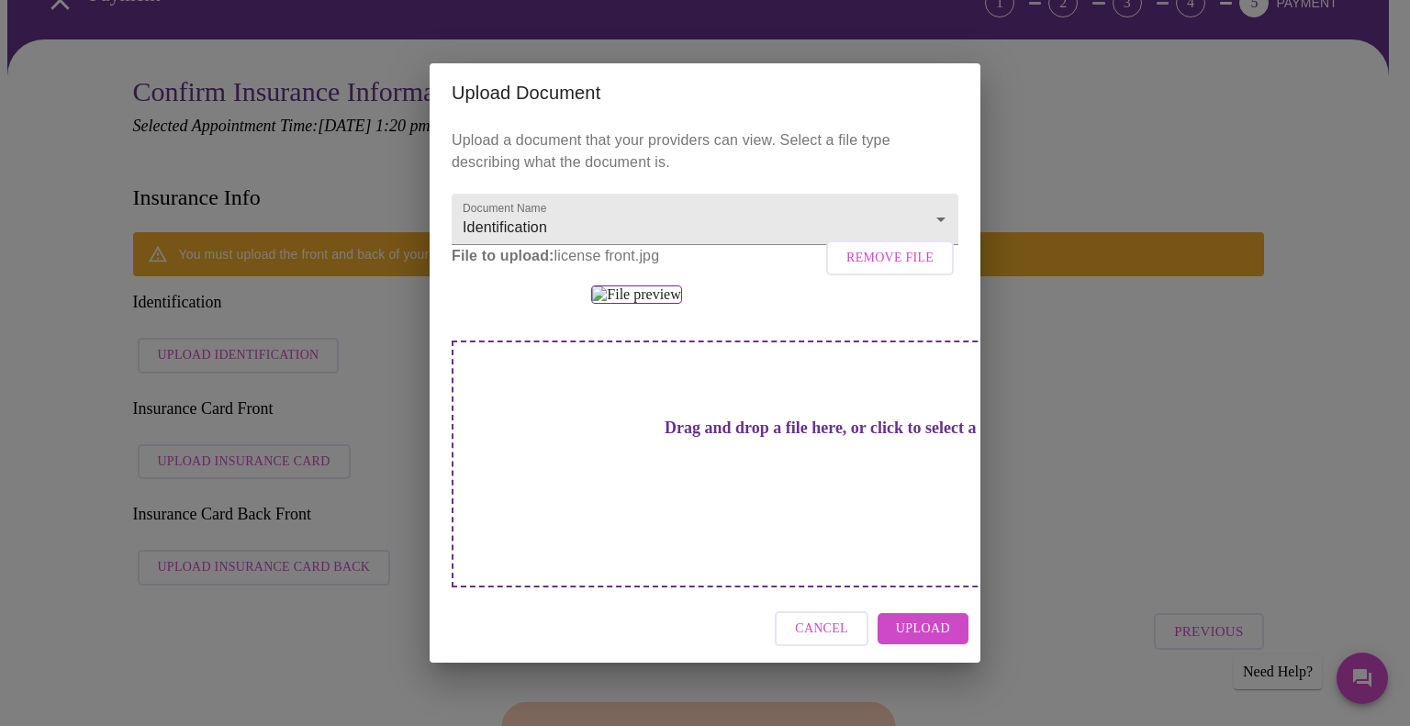
click at [946, 641] on span "Upload" at bounding box center [923, 629] width 54 height 23
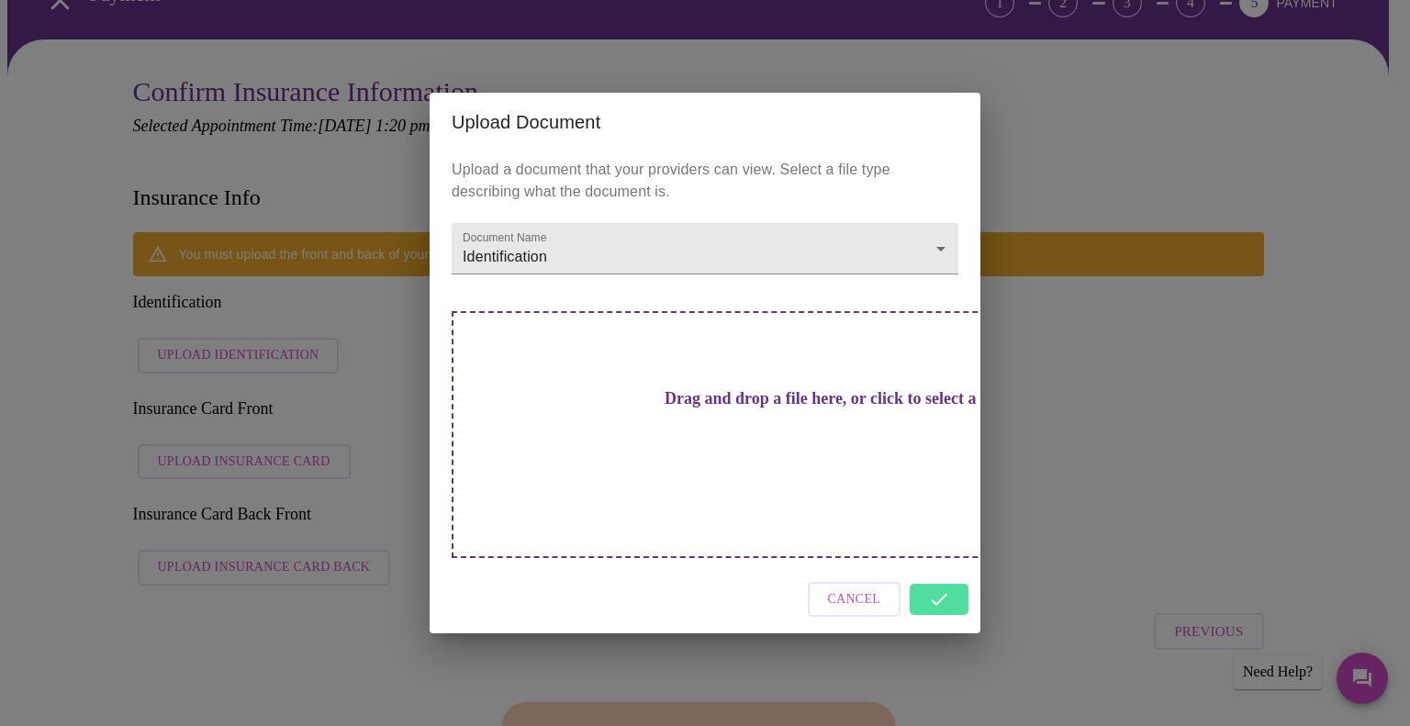
click at [275, 589] on div "Upload Document Upload a document that your providers can view. Select a file t…" at bounding box center [705, 363] width 1410 height 726
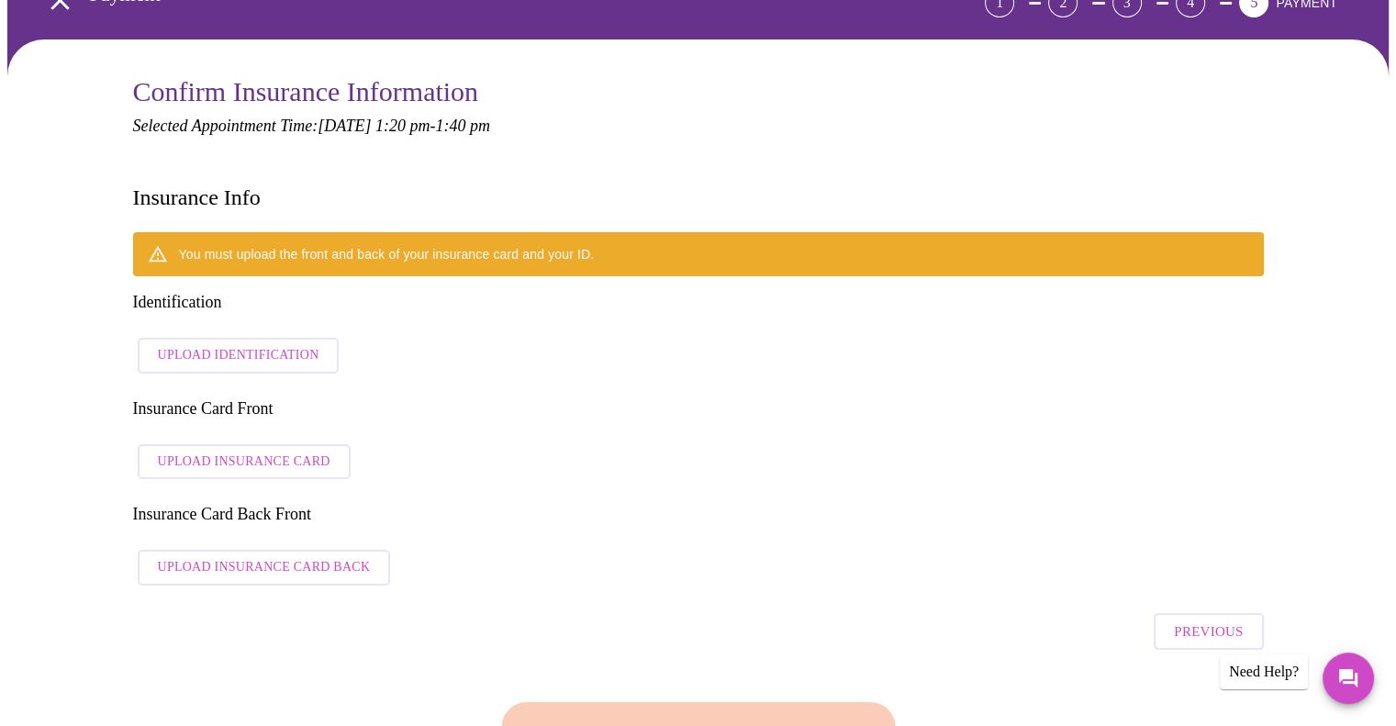
click at [236, 451] on span "Upload Insurance Card" at bounding box center [244, 462] width 173 height 23
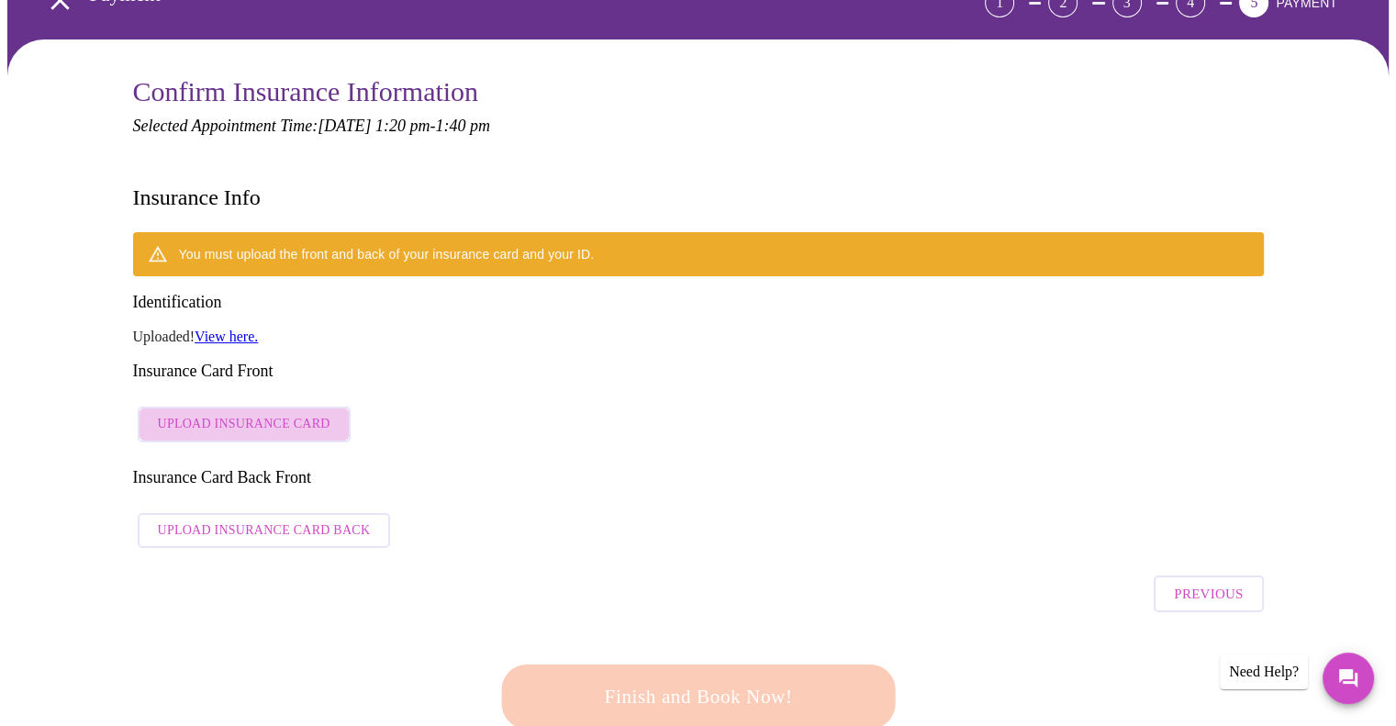
click at [279, 413] on span "Upload Insurance Card" at bounding box center [244, 424] width 173 height 23
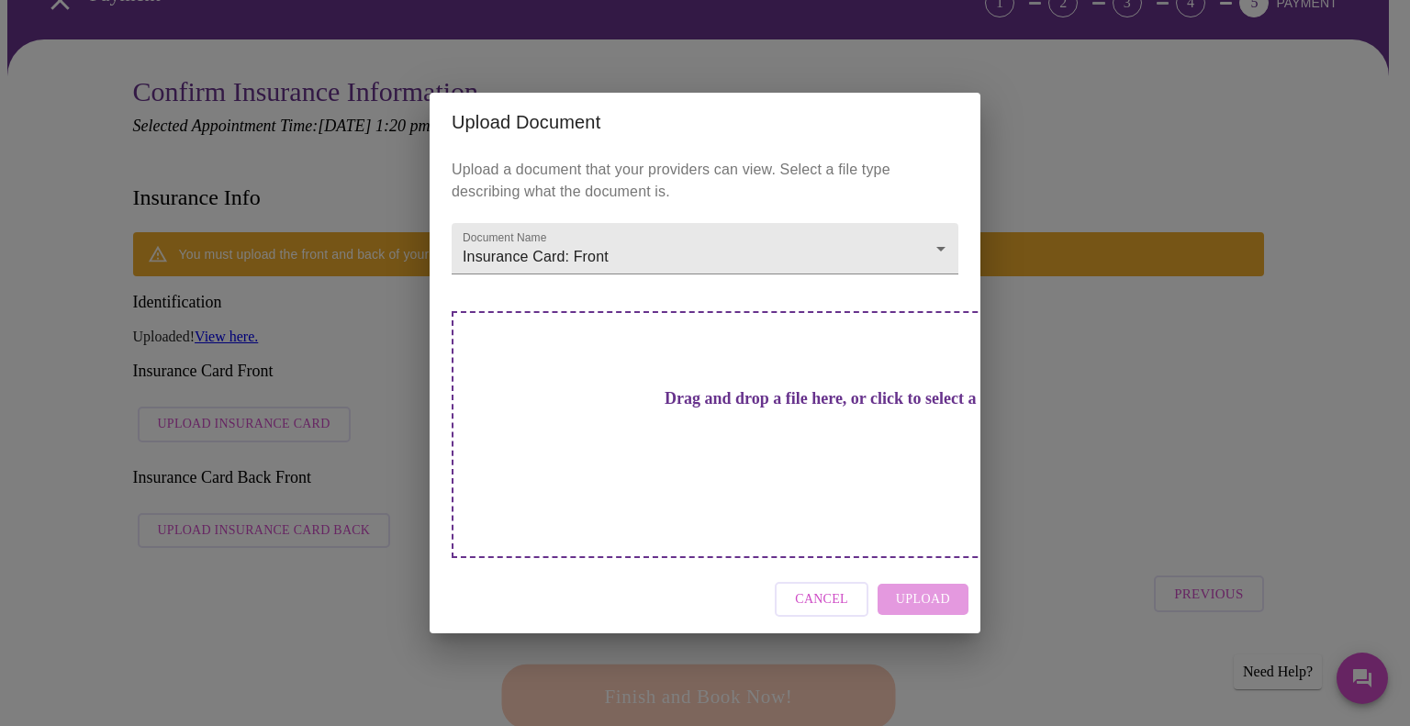
click at [926, 565] on div "Cancel Upload" at bounding box center [705, 599] width 551 height 69
click at [731, 408] on h3 "Drag and drop a file here, or click to select a file" at bounding box center [833, 398] width 507 height 19
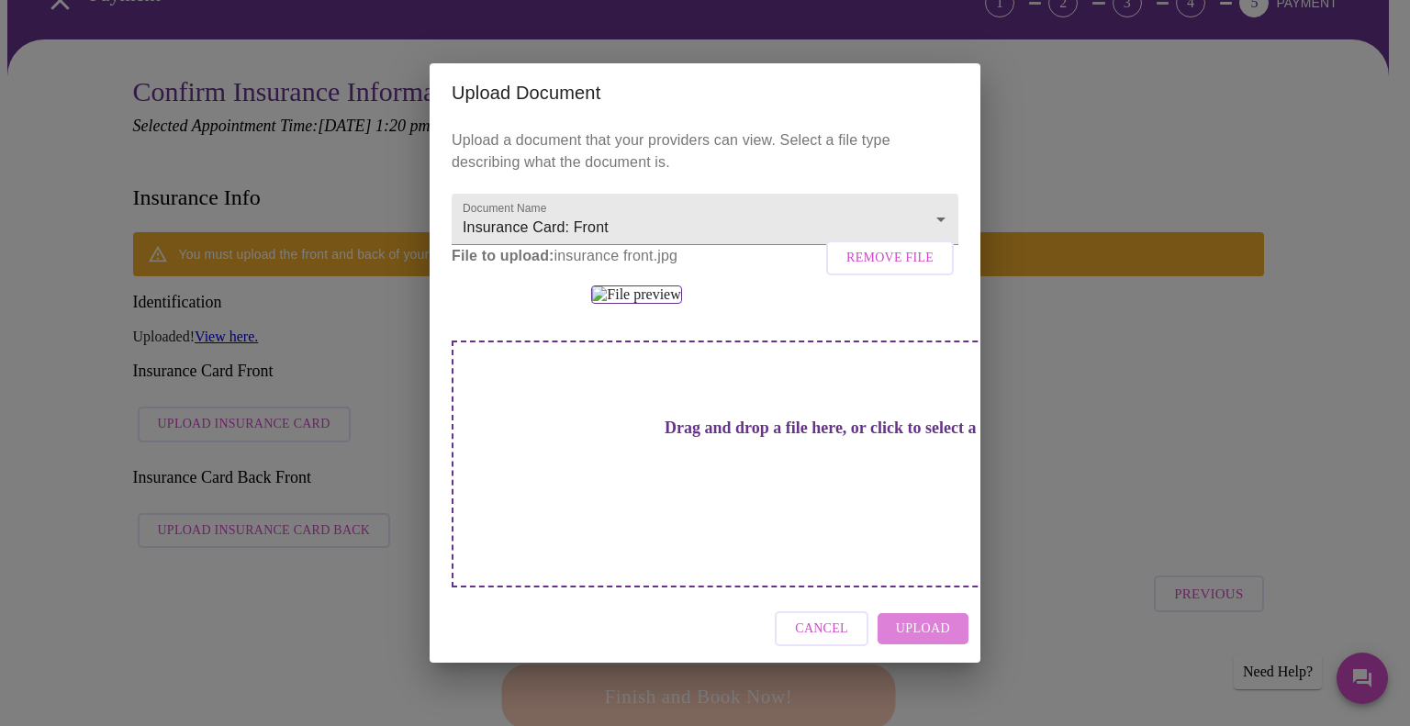
click at [931, 641] on span "Upload" at bounding box center [923, 629] width 54 height 23
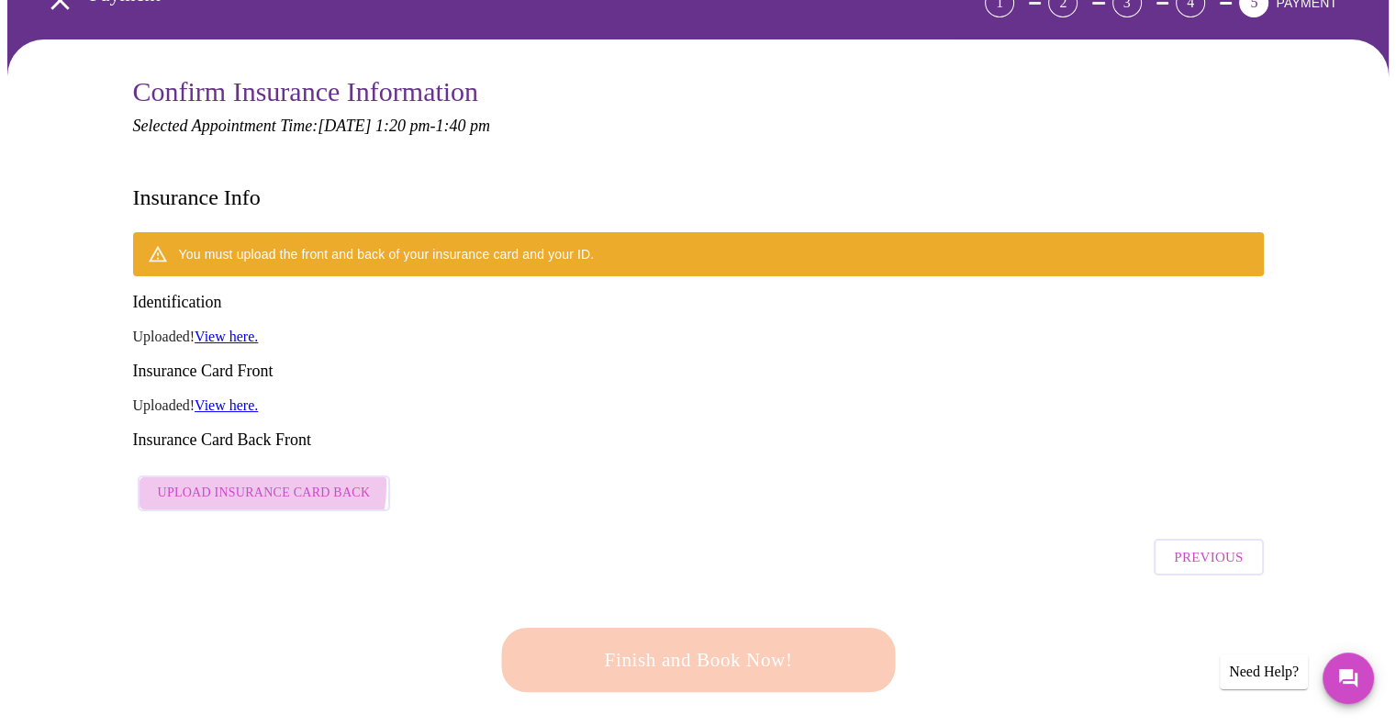
click at [261, 482] on span "Upload Insurance Card Back" at bounding box center [264, 493] width 213 height 23
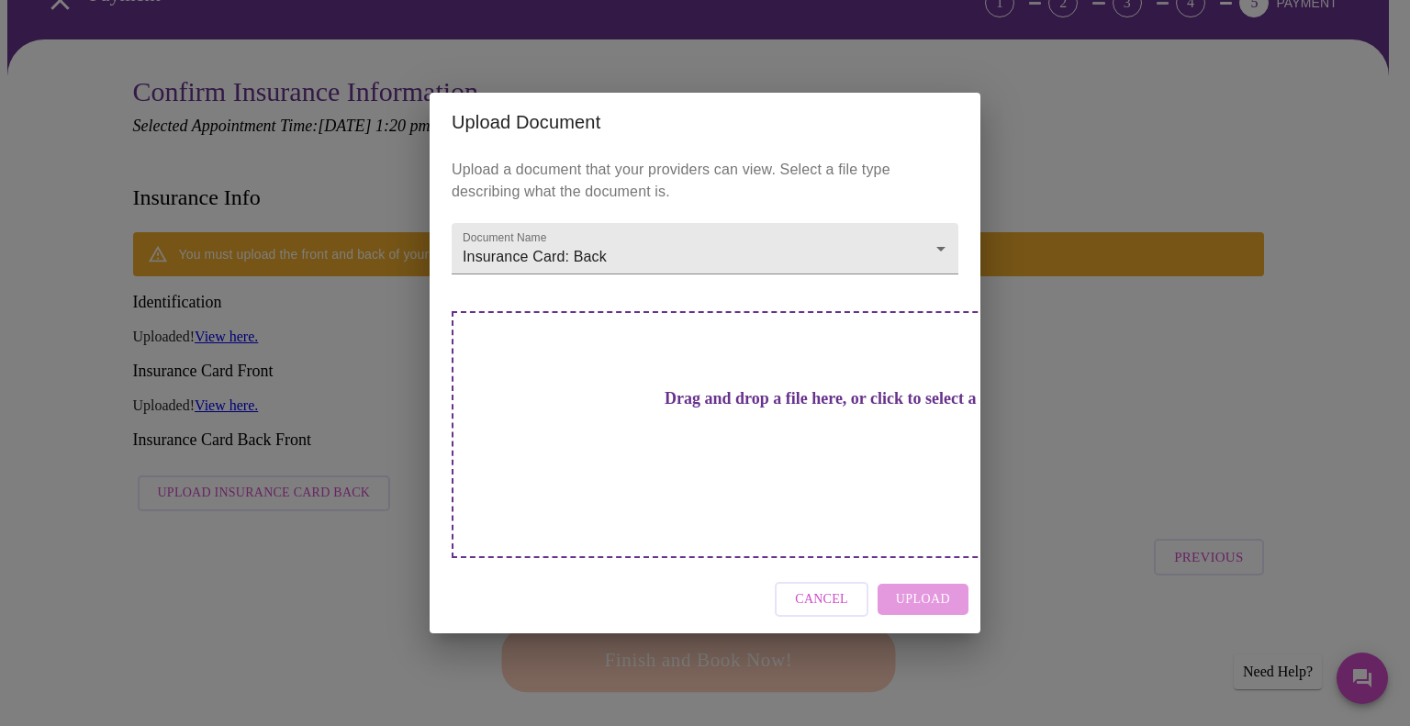
click at [932, 565] on div "Cancel Upload" at bounding box center [705, 599] width 551 height 69
click at [910, 570] on div "Cancel Upload" at bounding box center [705, 599] width 551 height 69
click at [706, 378] on div "Drag and drop a file here, or click to select a file" at bounding box center [834, 434] width 764 height 247
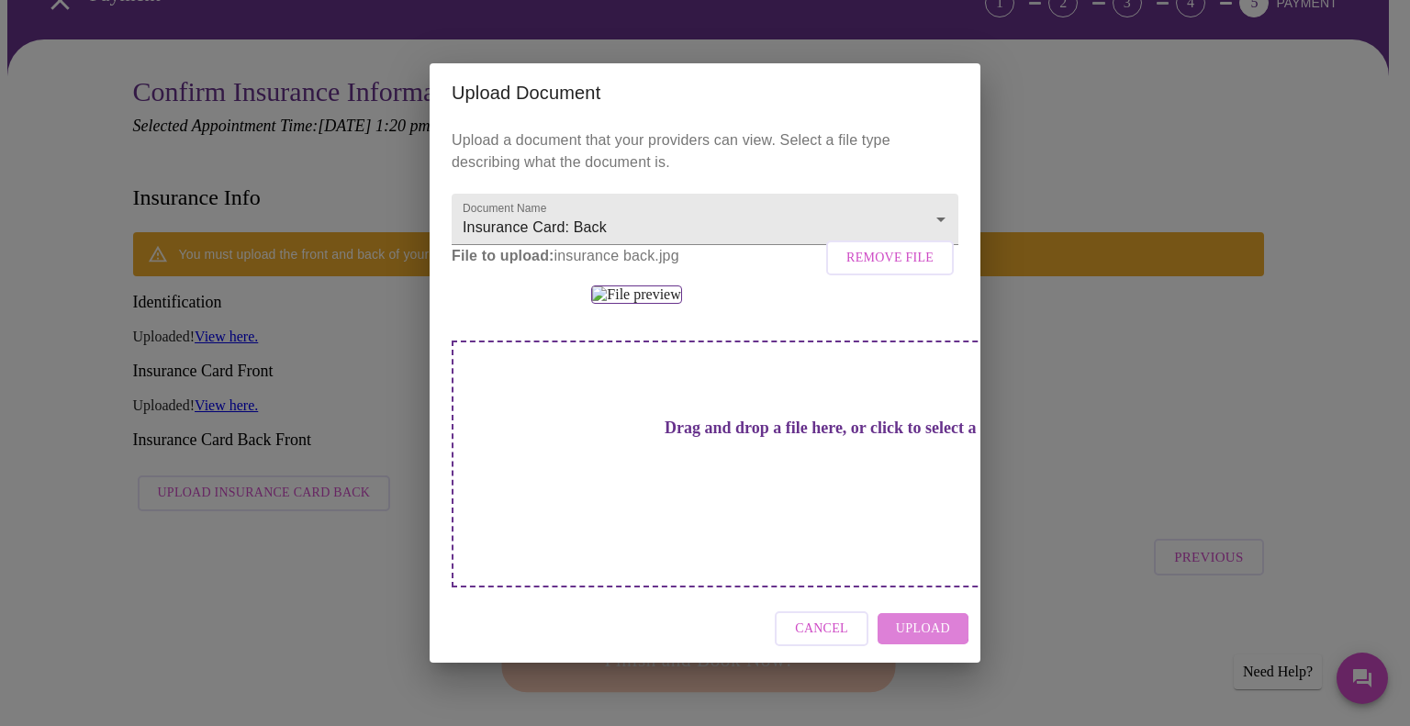
click at [921, 641] on span "Upload" at bounding box center [923, 629] width 54 height 23
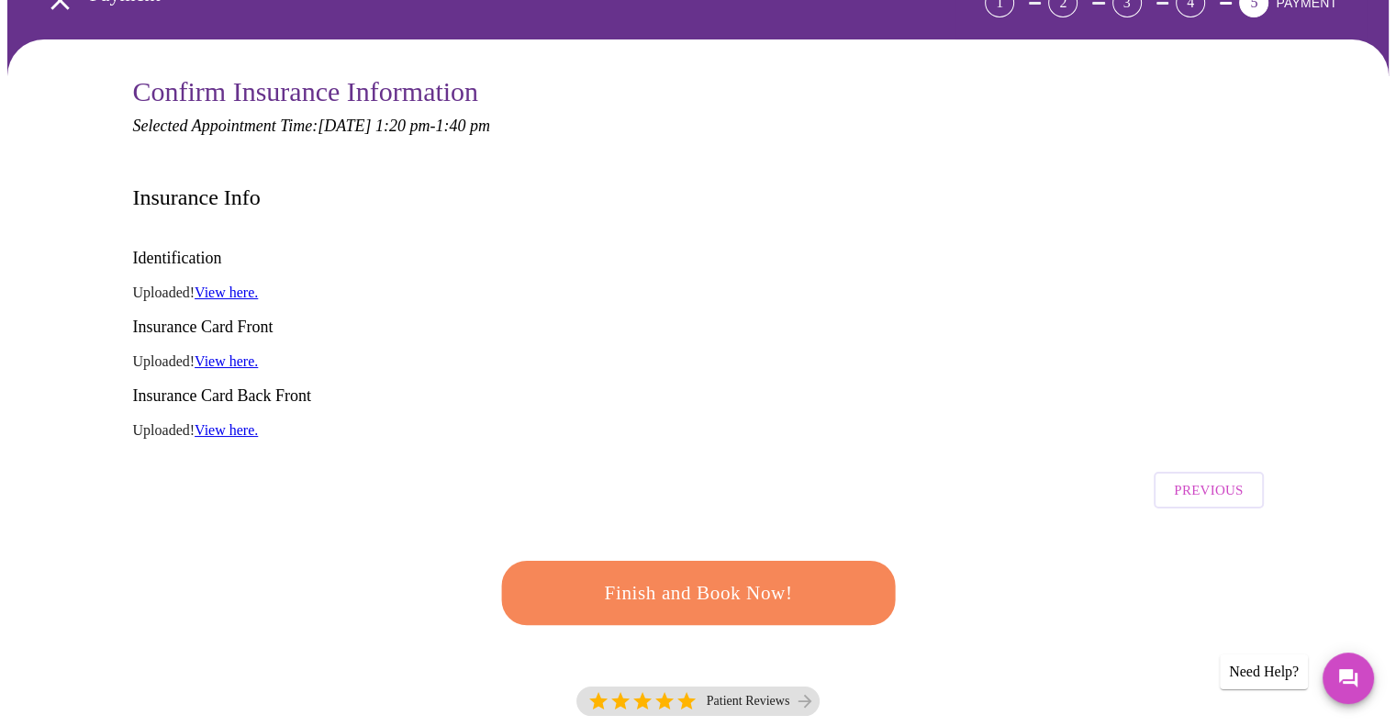
click at [662, 575] on span "Finish and Book Now!" at bounding box center [697, 592] width 343 height 34
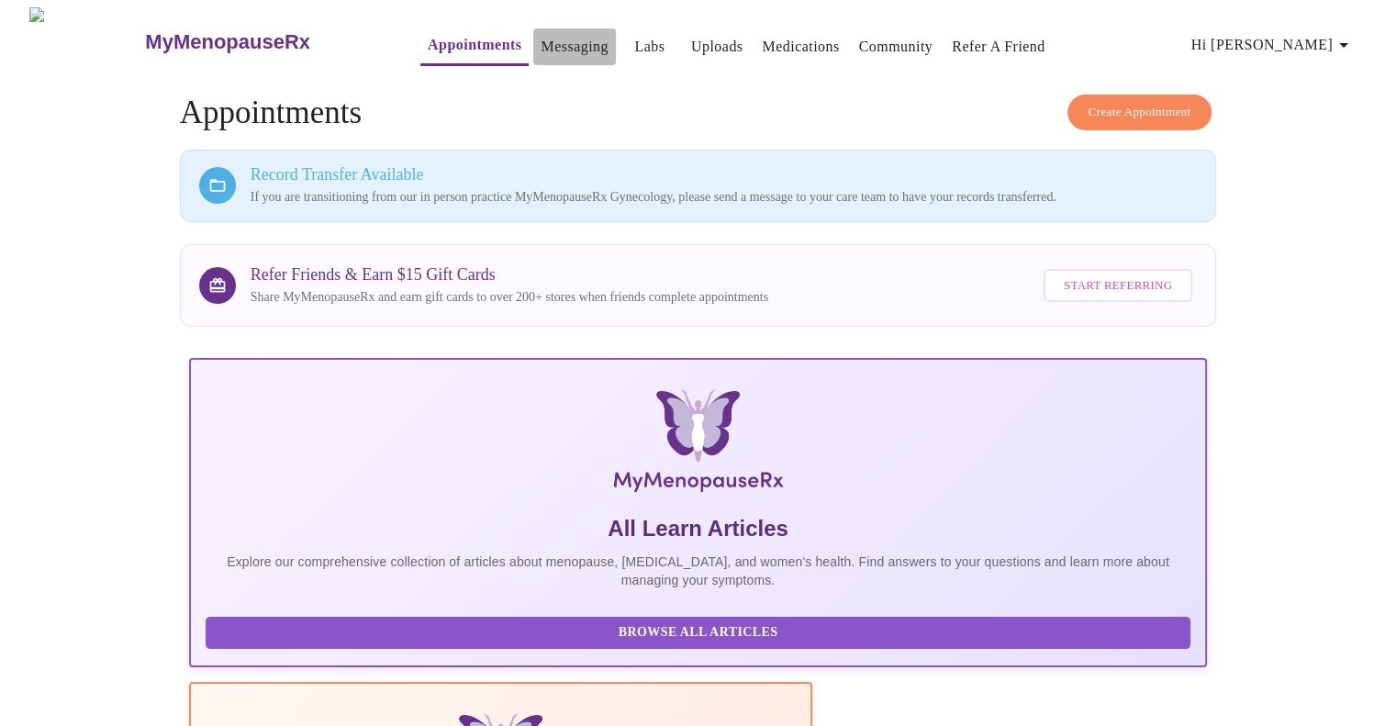
click at [541, 34] on link "Messaging" at bounding box center [574, 47] width 67 height 26
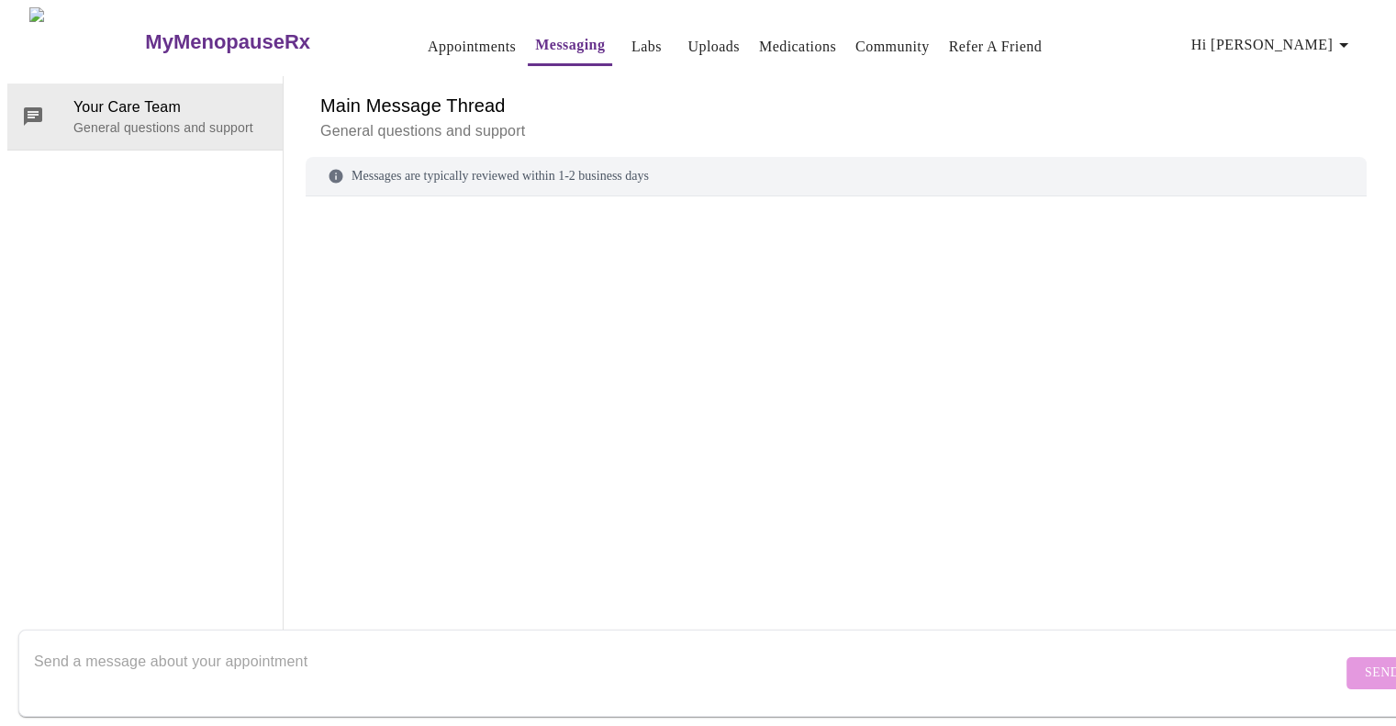
click at [202, 643] on textarea "Send a message about your appointment" at bounding box center [688, 672] width 1308 height 59
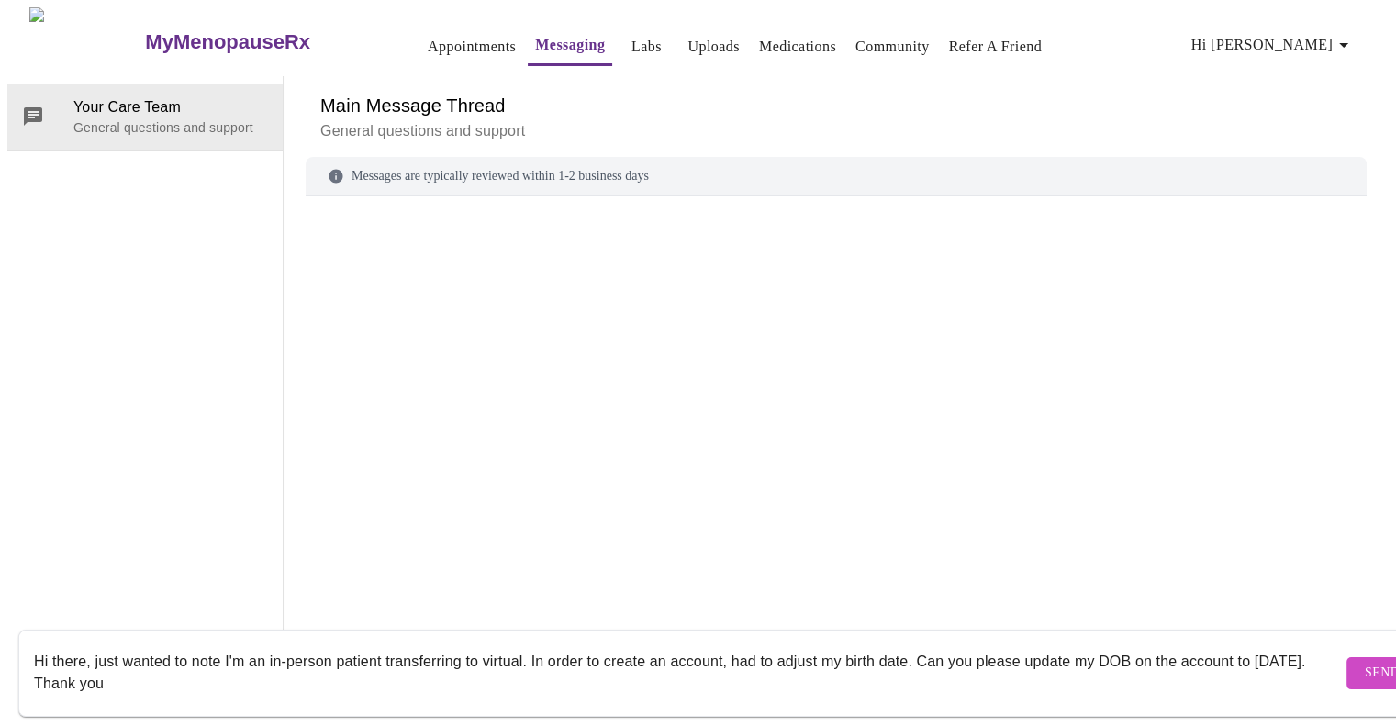
type textarea "Hi there, just wanted to note I'm an in-person patient transferring to virtual.…"
click at [1365, 665] on span "Send" at bounding box center [1382, 673] width 35 height 23
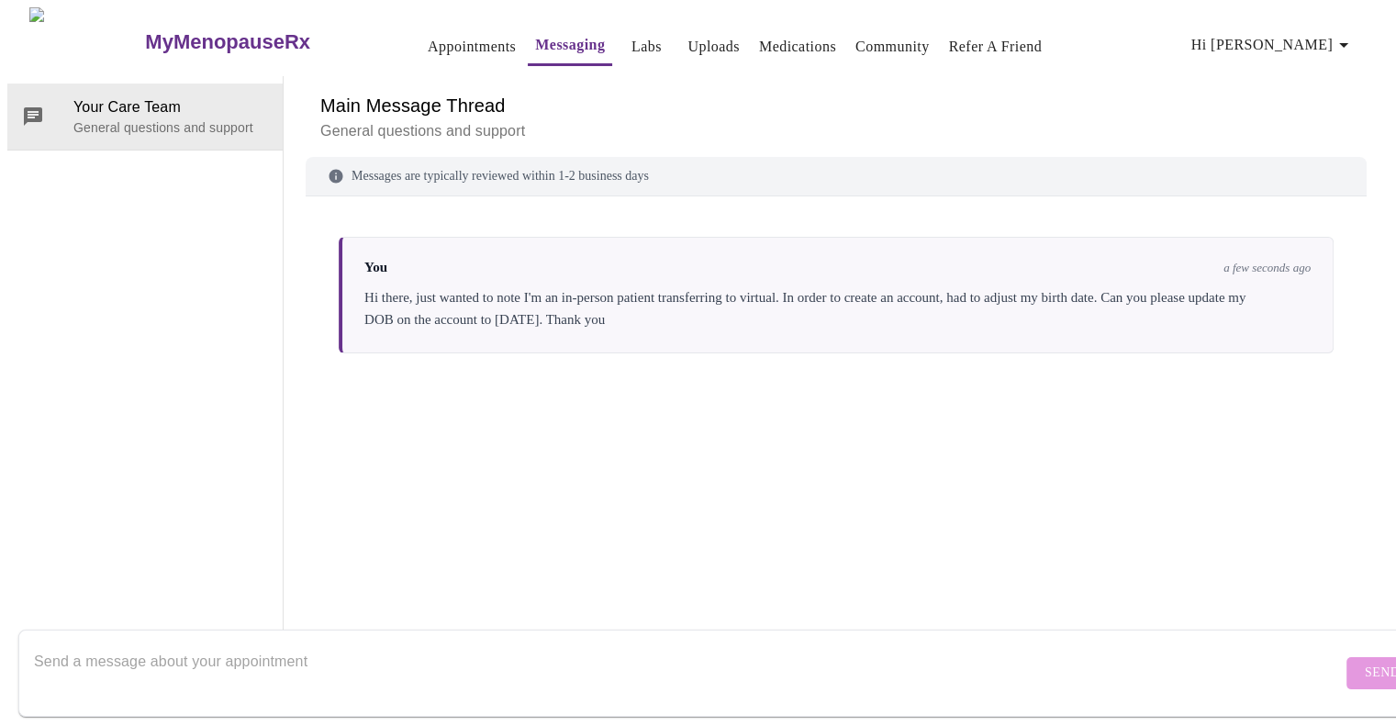
scroll to position [0, 0]
click at [631, 39] on link "Labs" at bounding box center [646, 47] width 30 height 26
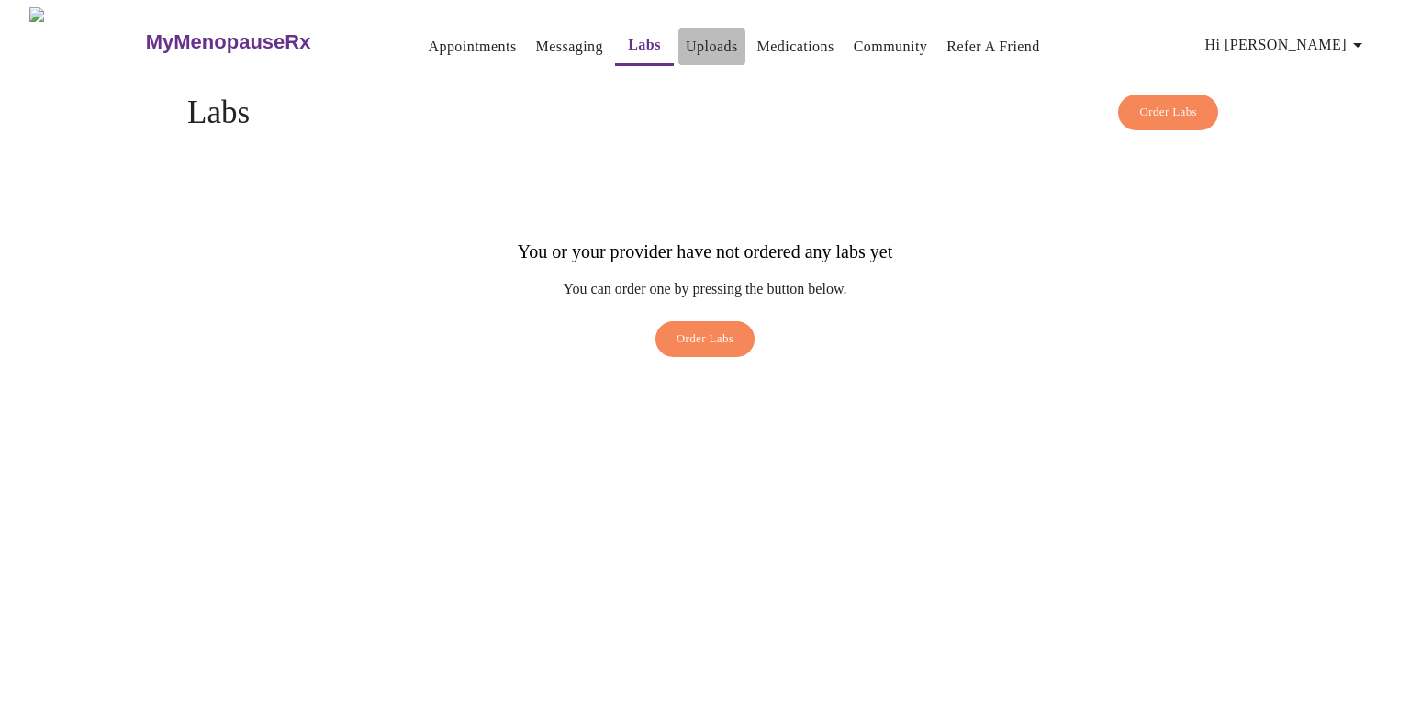
click at [687, 39] on link "Uploads" at bounding box center [712, 47] width 52 height 26
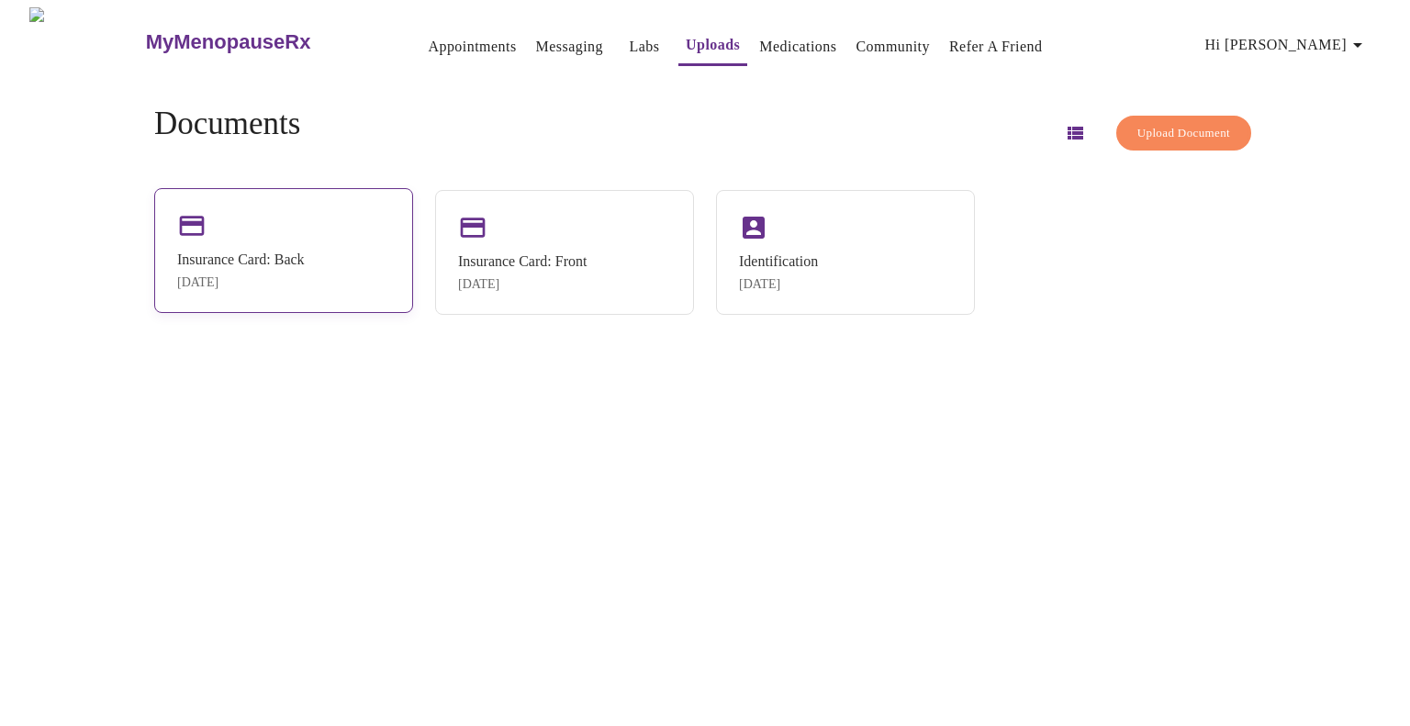
click at [236, 238] on div "Insurance Card: Back Oct 6, 2025" at bounding box center [283, 250] width 259 height 125
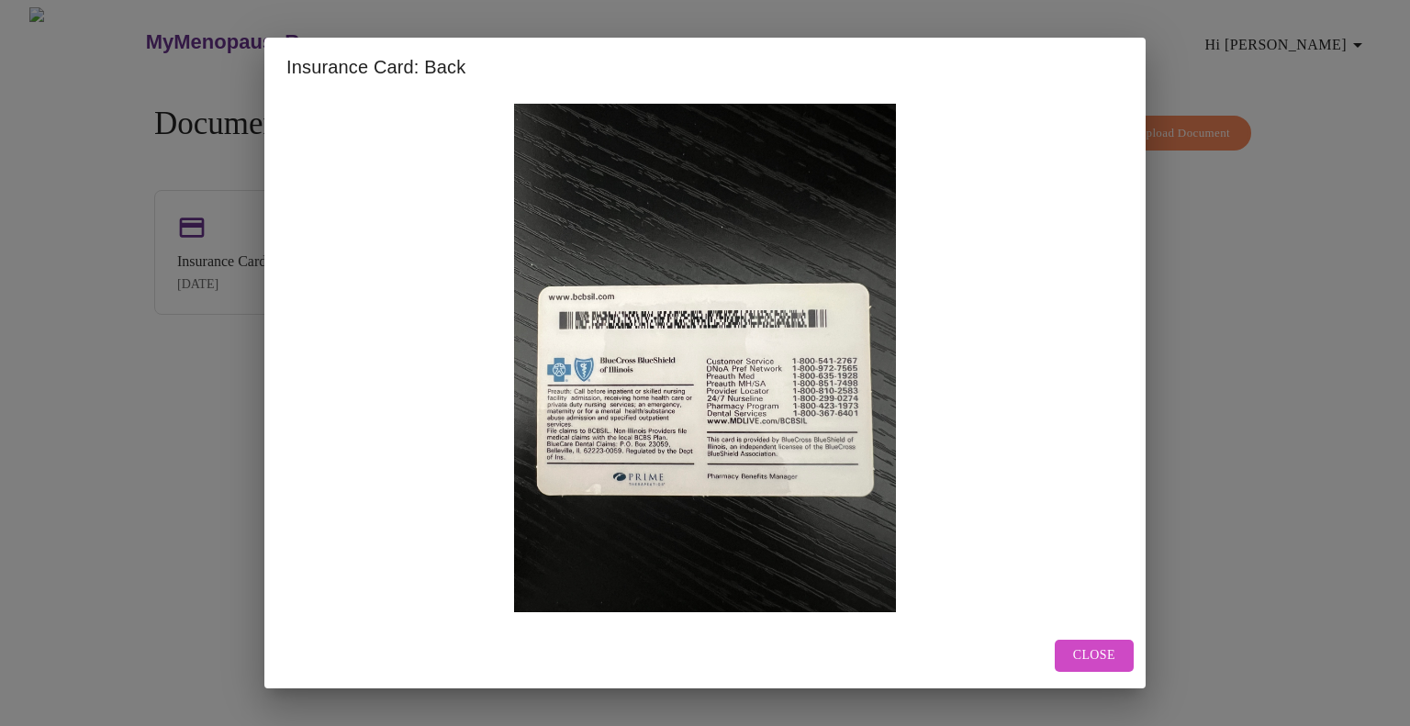
click at [1112, 649] on span "Close" at bounding box center [1094, 655] width 42 height 23
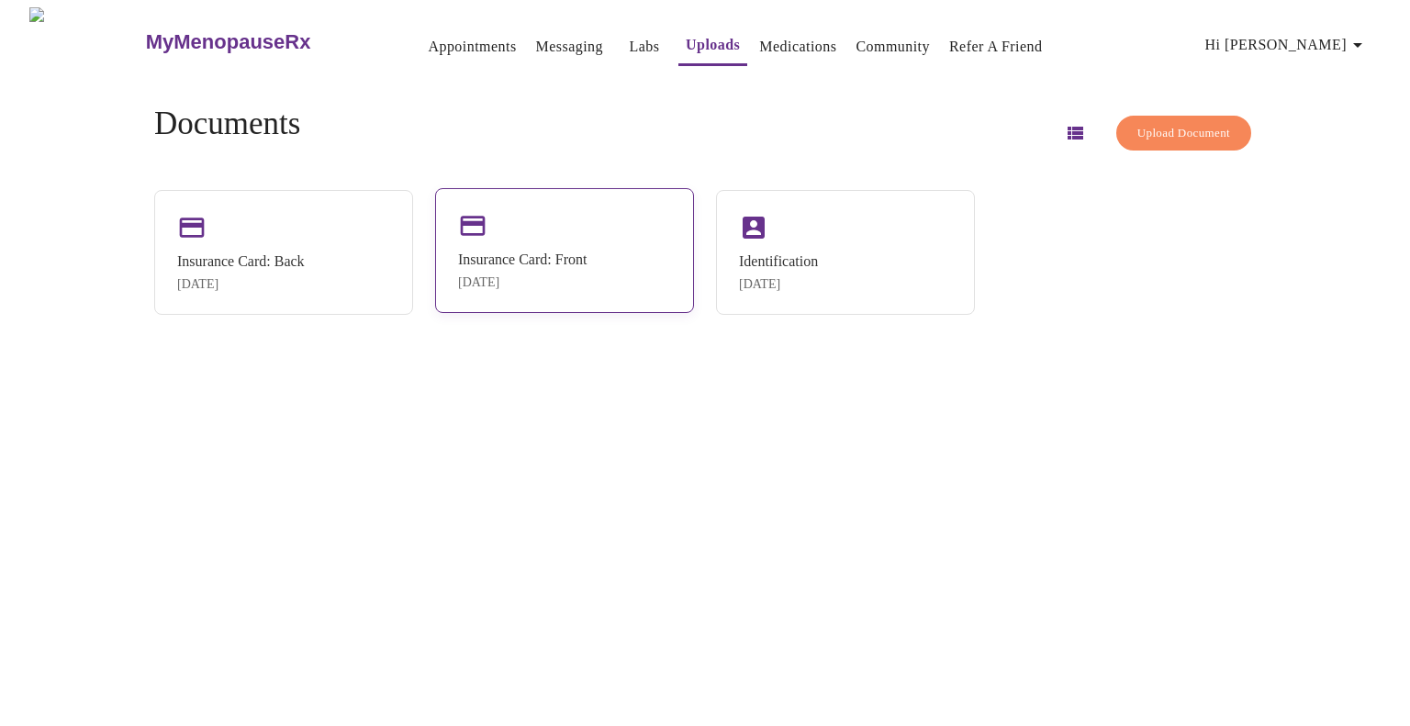
click at [565, 260] on div "Insurance Card: Front" at bounding box center [522, 259] width 128 height 17
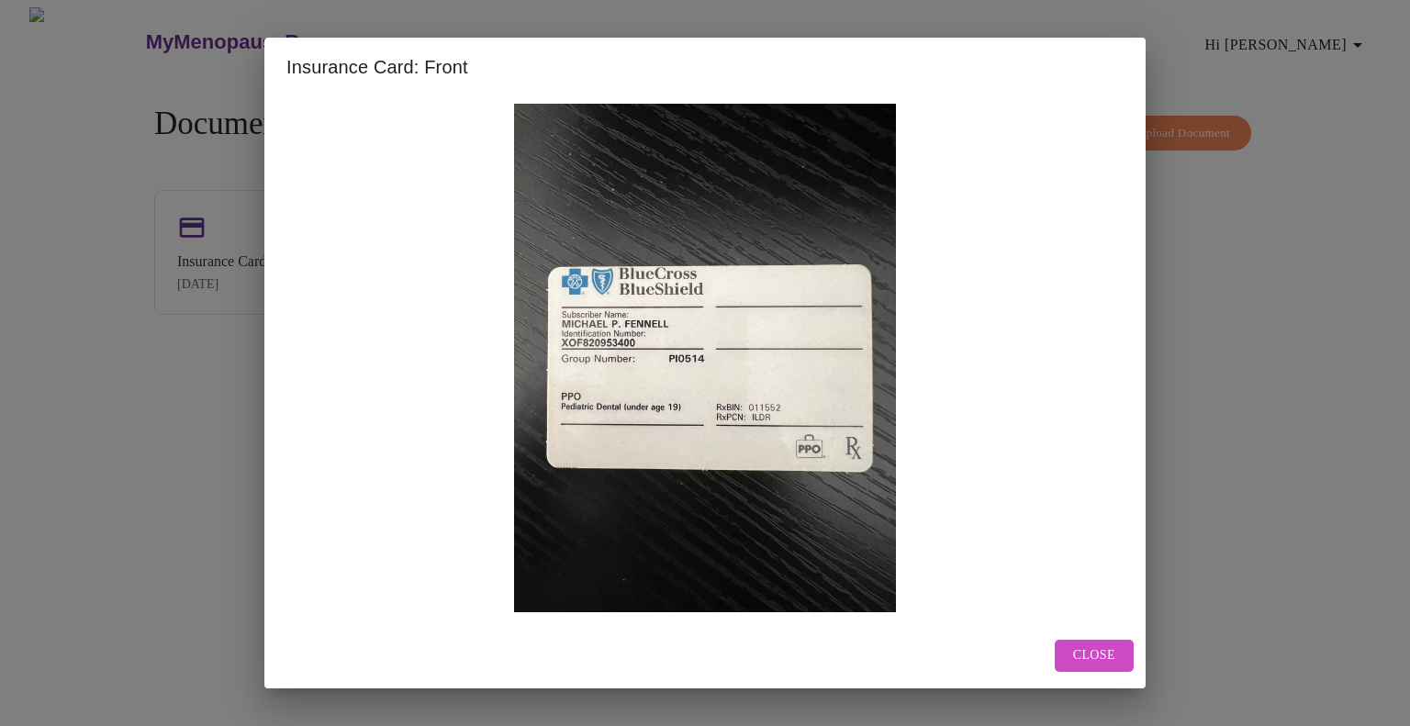
click at [1089, 646] on span "Close" at bounding box center [1094, 655] width 42 height 23
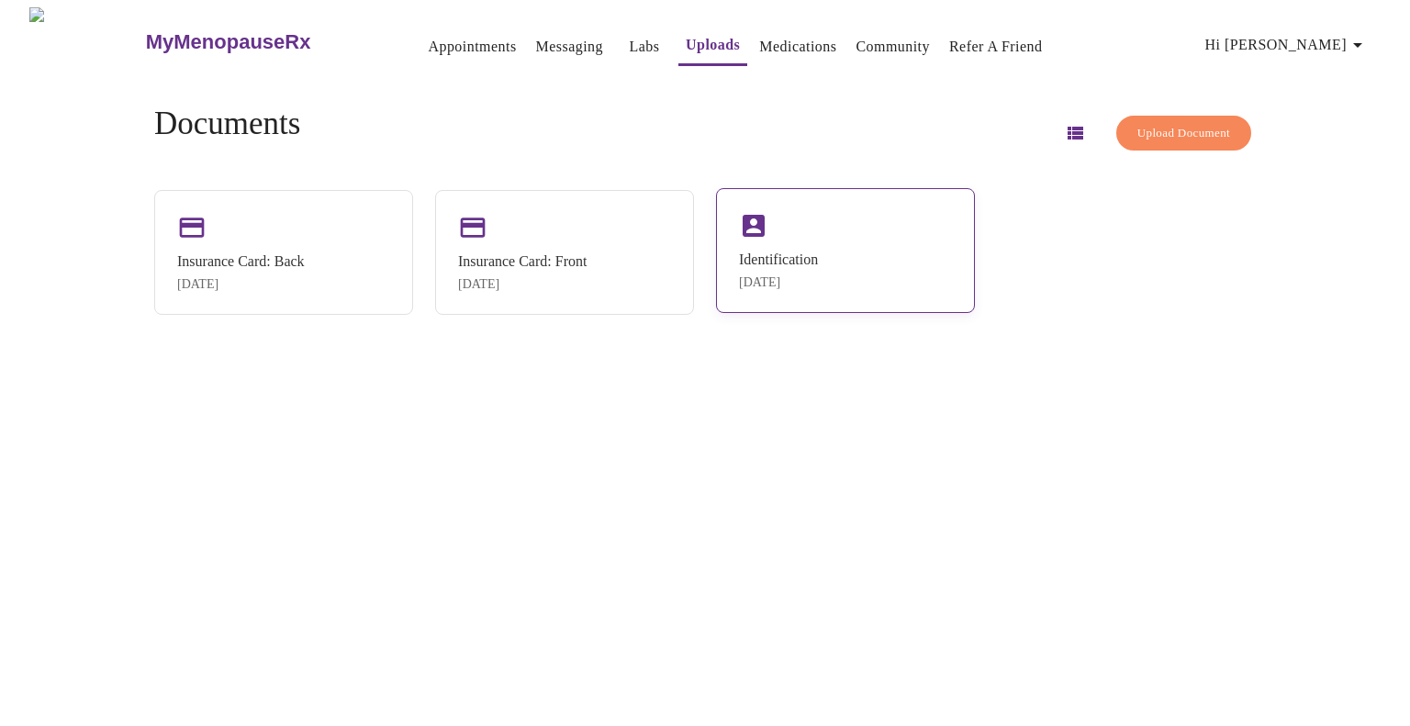
click at [808, 275] on div "Oct 6, 2025" at bounding box center [778, 282] width 79 height 15
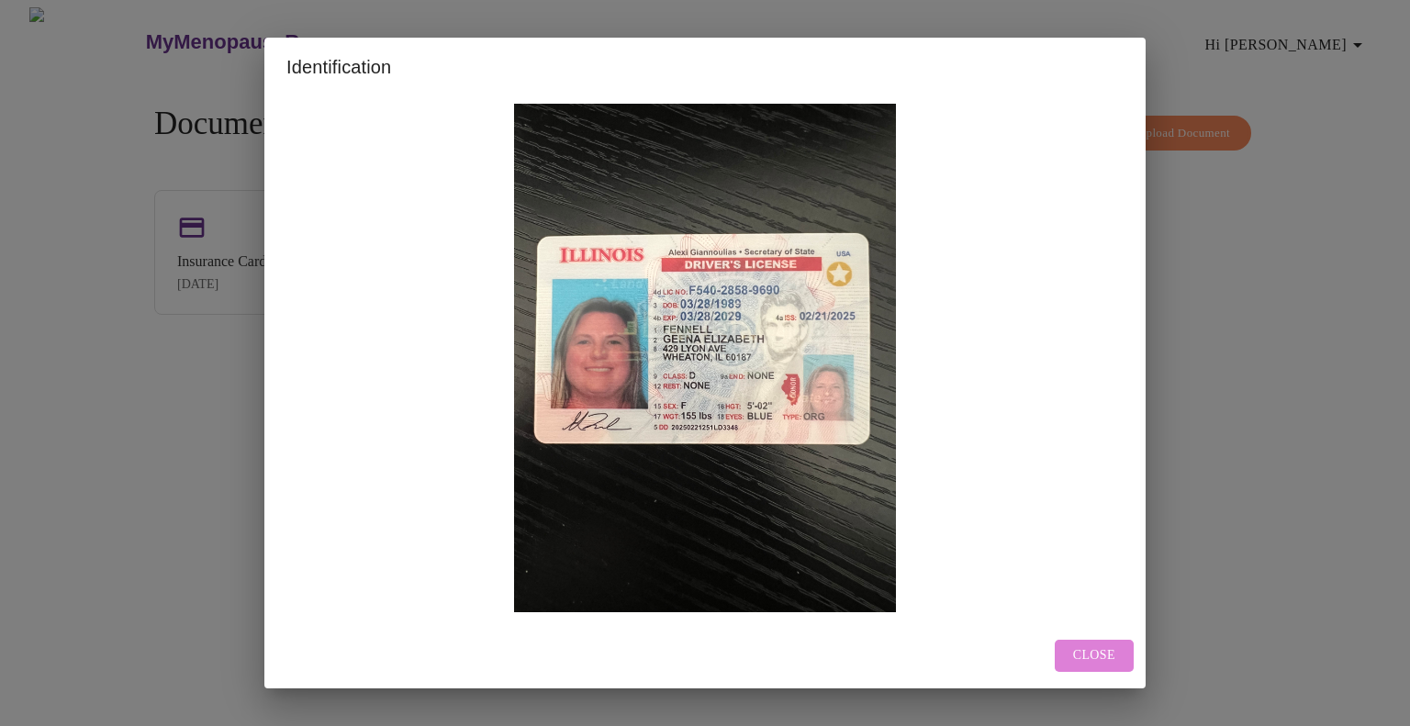
click at [1073, 647] on button "Close" at bounding box center [1094, 656] width 79 height 32
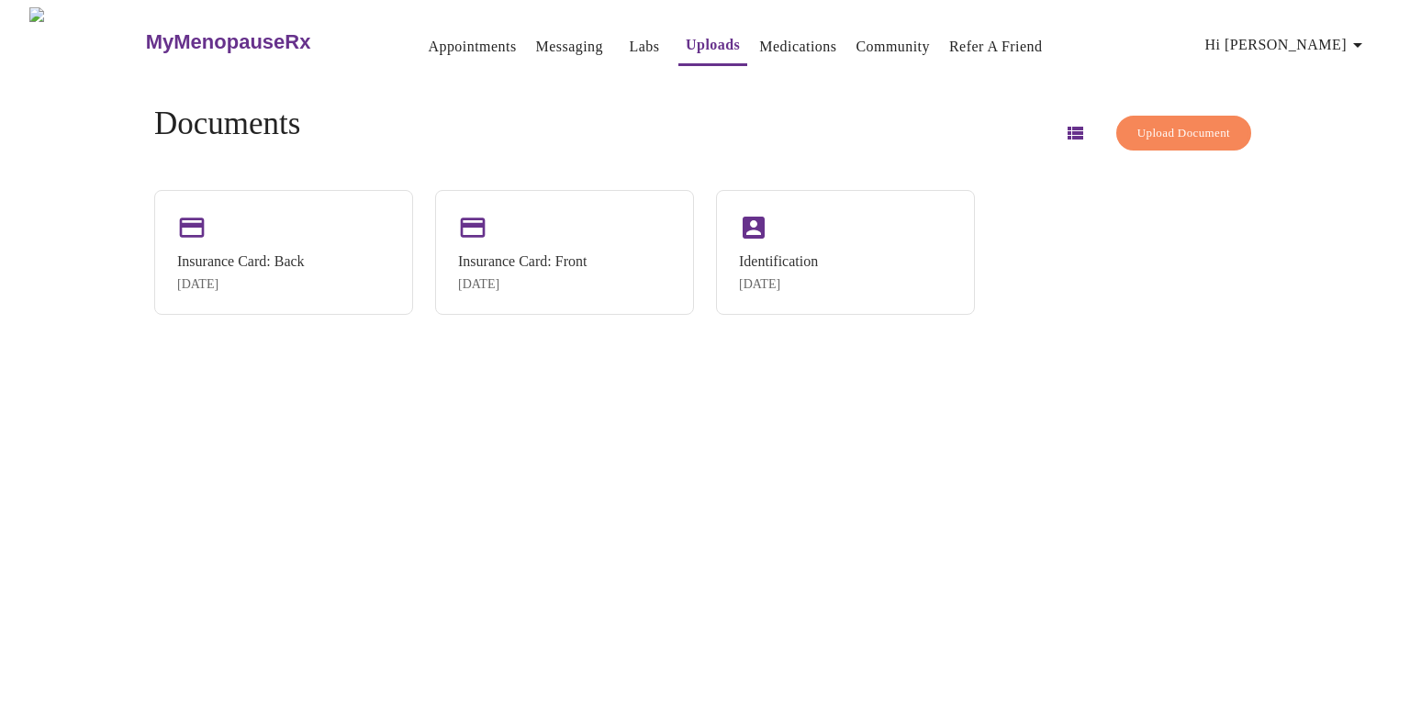
click at [758, 28] on button "Medications" at bounding box center [798, 46] width 92 height 37
click at [759, 34] on link "Medications" at bounding box center [797, 47] width 77 height 26
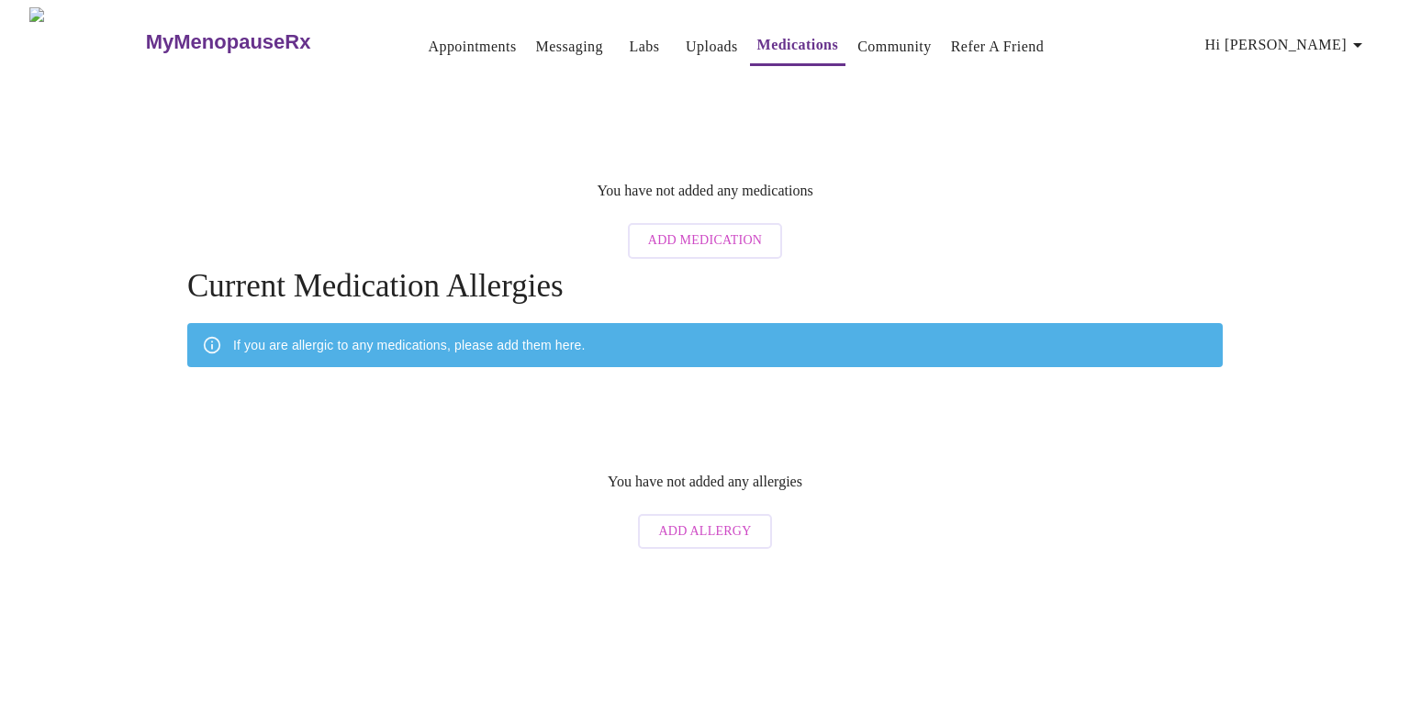
click at [444, 44] on link "Appointments" at bounding box center [472, 47] width 88 height 26
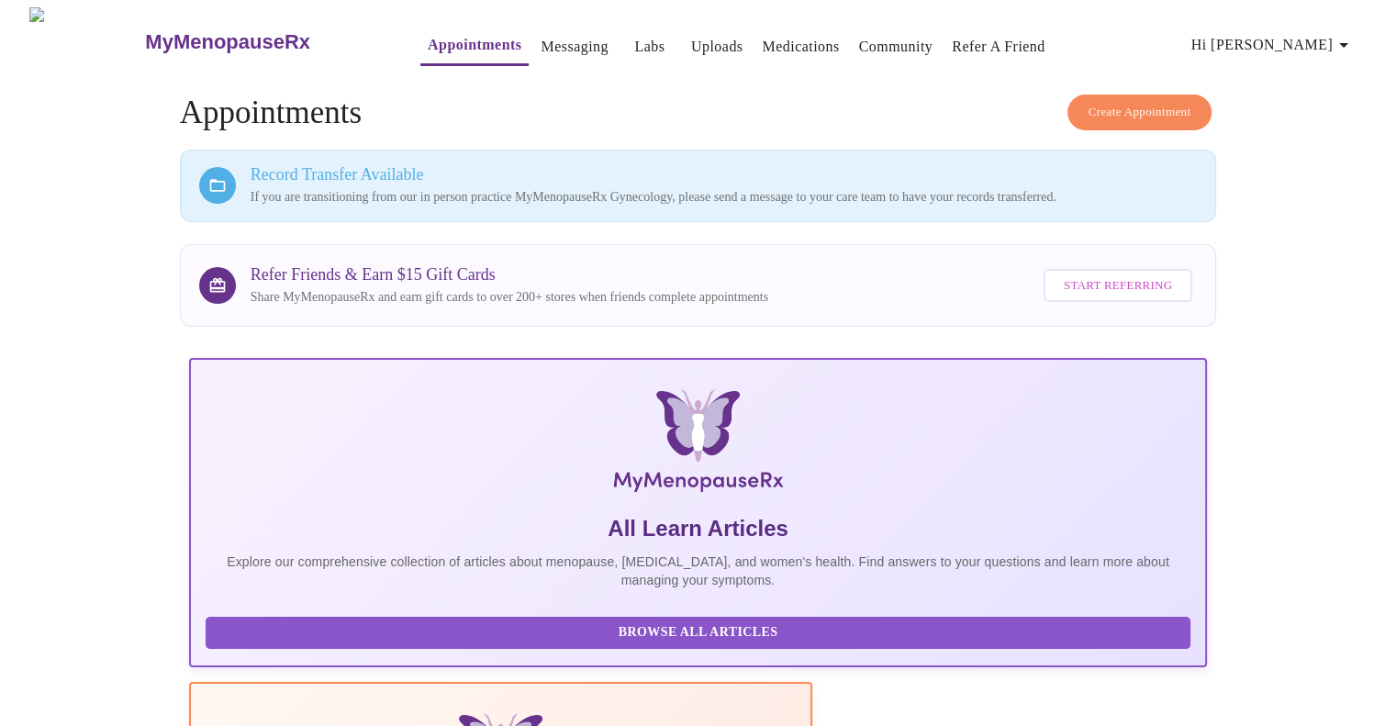
click at [1355, 43] on icon "button" at bounding box center [1344, 45] width 22 height 22
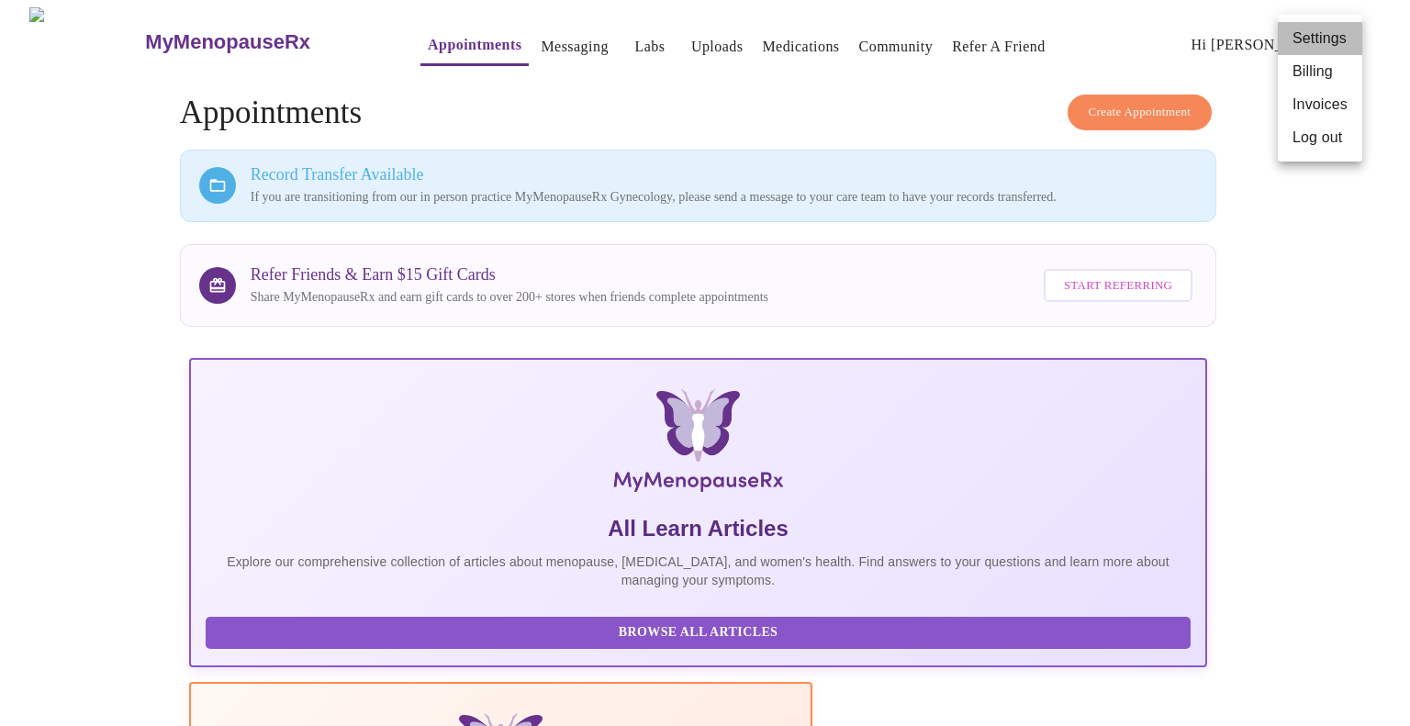
click at [1316, 36] on li "Settings" at bounding box center [1320, 38] width 84 height 33
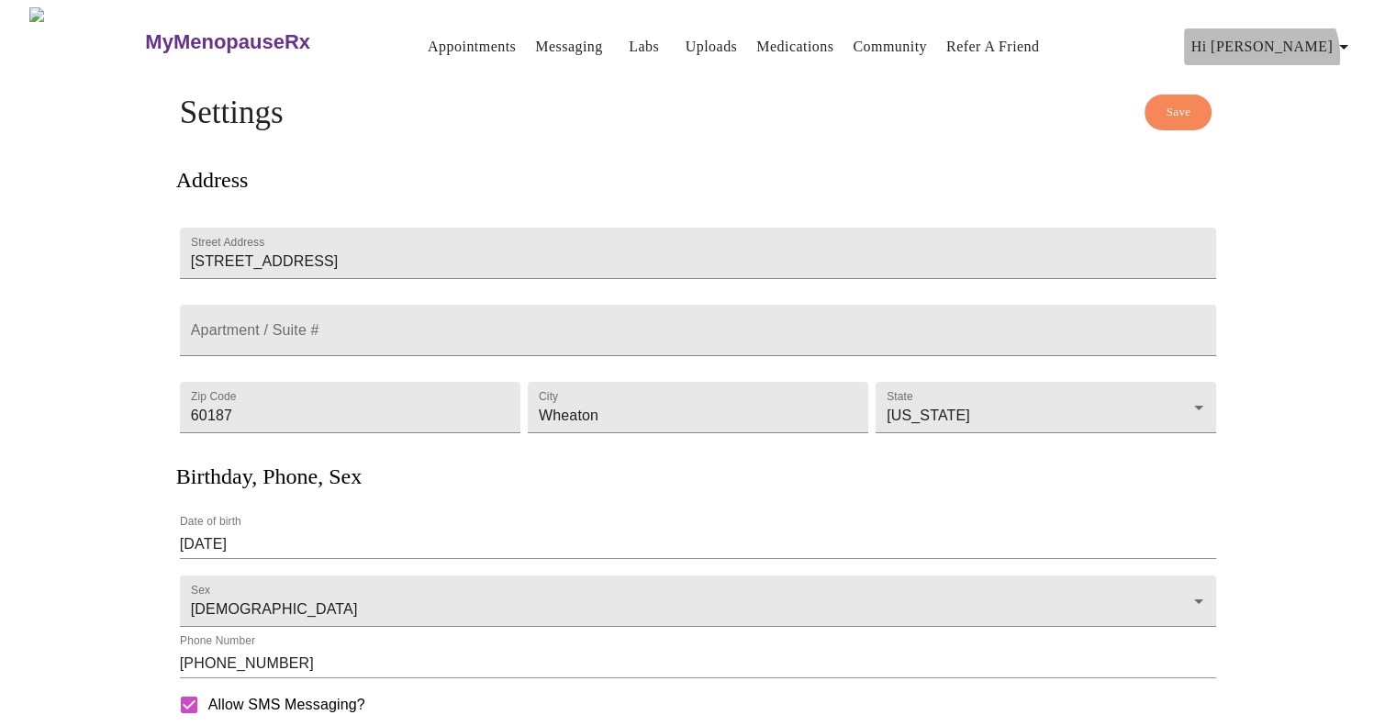
click at [1345, 48] on icon "button" at bounding box center [1344, 47] width 22 height 22
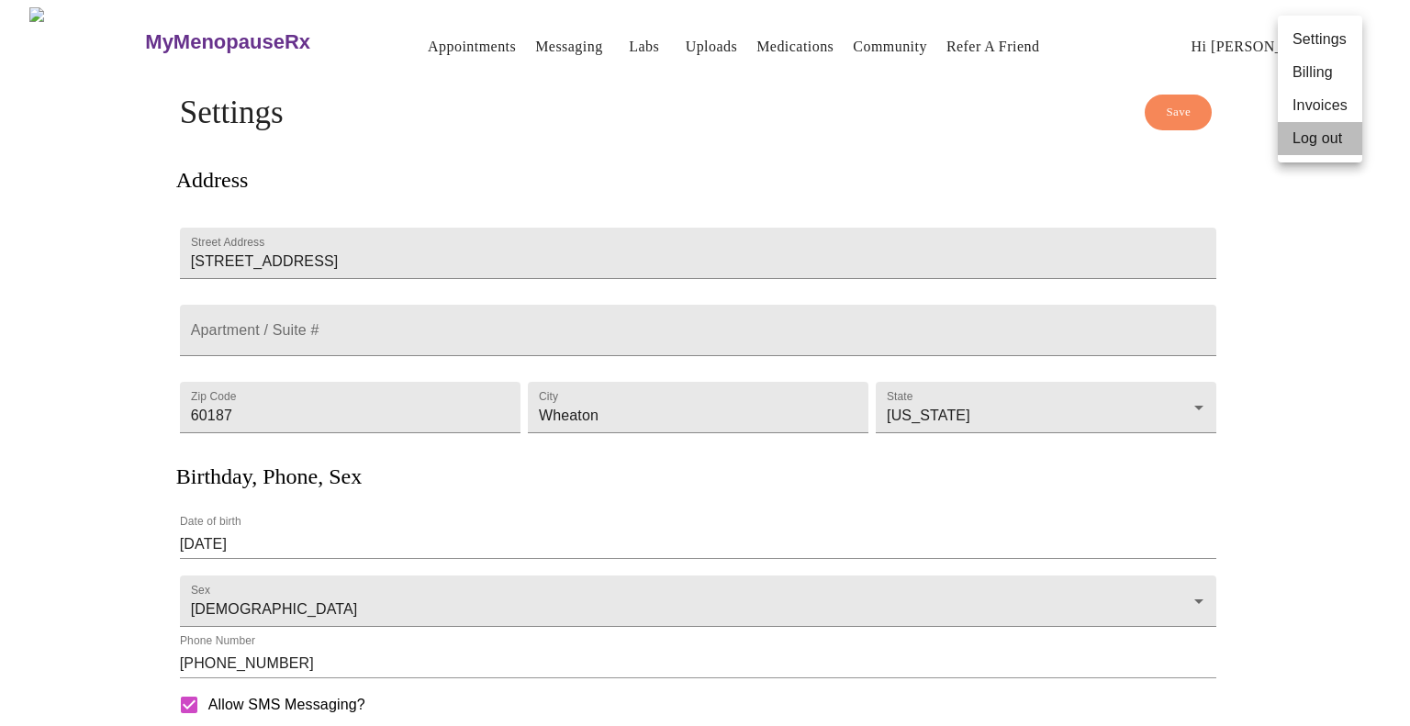
click at [1311, 128] on li "Log out" at bounding box center [1320, 138] width 84 height 33
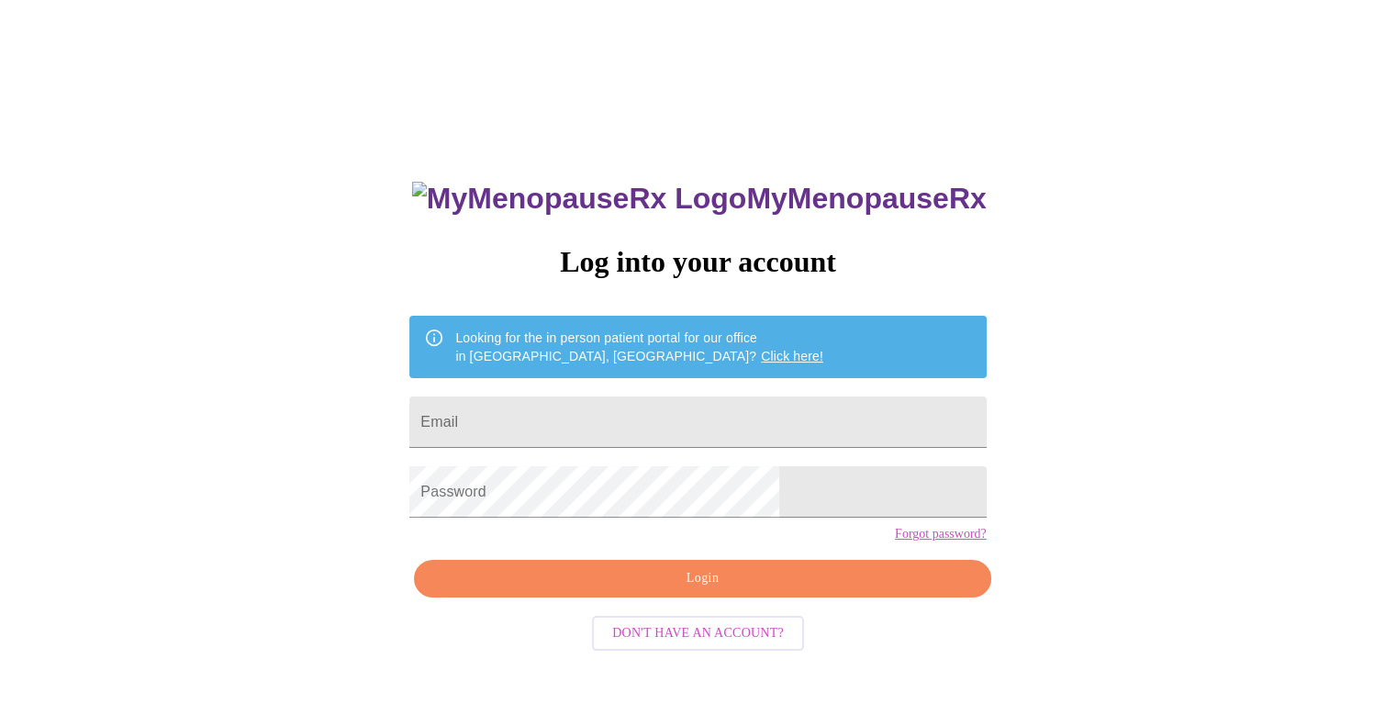
drag, startPoint x: 418, startPoint y: 3, endPoint x: 1201, endPoint y: 170, distance: 800.5
click at [1201, 170] on div "MyMenopauseRx Log into your account Looking for the in person patient portal fo…" at bounding box center [697, 442] width 1381 height 871
click at [575, 416] on input "Email" at bounding box center [697, 421] width 576 height 51
type input "[EMAIL_ADDRESS][DOMAIN_NAME]"
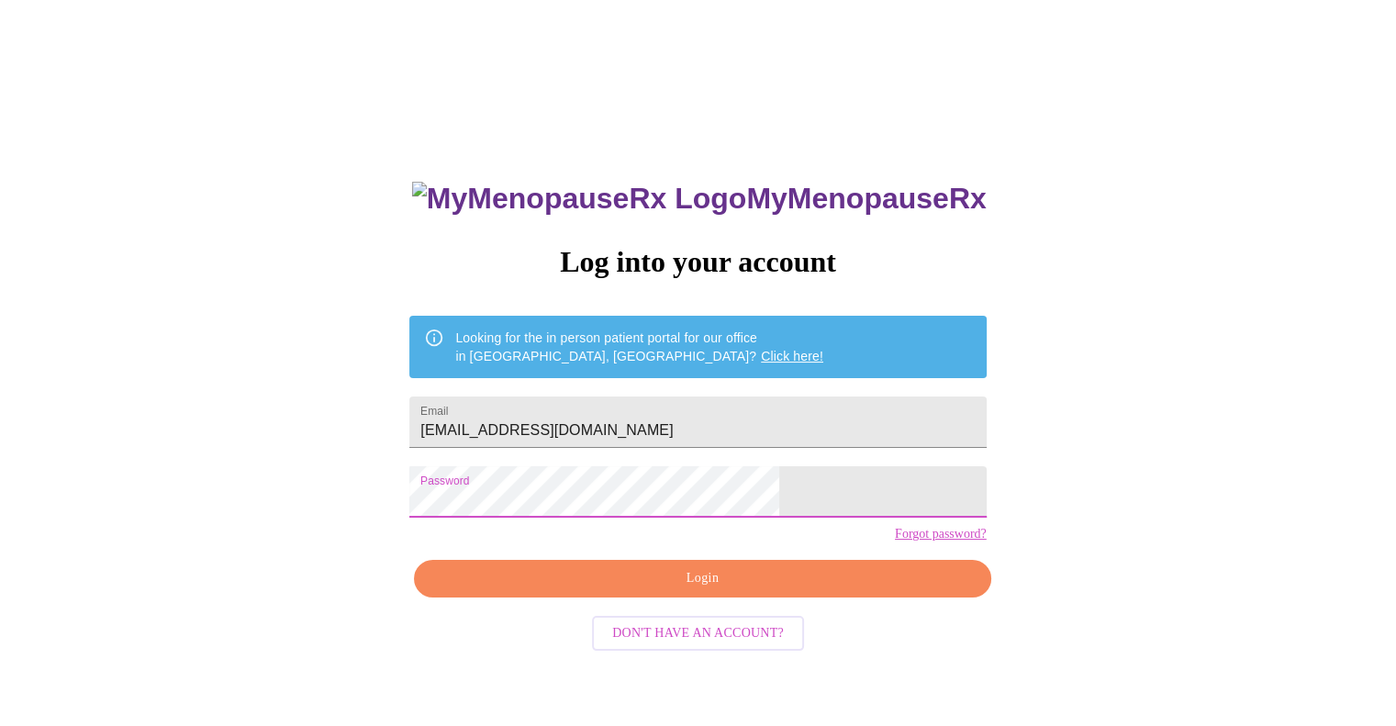
click at [822, 590] on span "Login" at bounding box center [702, 578] width 534 height 23
